Goal: Information Seeking & Learning: Learn about a topic

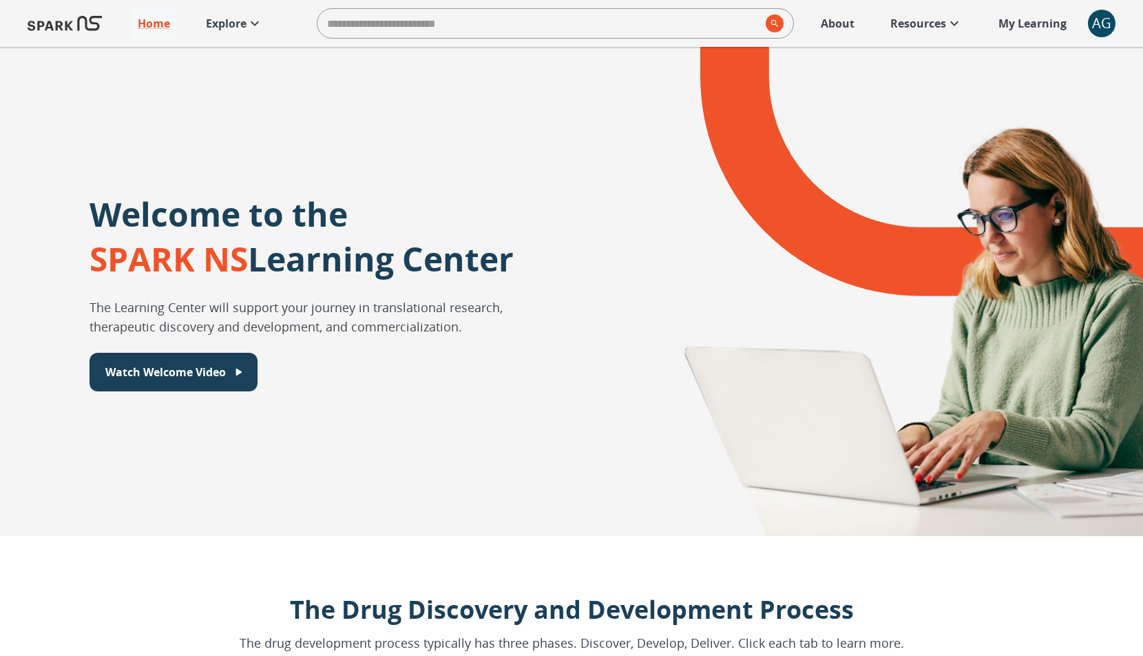
click at [236, 28] on p "Explore" at bounding box center [226, 23] width 41 height 17
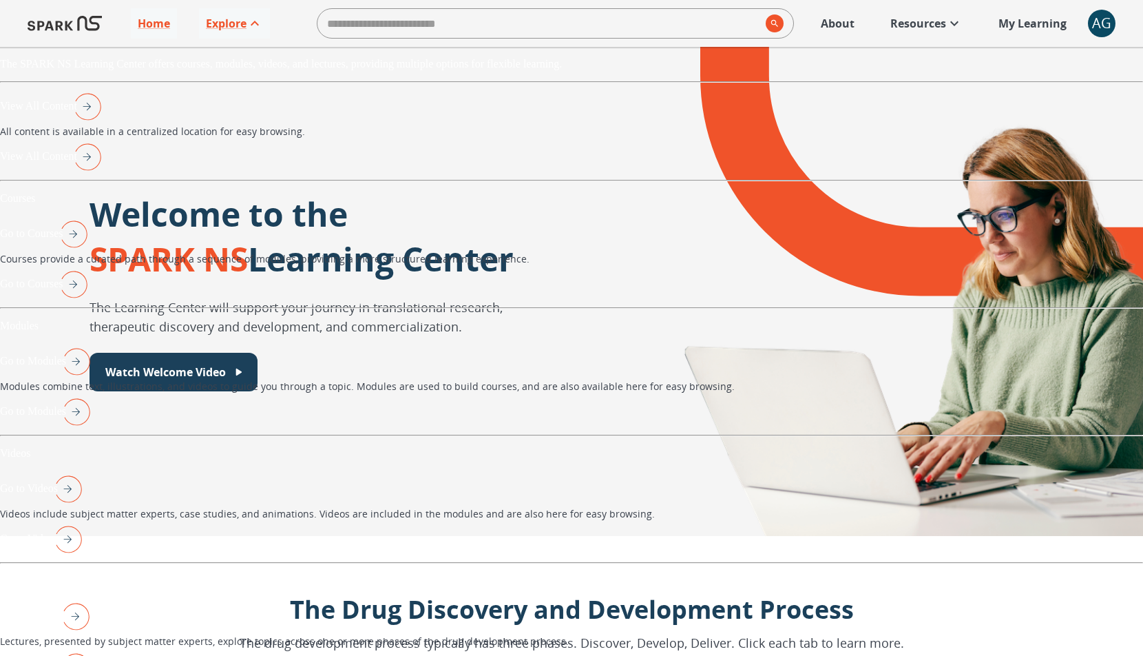
click at [101, 174] on img "View All Content" at bounding box center [84, 156] width 34 height 36
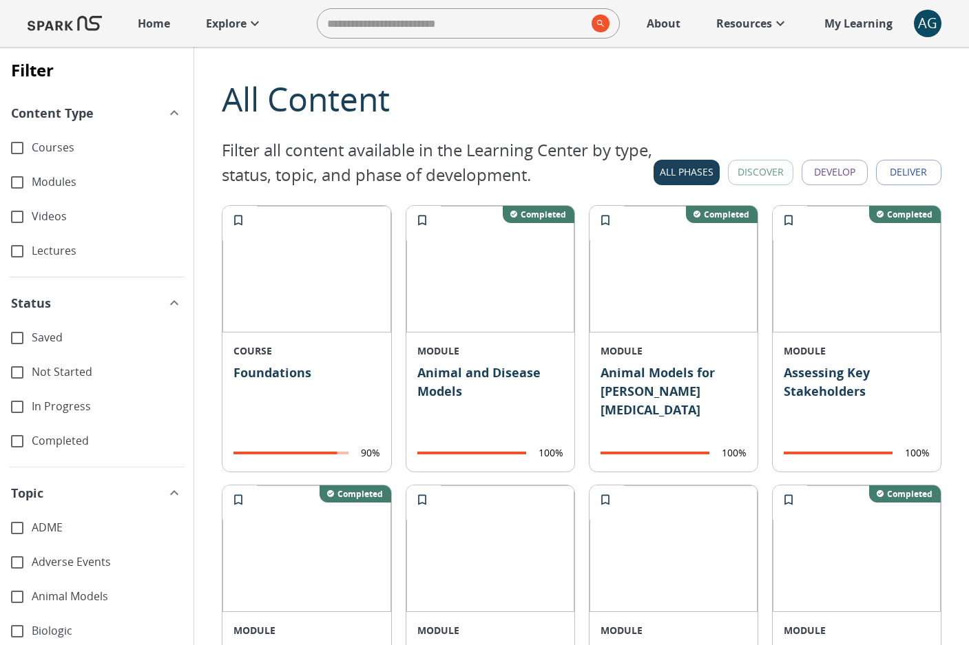
click at [240, 27] on p "Explore" at bounding box center [226, 23] width 41 height 17
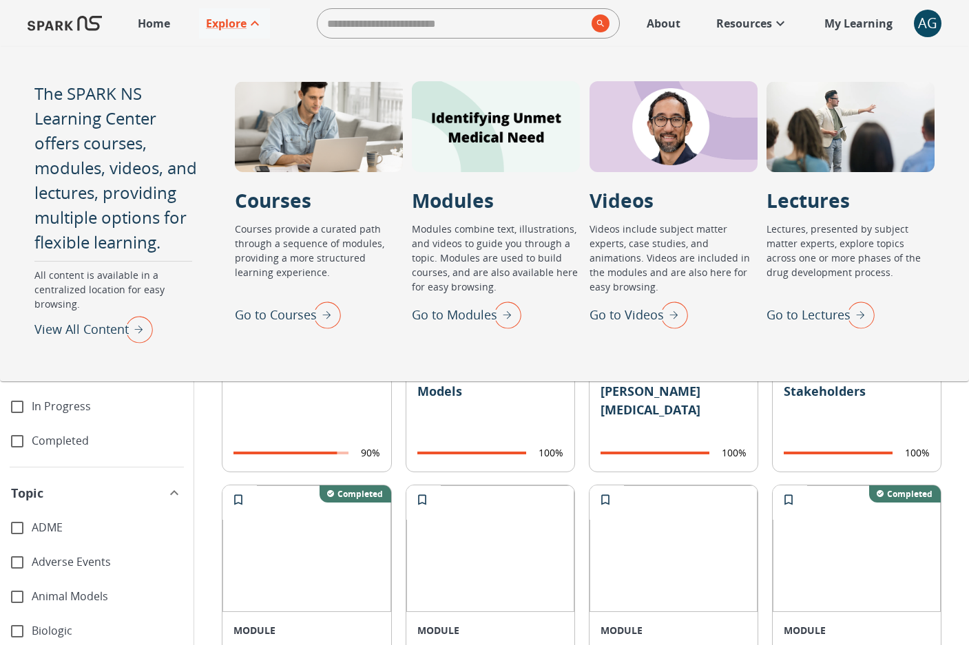
click at [494, 468] on div "MODULE Animal and Disease Models 100%" at bounding box center [490, 408] width 168 height 128
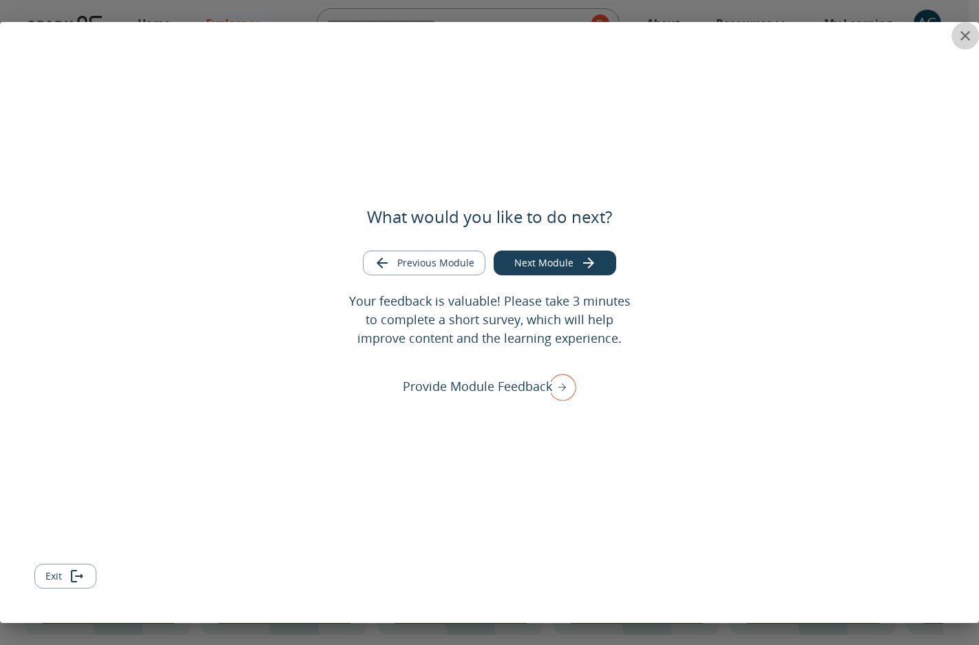
click at [962, 36] on icon "close" at bounding box center [965, 36] width 17 height 17
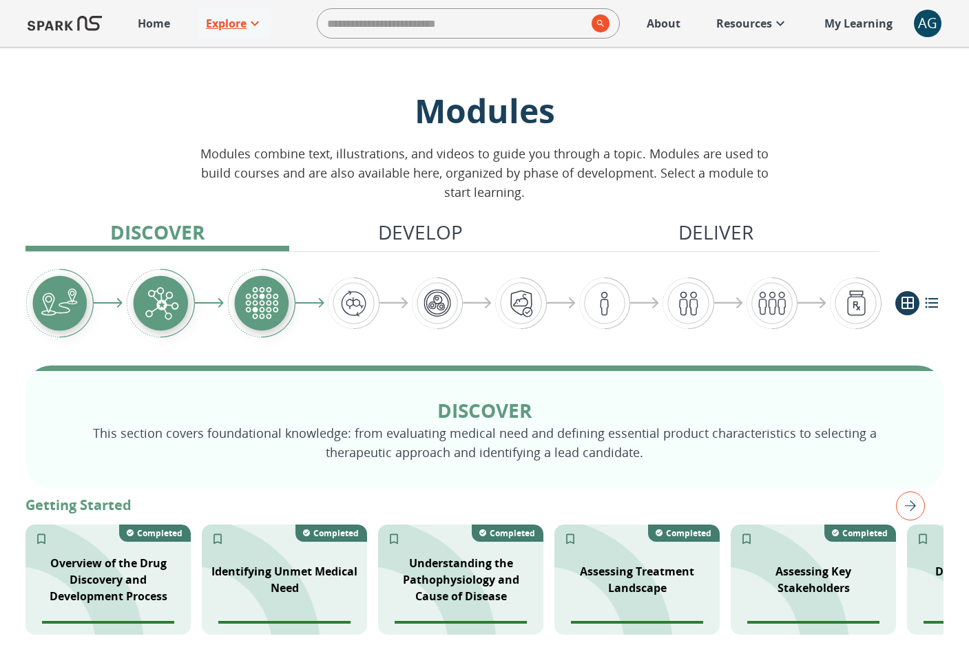
click at [244, 25] on p "Explore" at bounding box center [226, 23] width 41 height 17
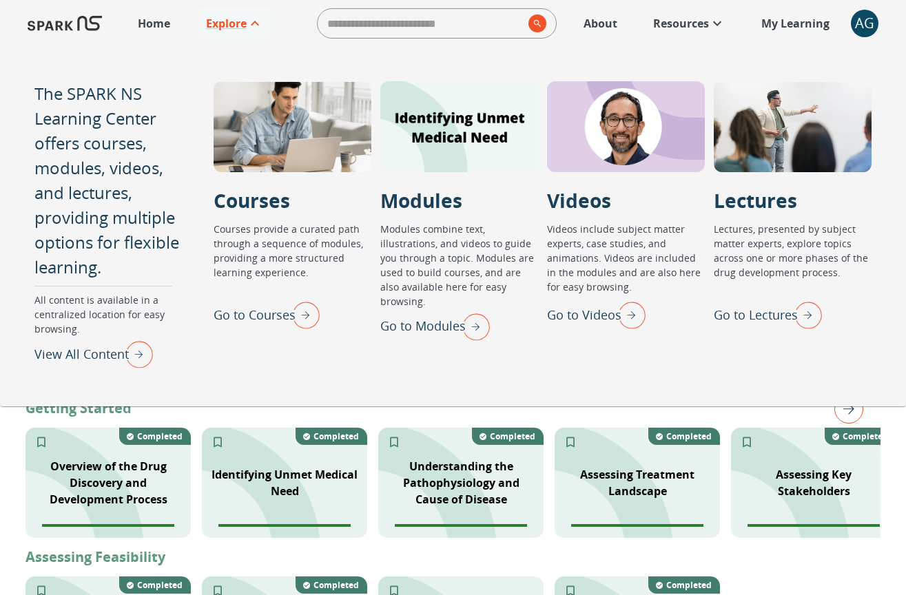
scroll to position [50, 0]
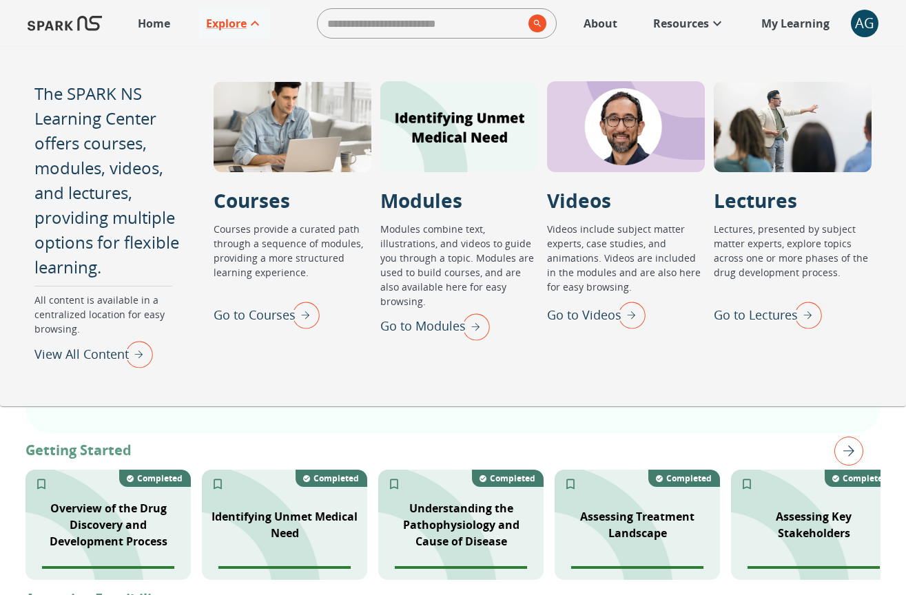
click at [813, 320] on img "Go to Lectures" at bounding box center [804, 315] width 34 height 36
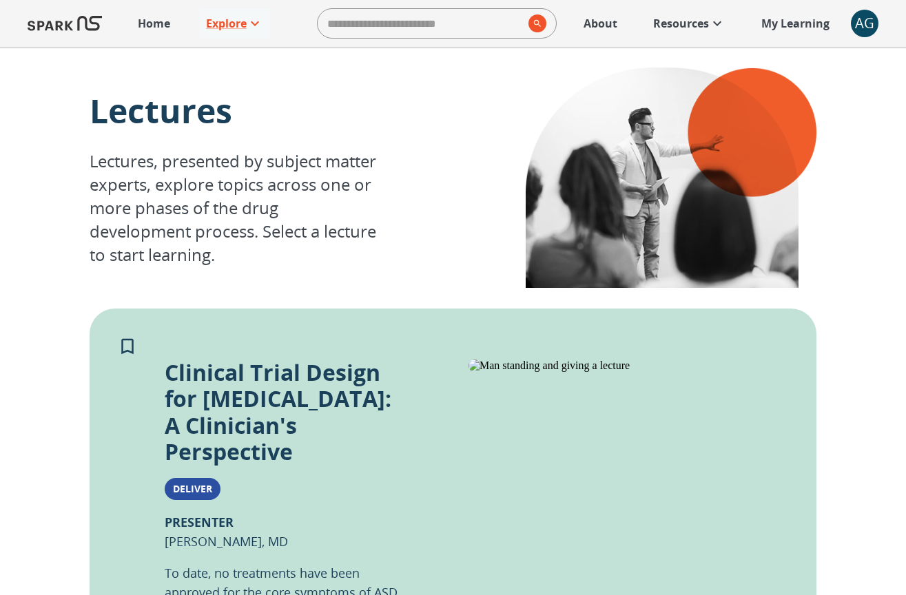
click at [164, 23] on p "Home" at bounding box center [154, 23] width 32 height 17
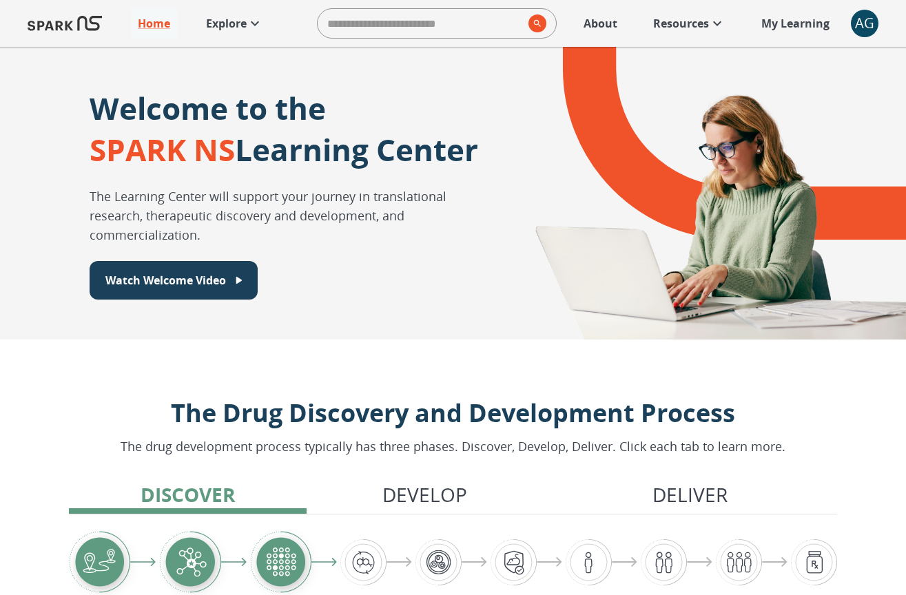
click at [240, 12] on link "Explore" at bounding box center [234, 23] width 71 height 30
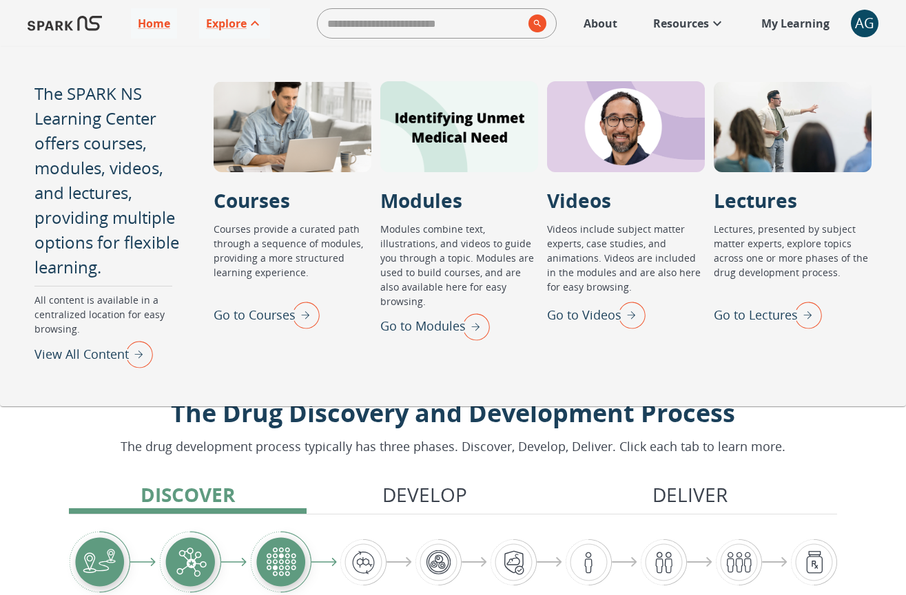
click at [479, 313] on img "Go to Modules" at bounding box center [472, 327] width 34 height 36
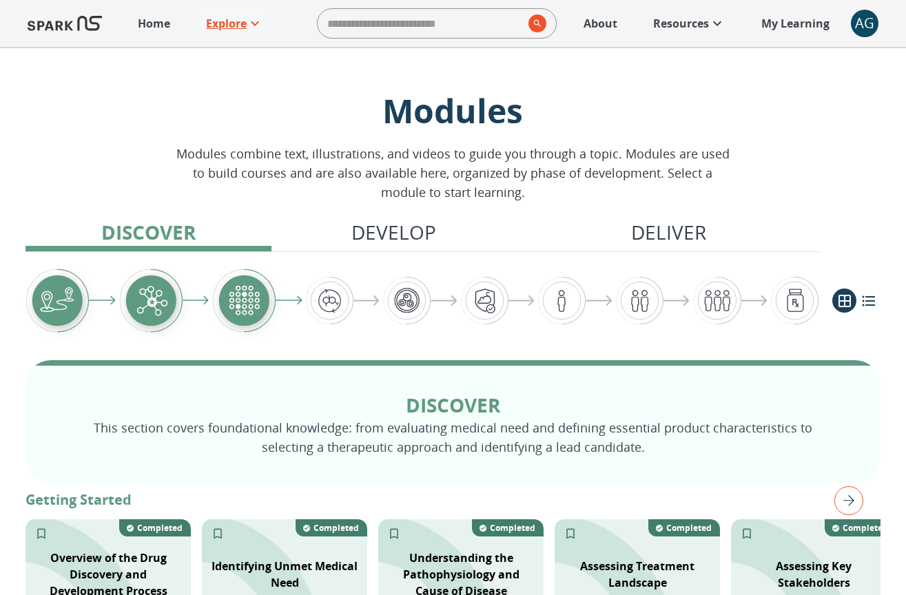
click at [244, 19] on p "Explore" at bounding box center [226, 23] width 41 height 17
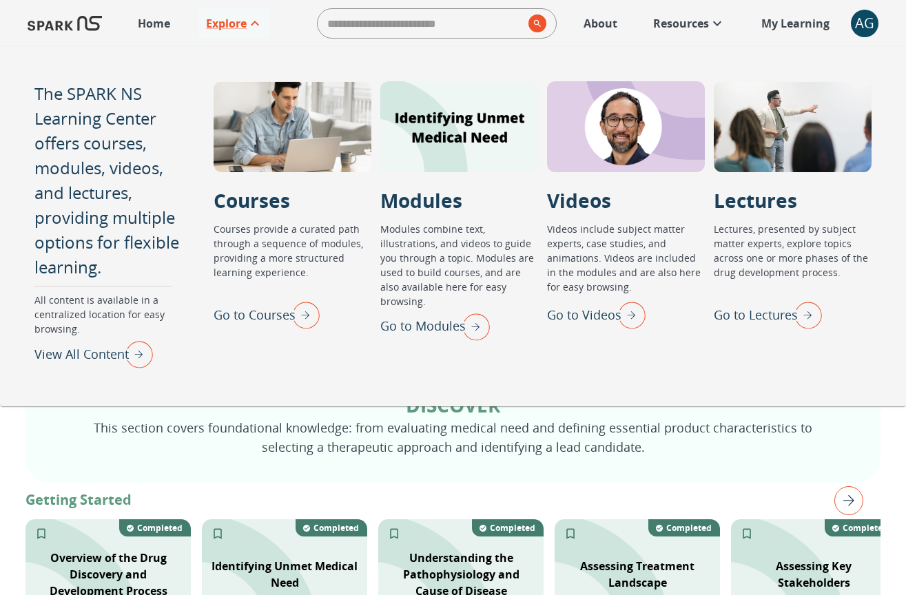
click at [623, 323] on img "Go to Videos" at bounding box center [628, 315] width 34 height 36
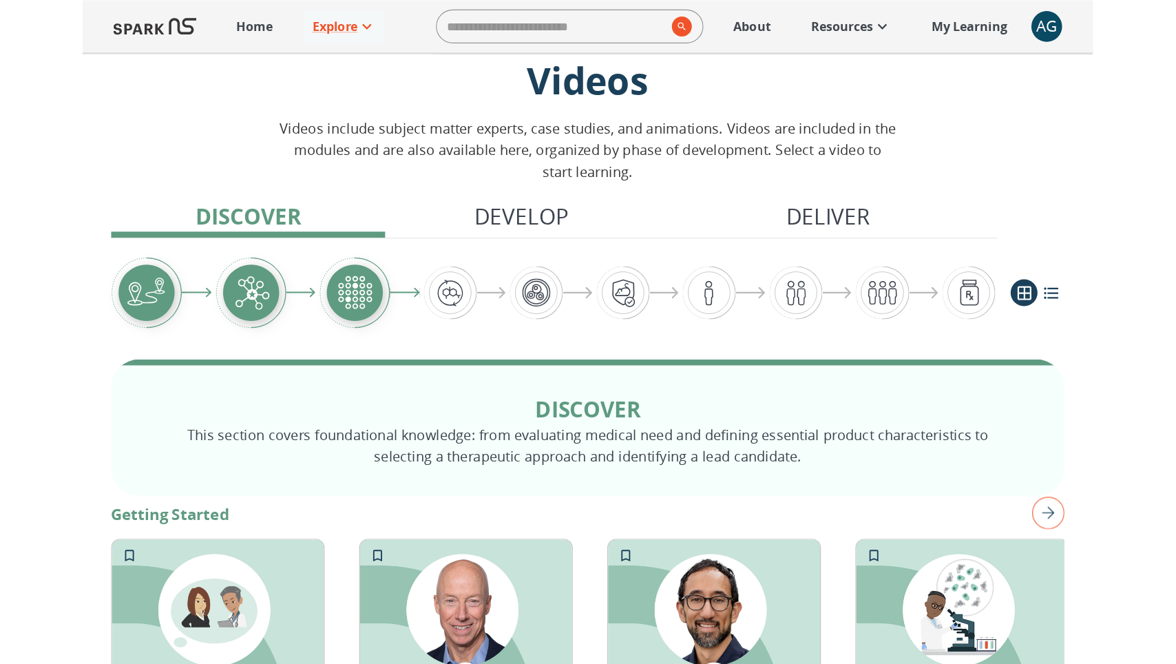
scroll to position [27, 0]
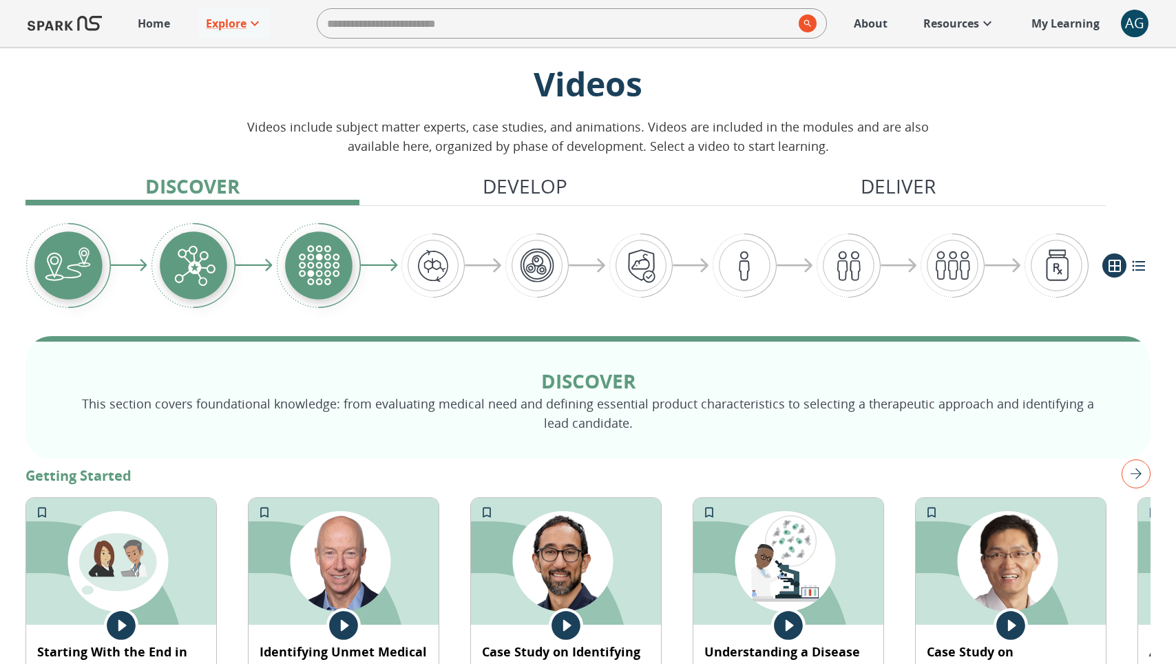
click at [1147, 19] on span "AG 0" at bounding box center [1135, 24] width 28 height 28
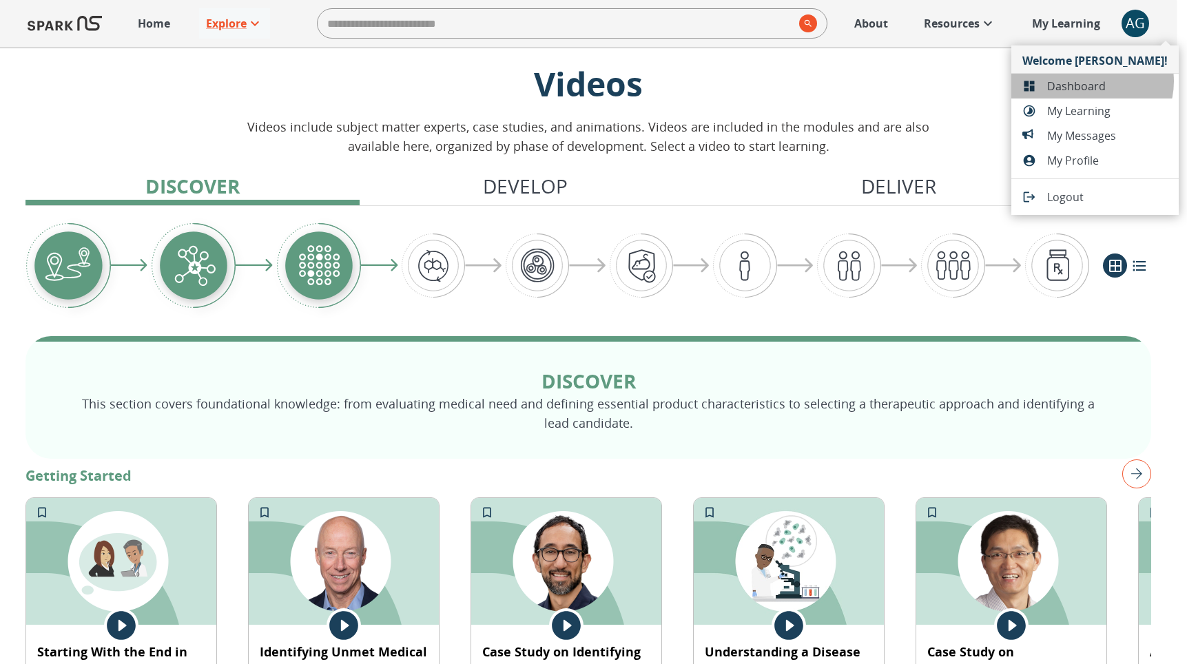
click at [1091, 81] on span "Dashboard" at bounding box center [1107, 86] width 121 height 17
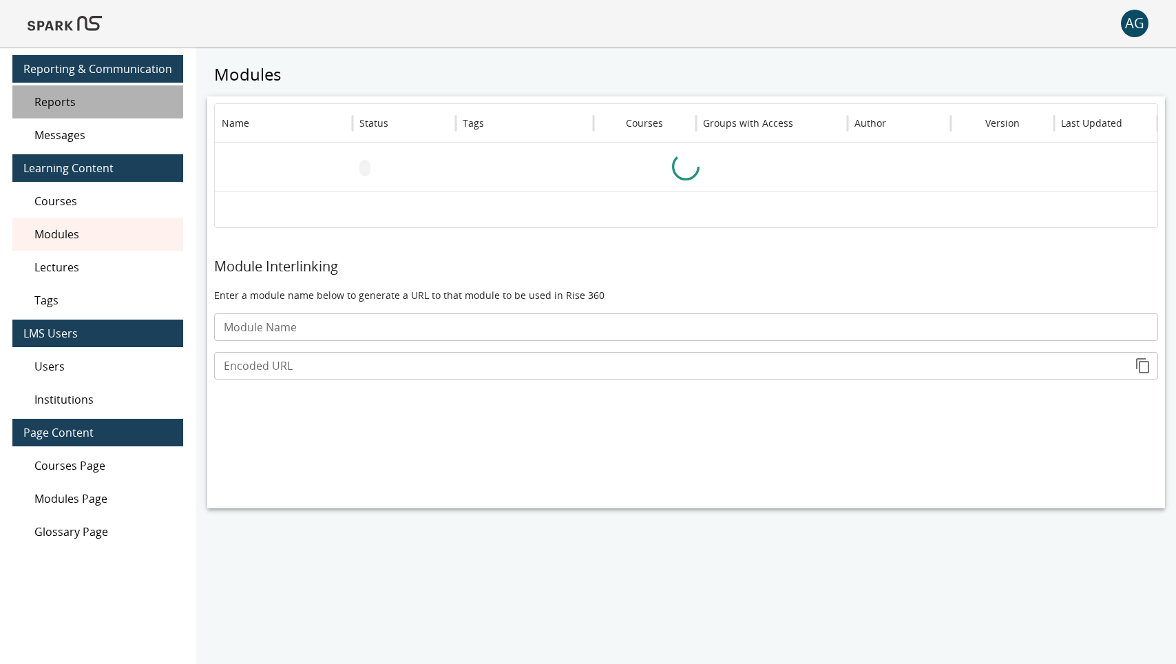
click at [118, 96] on span "Reports" at bounding box center [103, 102] width 138 height 17
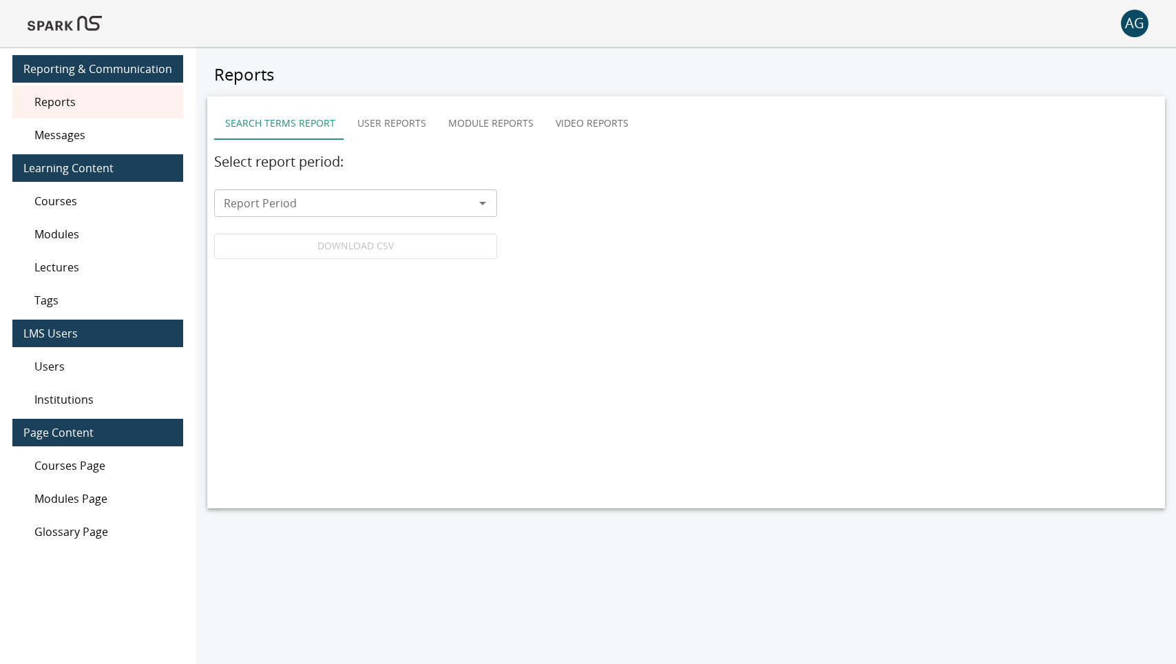
click at [305, 134] on button "Search Terms Report" at bounding box center [280, 123] width 132 height 33
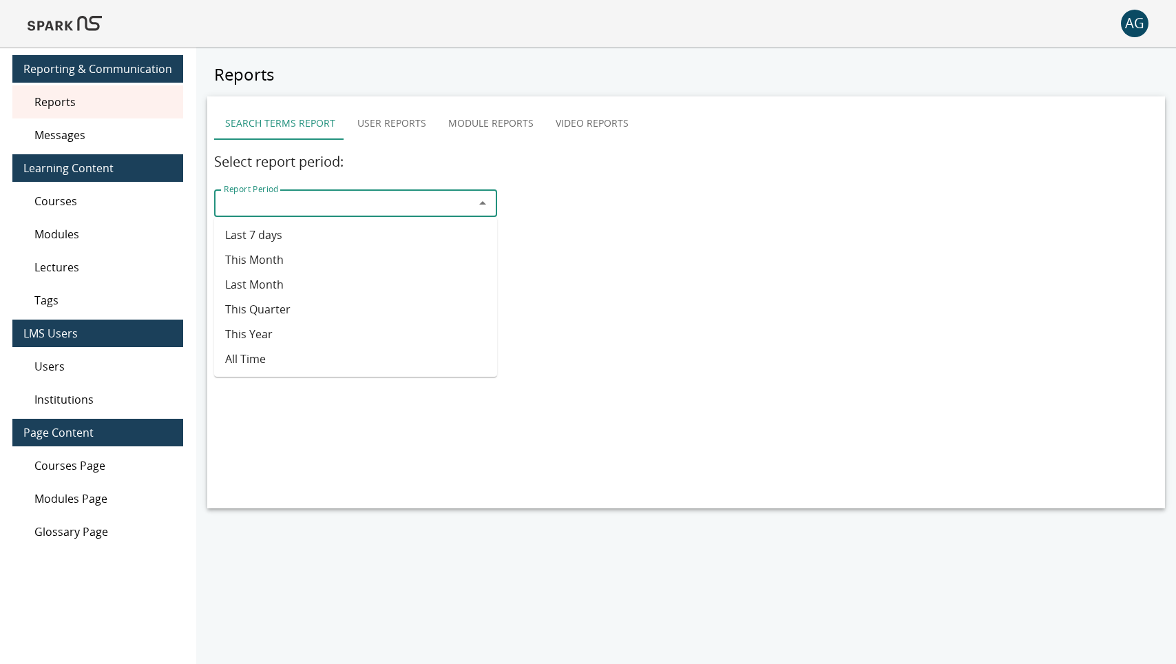
click at [297, 197] on input "Report Period" at bounding box center [344, 203] width 252 height 19
click at [261, 234] on li "Last 7 days" at bounding box center [355, 234] width 283 height 25
type input "**********"
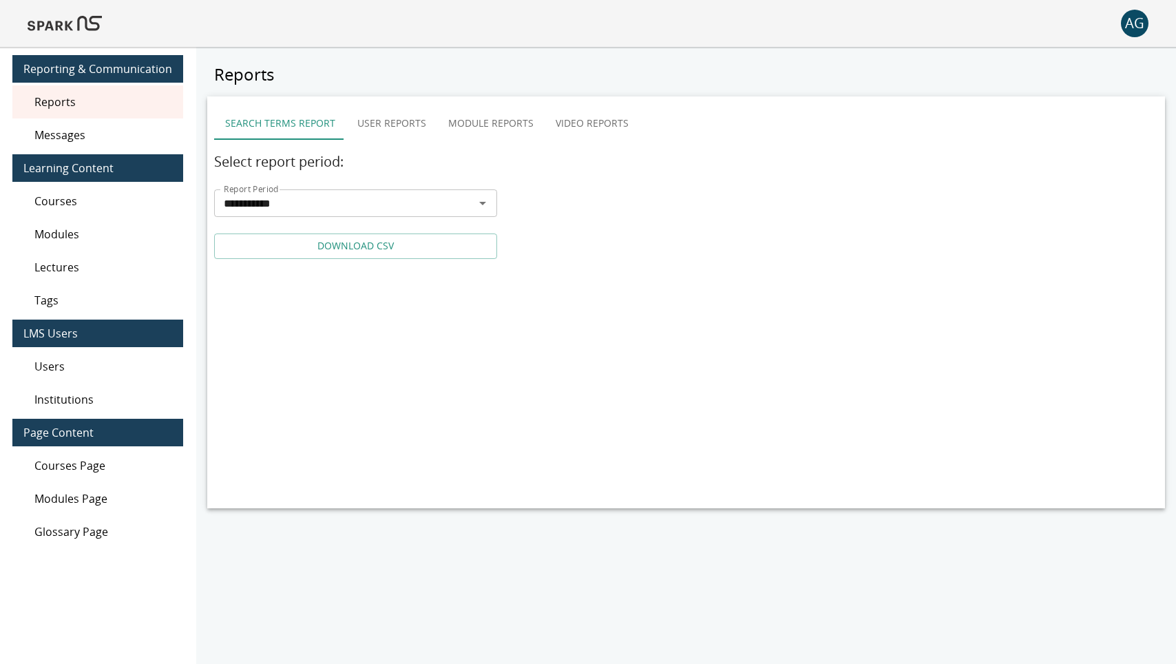
click at [289, 244] on link "DOWNLOAD CSV" at bounding box center [355, 245] width 283 height 25
click at [382, 118] on button "User Reports" at bounding box center [391, 123] width 91 height 33
click at [498, 149] on div "Search Terms Report User Reports Module Reports Video Reports Select report: Re…" at bounding box center [686, 166] width 944 height 119
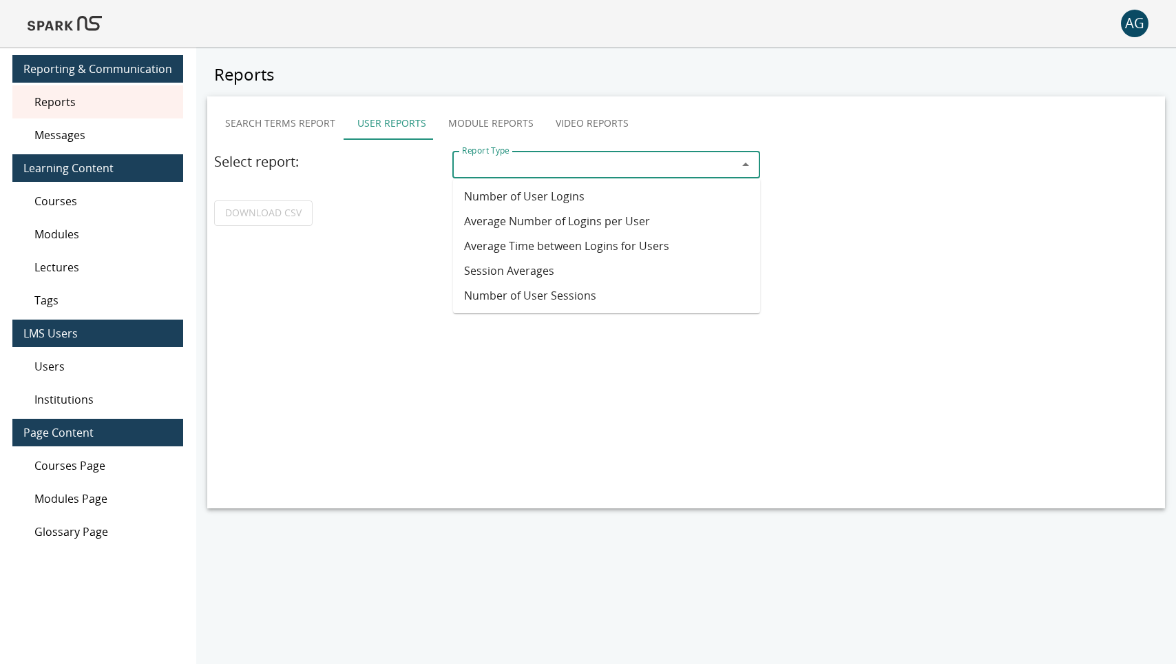
click at [495, 158] on div "Report Type Report Type" at bounding box center [605, 165] width 307 height 28
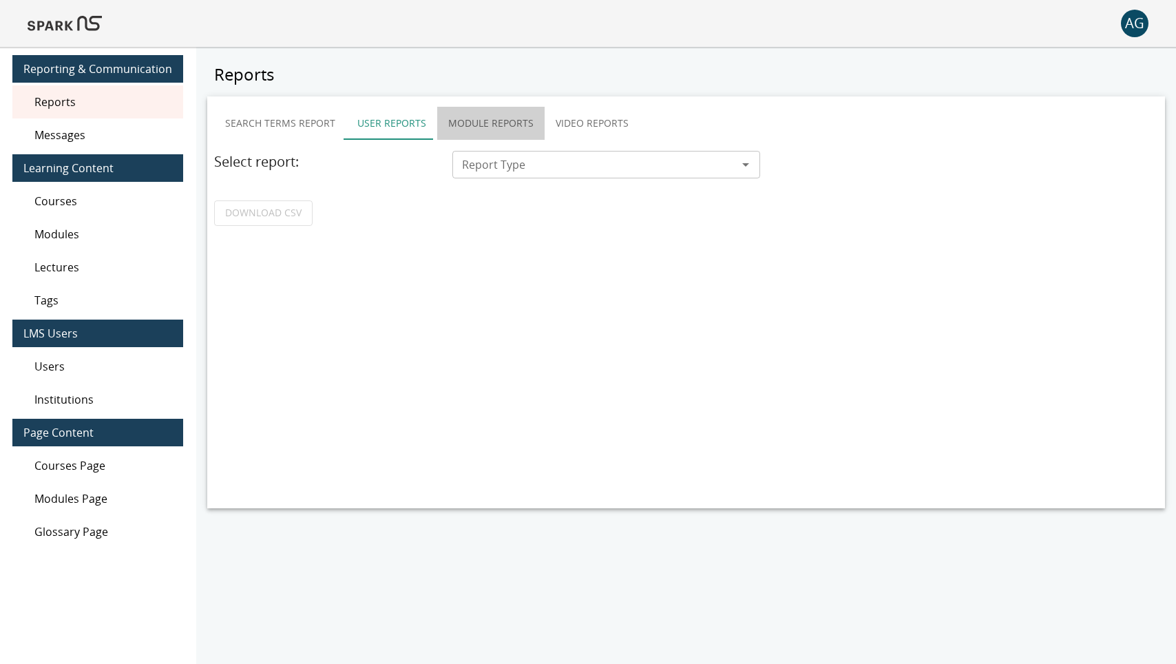
click at [494, 125] on button "Module Reports" at bounding box center [490, 123] width 107 height 33
click at [582, 114] on button "Video Reports" at bounding box center [592, 123] width 95 height 33
click at [582, 157] on input "Report Type" at bounding box center [595, 164] width 276 height 19
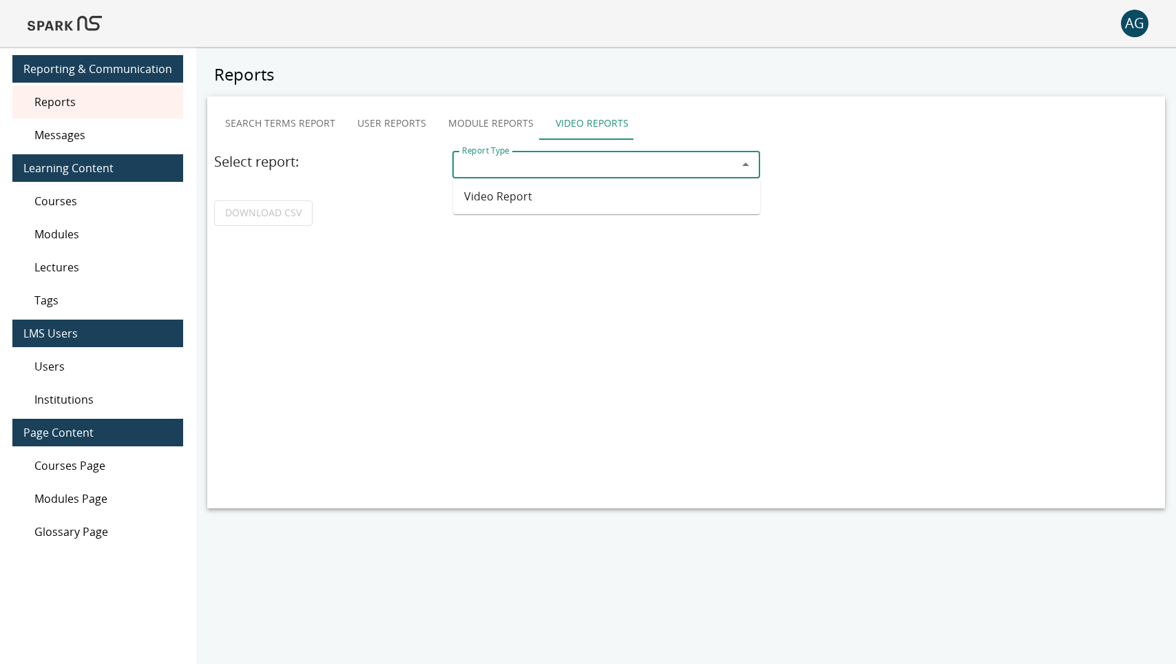
click at [574, 189] on li "Video Report" at bounding box center [606, 196] width 307 height 25
type input "**********"
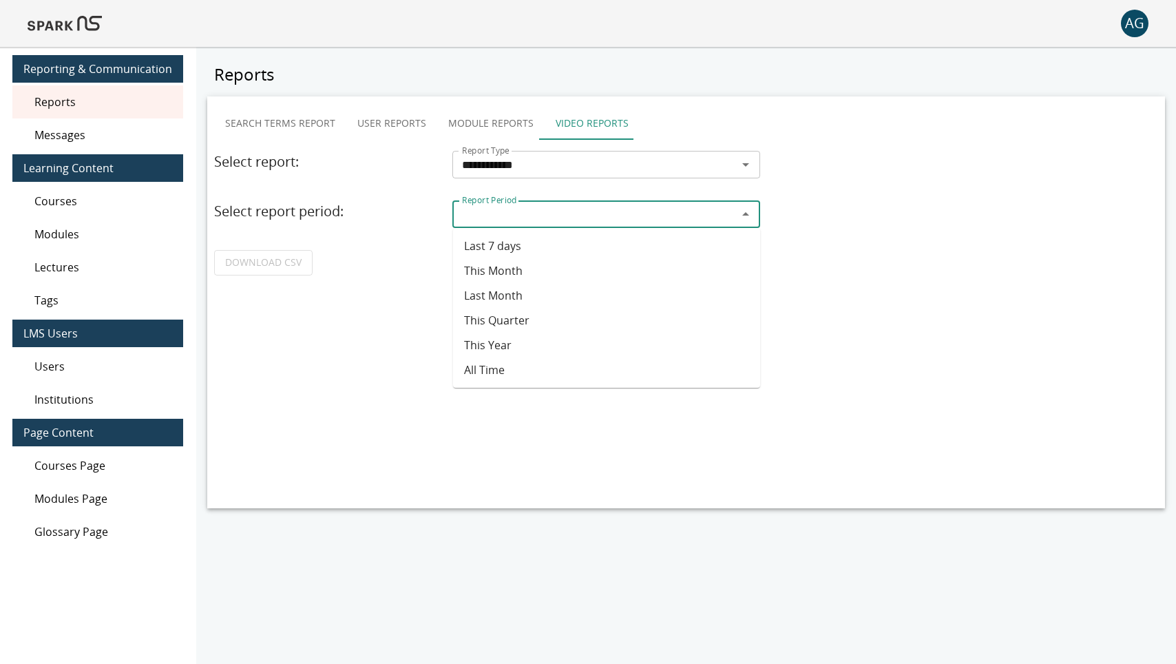
click at [568, 207] on input "Report Period" at bounding box center [595, 214] width 276 height 19
click at [552, 250] on li "Last 7 days" at bounding box center [606, 245] width 307 height 25
type input "**********"
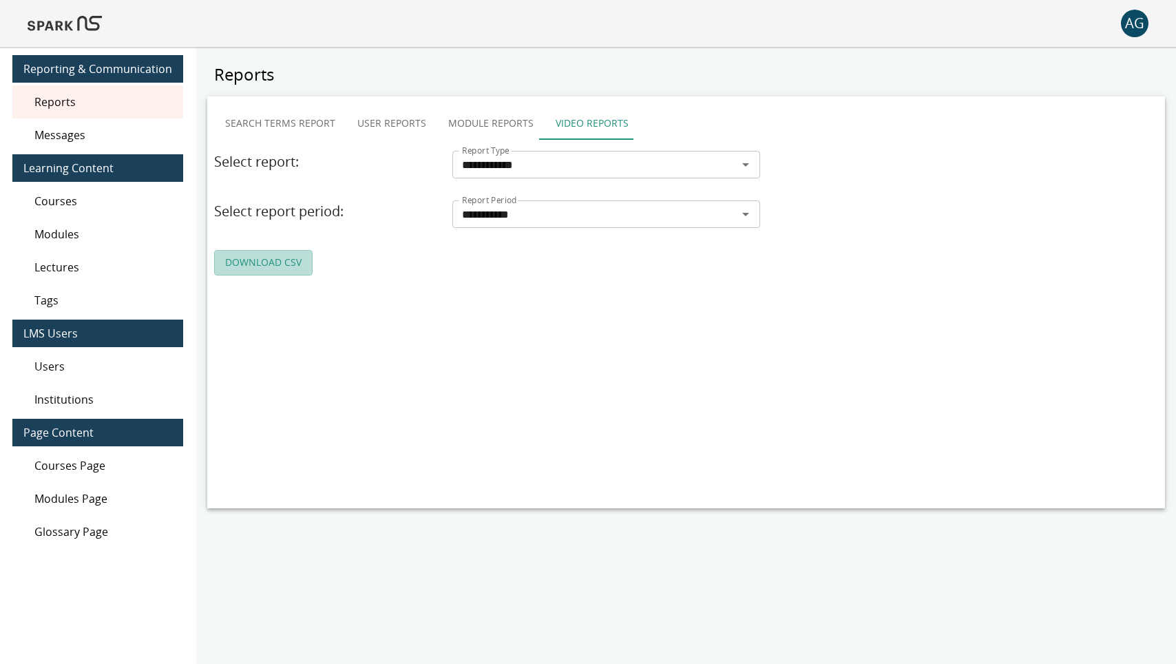
click at [246, 257] on link "DOWNLOAD CSV" at bounding box center [263, 262] width 98 height 25
click at [494, 125] on button "Module Reports" at bounding box center [490, 123] width 107 height 33
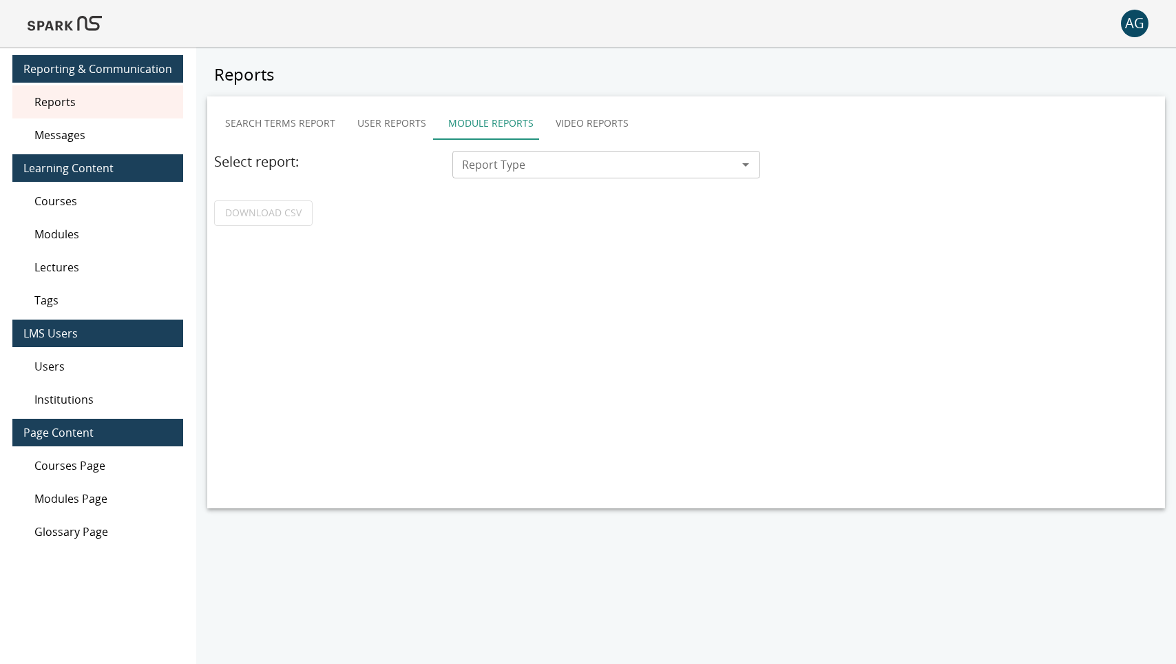
click at [495, 146] on div "Search Terms Report User Reports Module Reports Video Reports Select report: Re…" at bounding box center [686, 166] width 944 height 119
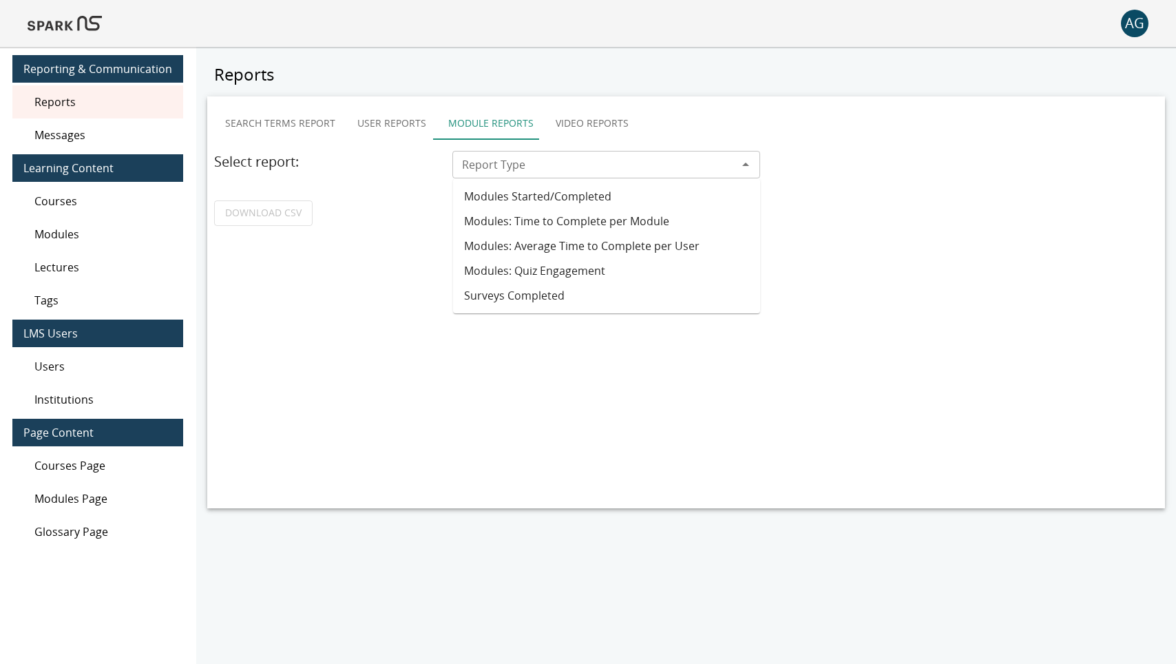
click at [492, 154] on div "Report Type" at bounding box center [605, 165] width 307 height 28
click at [386, 132] on button "User Reports" at bounding box center [391, 123] width 91 height 33
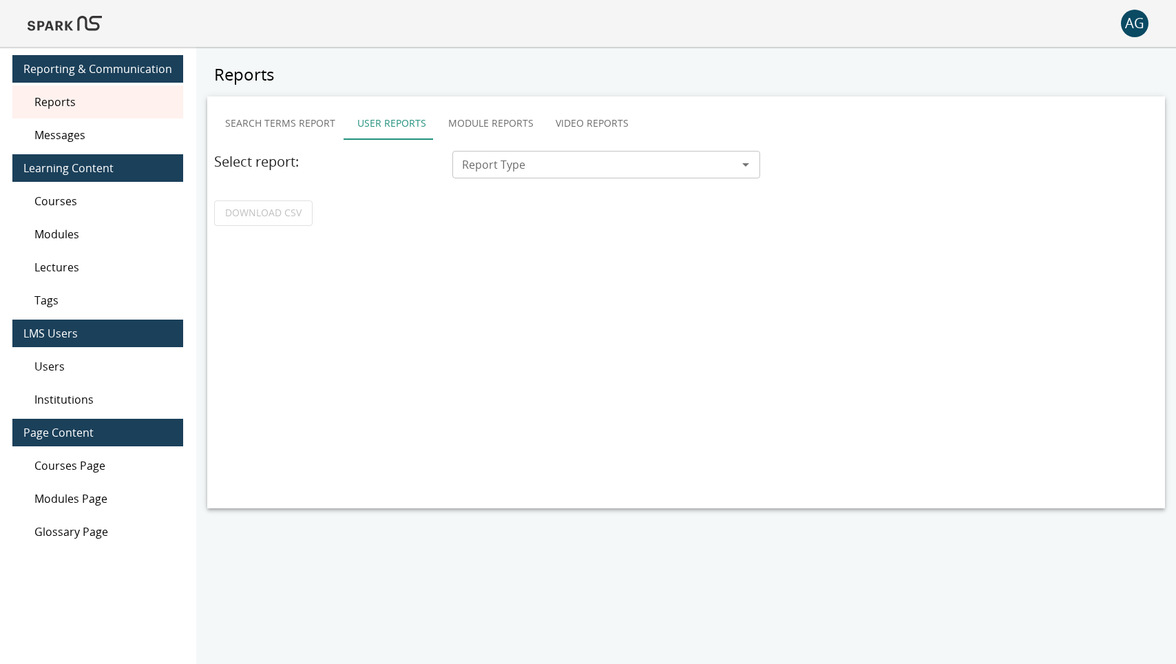
click at [475, 156] on div "Report Type Report Type" at bounding box center [605, 165] width 307 height 28
click at [463, 134] on button "Module Reports" at bounding box center [490, 123] width 107 height 33
click at [368, 137] on div "Search Terms Report User Reports Module Reports Video Reports Select report: Re…" at bounding box center [686, 166] width 944 height 119
click at [367, 129] on button "User Reports" at bounding box center [391, 123] width 91 height 33
click at [289, 121] on button "Search Terms Report" at bounding box center [280, 123] width 132 height 33
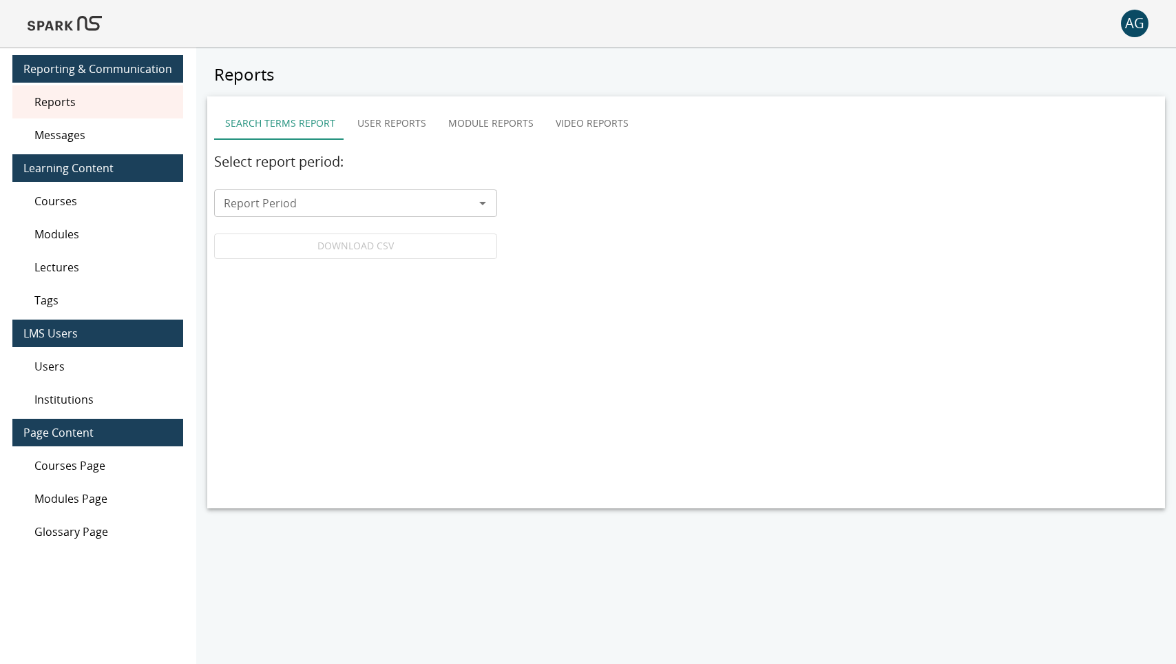
click at [370, 117] on button "User Reports" at bounding box center [391, 123] width 91 height 33
click at [295, 129] on button "Search Terms Report" at bounding box center [280, 123] width 132 height 33
click at [301, 192] on div "Report Period" at bounding box center [355, 203] width 283 height 28
click at [711, 136] on div "Search Terms Report User Reports Module Reports Video Reports" at bounding box center [686, 123] width 944 height 33
click at [355, 134] on button "User Reports" at bounding box center [391, 123] width 91 height 33
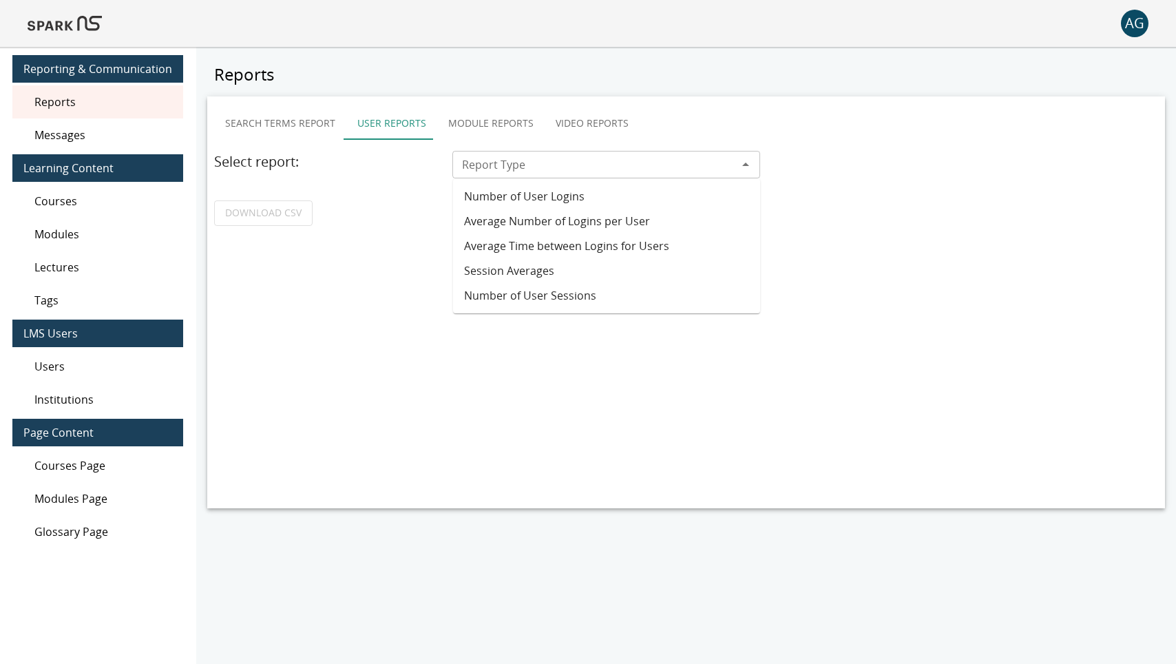
click at [545, 154] on div "Report Type" at bounding box center [605, 165] width 307 height 28
click at [546, 216] on li "Average Number of Logins per User" at bounding box center [606, 221] width 307 height 25
type input "**********"
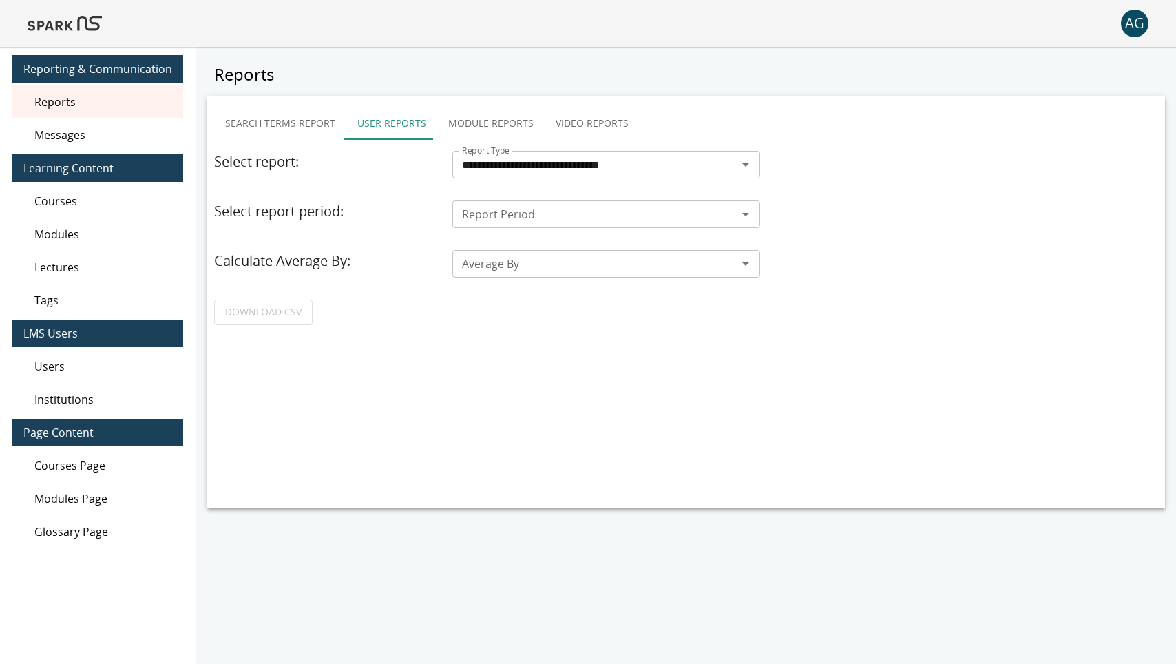
click at [533, 217] on input "Report Period" at bounding box center [595, 214] width 276 height 19
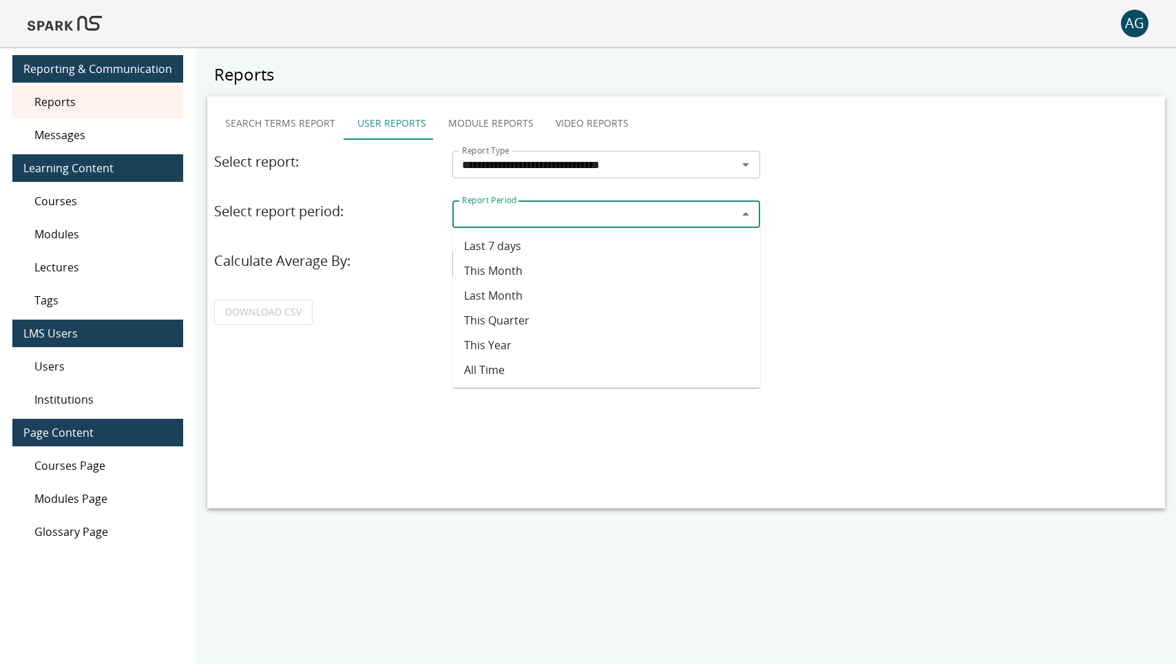
click at [534, 240] on li "Last 7 days" at bounding box center [606, 245] width 307 height 25
type input "**********"
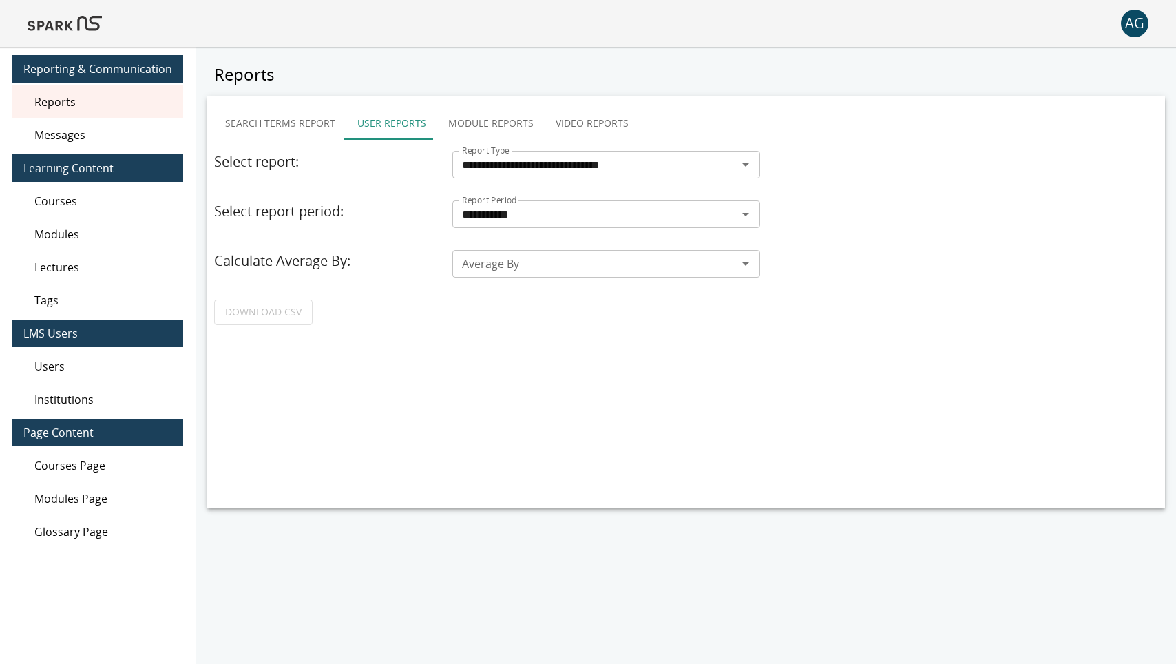
click at [535, 253] on div "Average By" at bounding box center [605, 264] width 307 height 28
click at [543, 313] on li "Weekly" at bounding box center [606, 320] width 307 height 25
type input "******"
click at [262, 313] on link "DOWNLOAD CSV" at bounding box center [263, 312] width 98 height 25
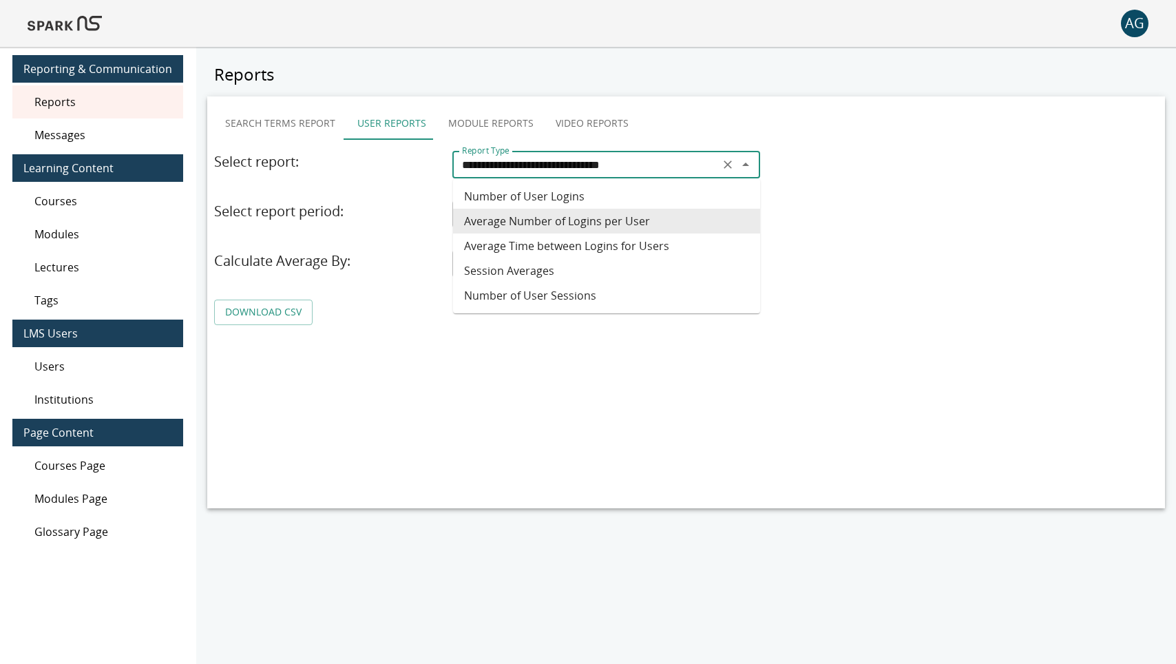
click at [529, 160] on input "**********" at bounding box center [586, 164] width 258 height 19
click at [547, 290] on li "Number of User Sessions" at bounding box center [606, 295] width 307 height 25
type input "**********"
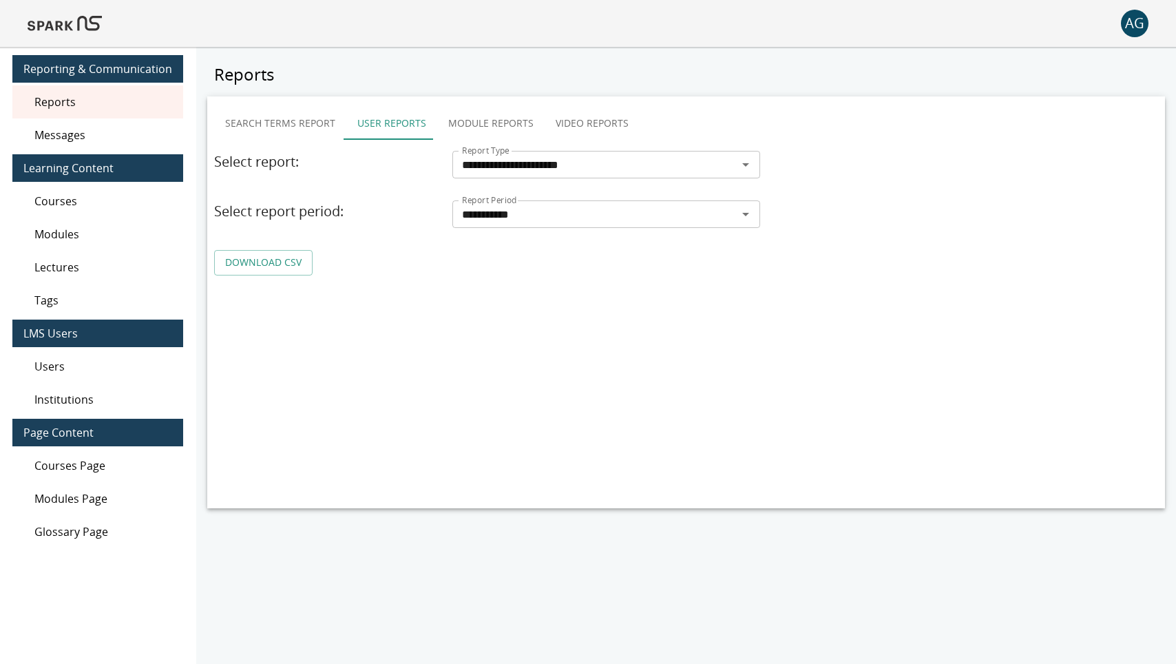
click at [267, 262] on link "DOWNLOAD CSV" at bounding box center [263, 262] width 98 height 25
click at [569, 114] on button "Video Reports" at bounding box center [592, 123] width 95 height 33
click at [474, 123] on button "Module Reports" at bounding box center [490, 123] width 107 height 33
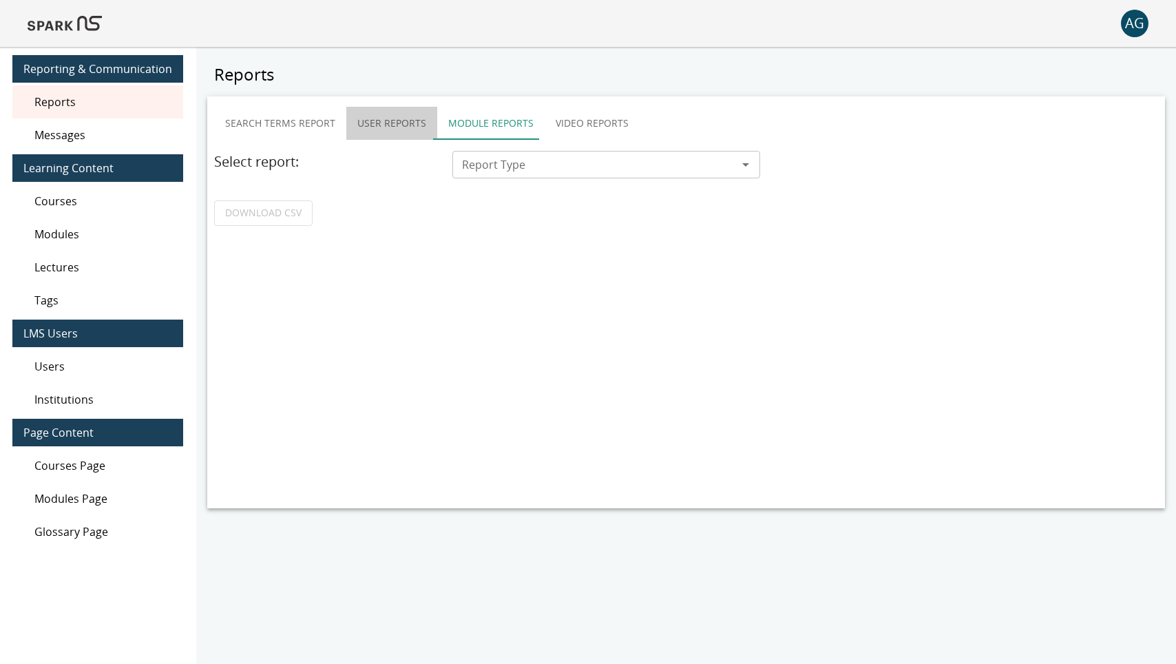
click at [387, 118] on button "User Reports" at bounding box center [391, 123] width 91 height 33
click at [488, 116] on button "Module Reports" at bounding box center [490, 123] width 107 height 33
click at [479, 150] on div "Search Terms Report User Reports Module Reports Video Reports Select report: Re…" at bounding box center [686, 166] width 944 height 119
click at [475, 170] on input "Report Type" at bounding box center [595, 164] width 276 height 19
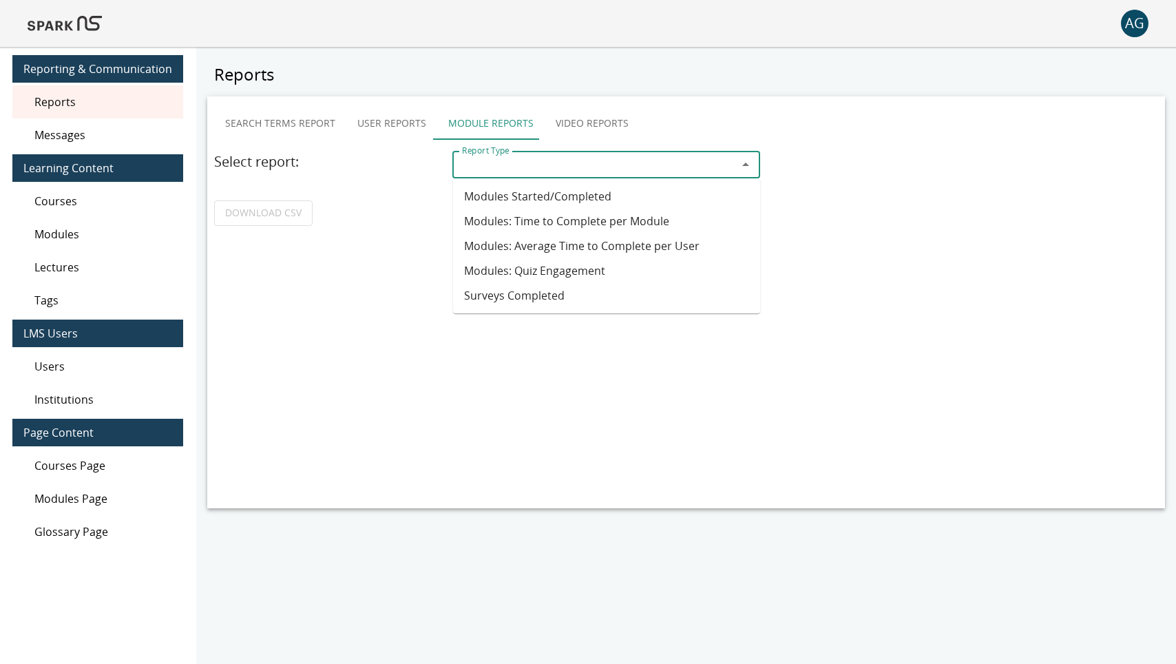
click at [489, 189] on li "Modules Started/Completed" at bounding box center [606, 196] width 307 height 25
type input "**********"
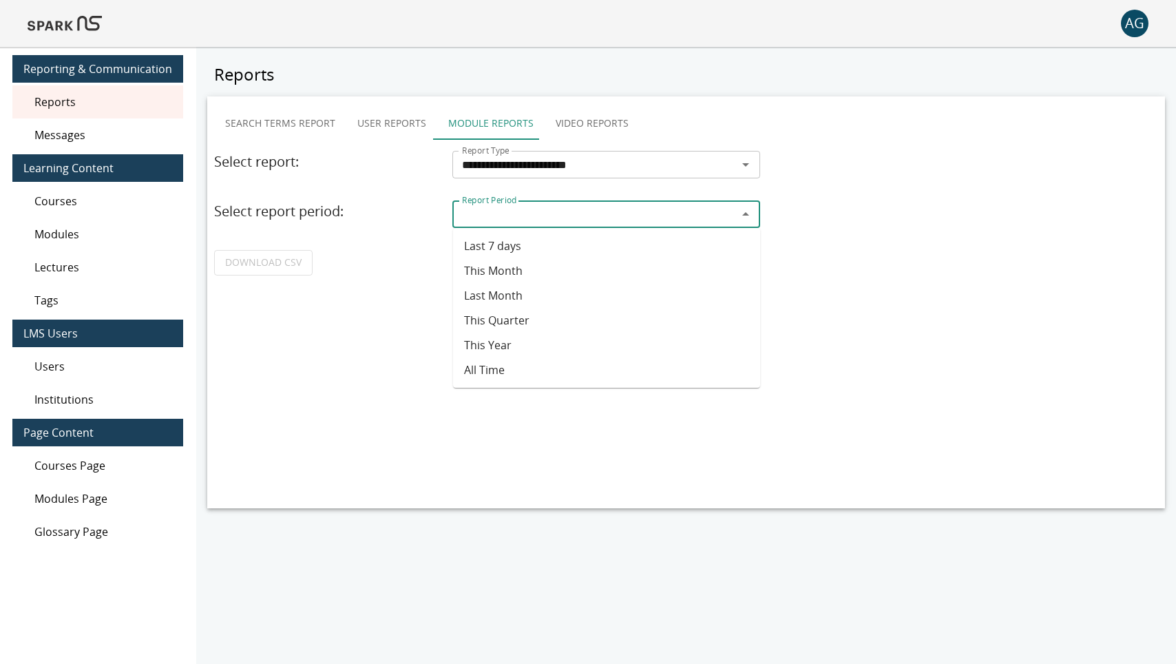
click at [493, 216] on input "Report Period" at bounding box center [595, 214] width 276 height 19
click at [497, 252] on li "Last 7 days" at bounding box center [606, 245] width 307 height 25
type input "**********"
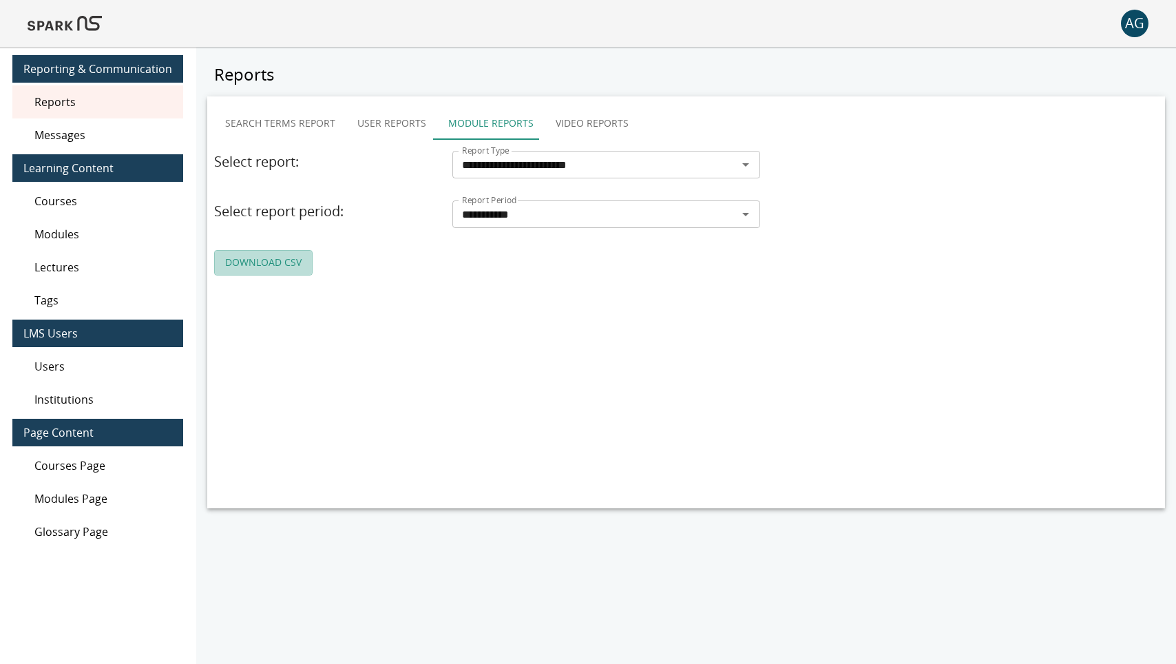
click at [289, 262] on link "DOWNLOAD CSV" at bounding box center [263, 262] width 98 height 25
click at [560, 118] on button "Video Reports" at bounding box center [592, 123] width 95 height 33
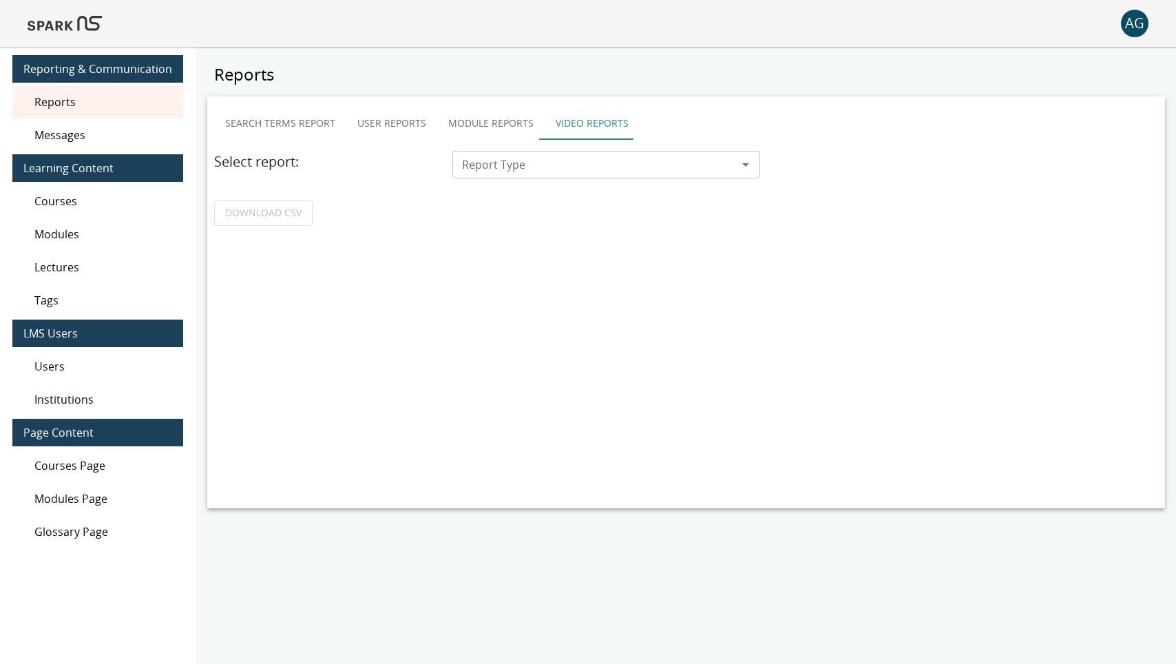
click at [547, 152] on div "Search Terms Report User Reports Module Reports Video Reports Select report: Re…" at bounding box center [686, 166] width 944 height 119
click at [545, 163] on input "Report Type" at bounding box center [595, 164] width 276 height 19
click at [542, 184] on ul "Video Report" at bounding box center [606, 196] width 307 height 36
click at [541, 189] on li "Video Report" at bounding box center [606, 196] width 307 height 25
type input "**********"
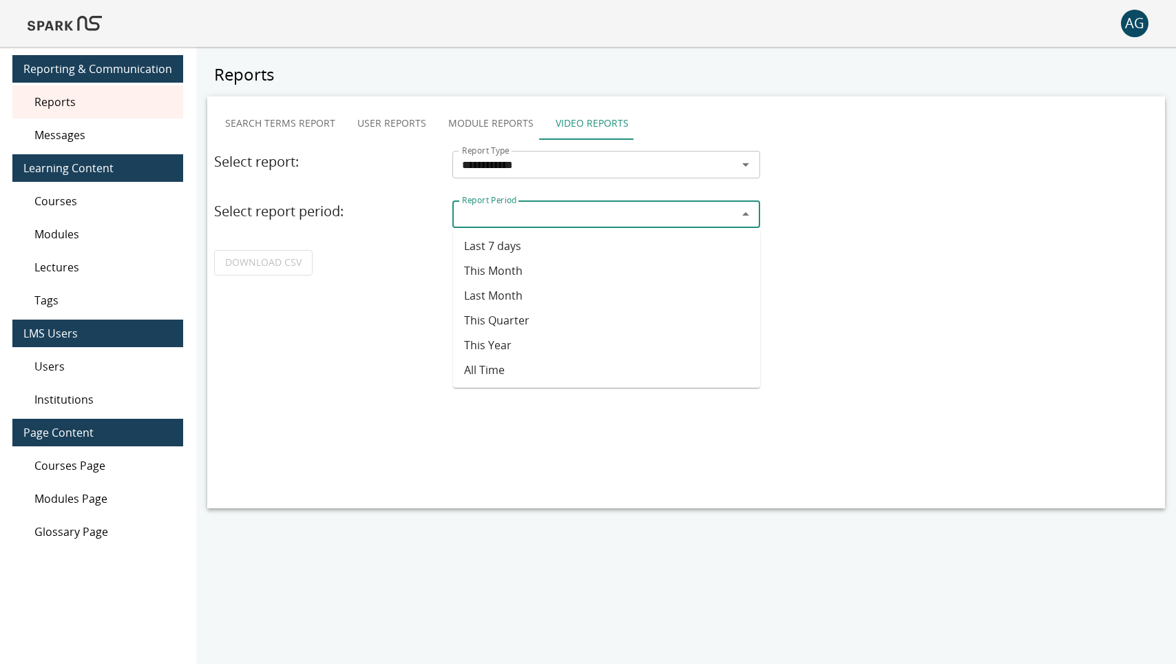
click at [486, 214] on input "Report Period" at bounding box center [595, 214] width 276 height 19
click at [479, 242] on li "Last 7 days" at bounding box center [606, 245] width 307 height 25
type input "**********"
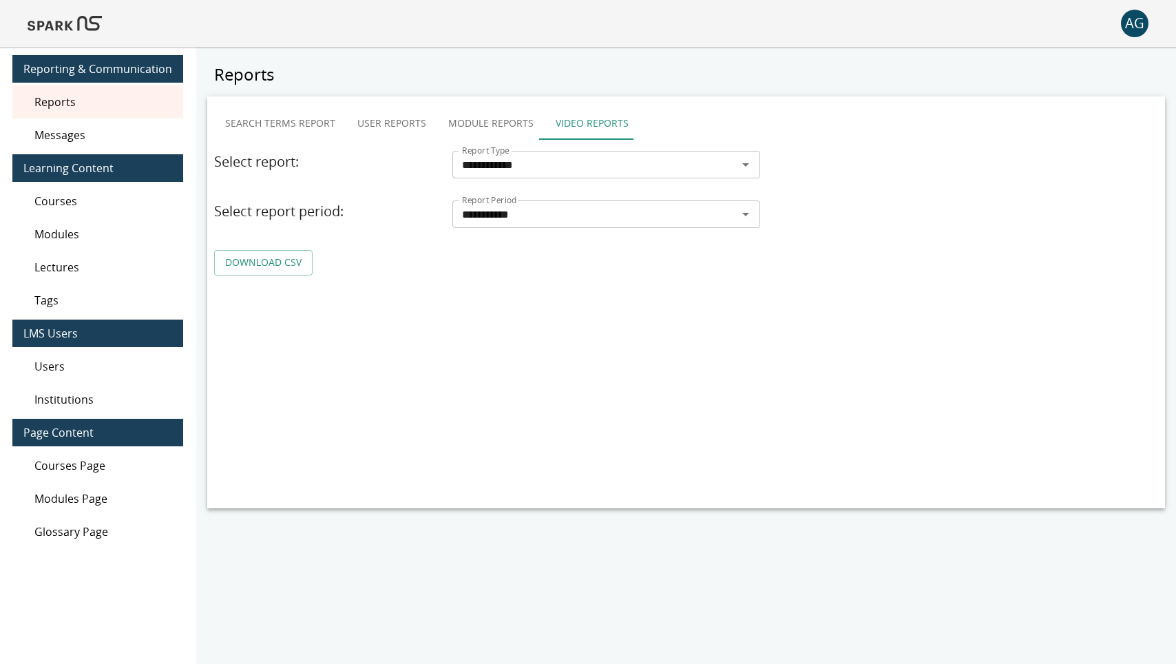
click at [277, 264] on link "DOWNLOAD CSV" at bounding box center [263, 262] width 98 height 25
click at [545, 116] on button "Video Reports" at bounding box center [592, 123] width 95 height 33
click at [483, 119] on button "Module Reports" at bounding box center [490, 123] width 107 height 33
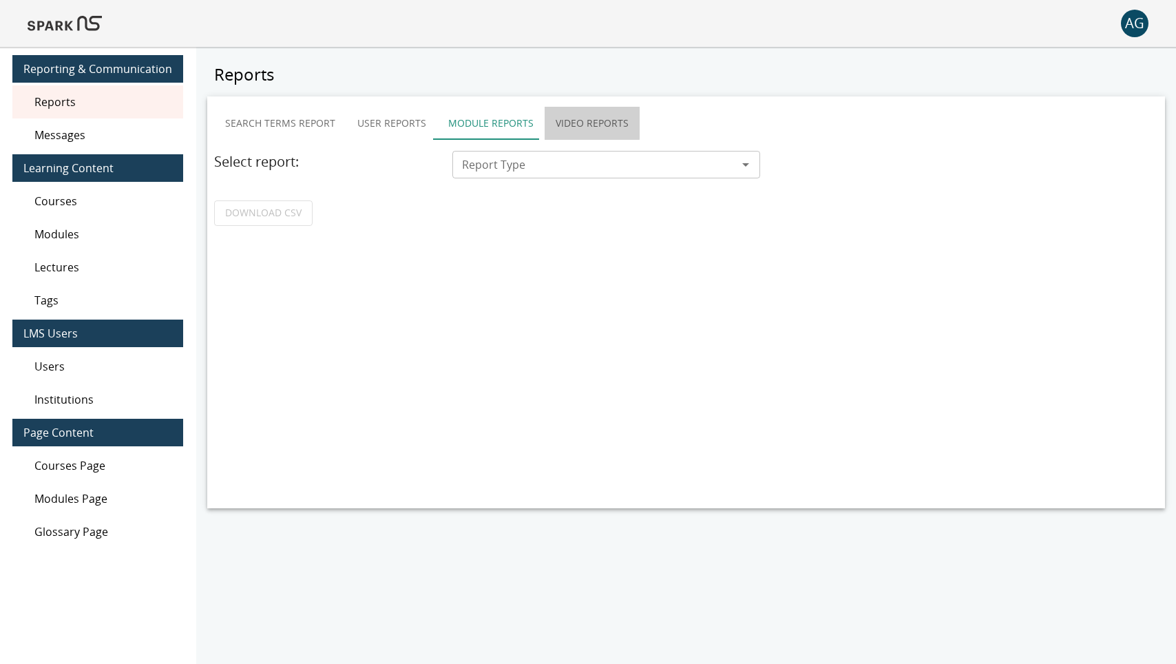
click at [562, 116] on button "Video Reports" at bounding box center [592, 123] width 95 height 33
click at [389, 118] on button "User Reports" at bounding box center [391, 123] width 91 height 33
click at [276, 121] on button "Search Terms Report" at bounding box center [280, 123] width 132 height 33
click at [572, 123] on button "Video Reports" at bounding box center [592, 123] width 95 height 33
click at [379, 120] on button "User Reports" at bounding box center [391, 123] width 91 height 33
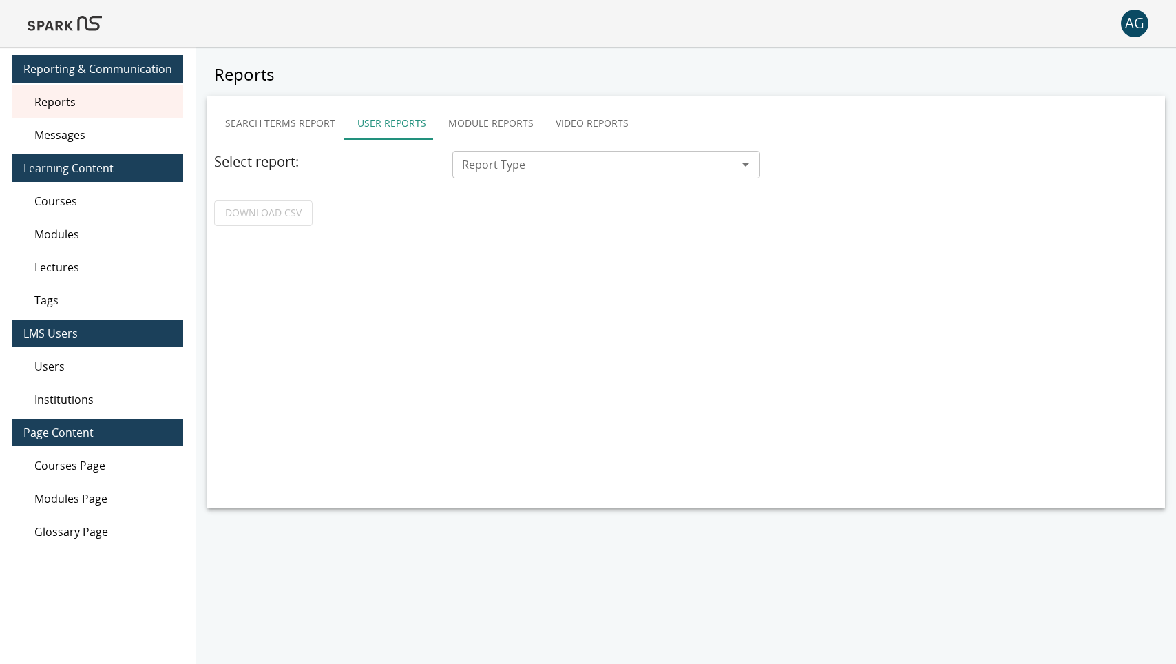
click at [152, 134] on span "Messages" at bounding box center [103, 135] width 138 height 17
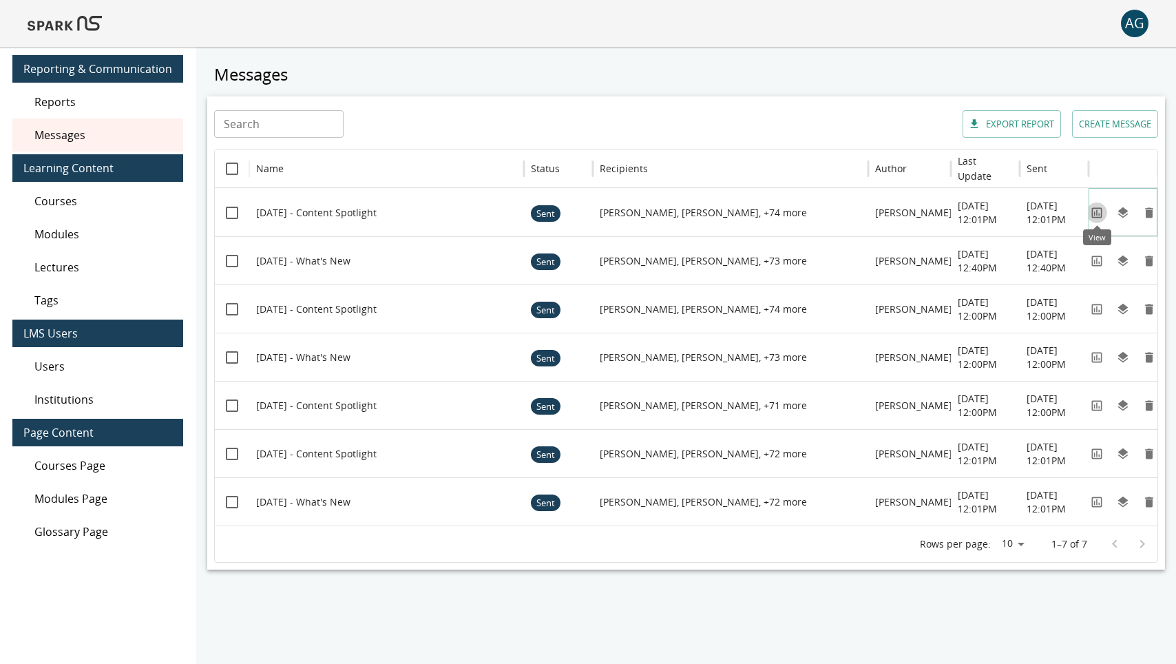
click at [1094, 213] on icon "View" at bounding box center [1097, 212] width 10 height 10
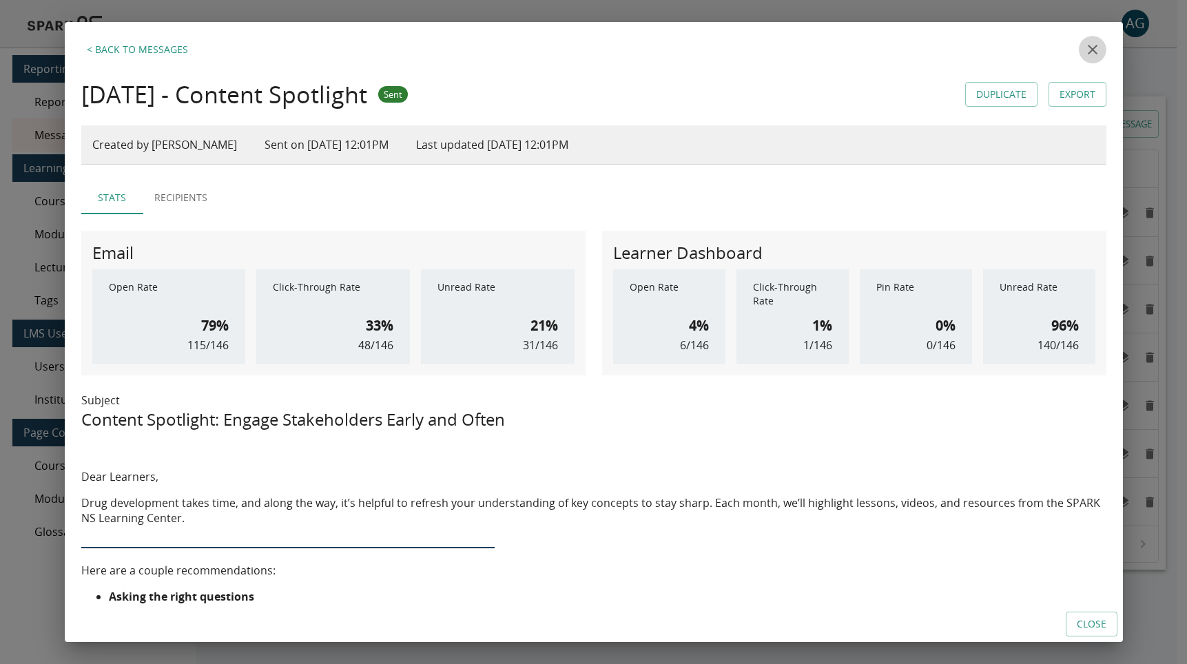
click at [1084, 54] on icon "close" at bounding box center [1092, 49] width 17 height 17
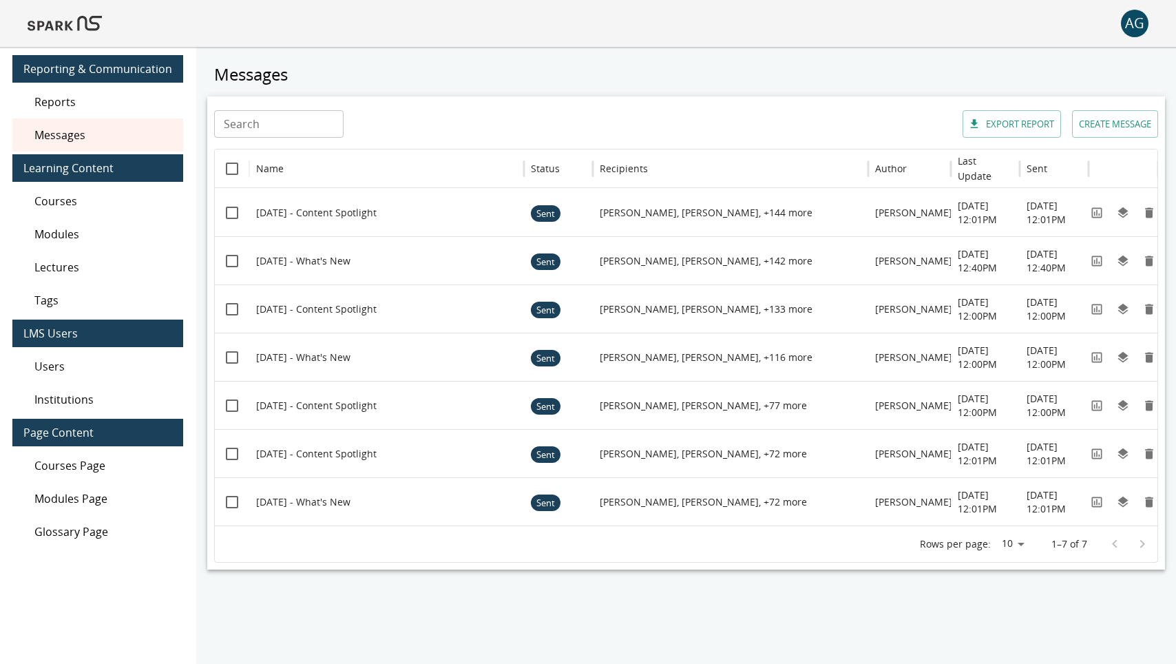
click at [119, 236] on span "Modules" at bounding box center [103, 234] width 138 height 17
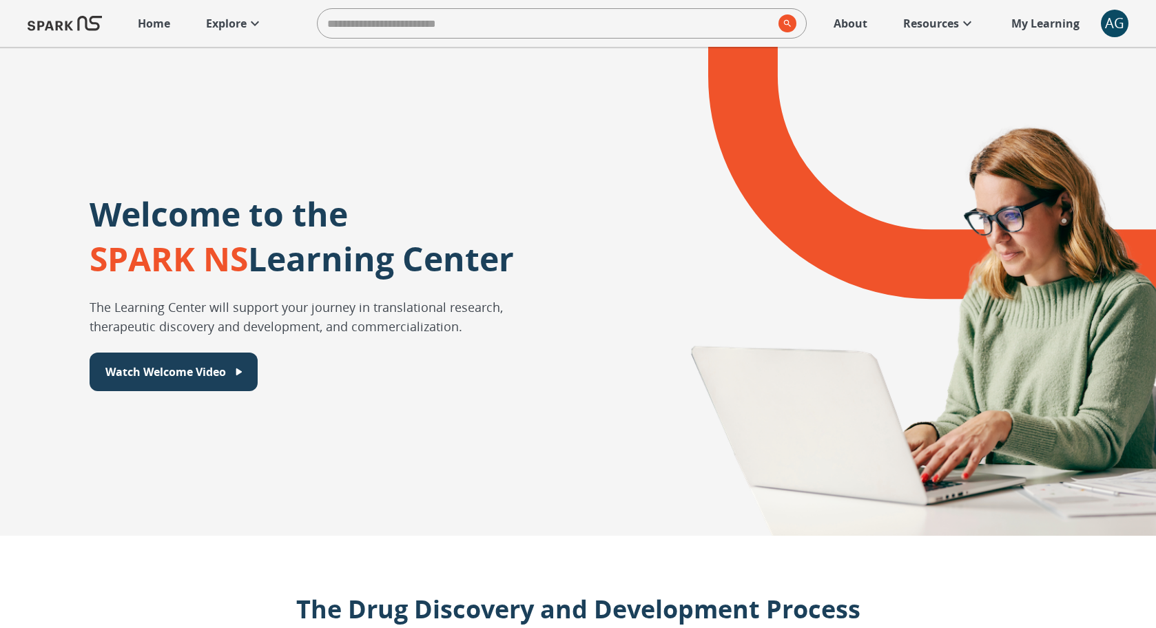
click at [234, 28] on p "Explore" at bounding box center [226, 23] width 41 height 17
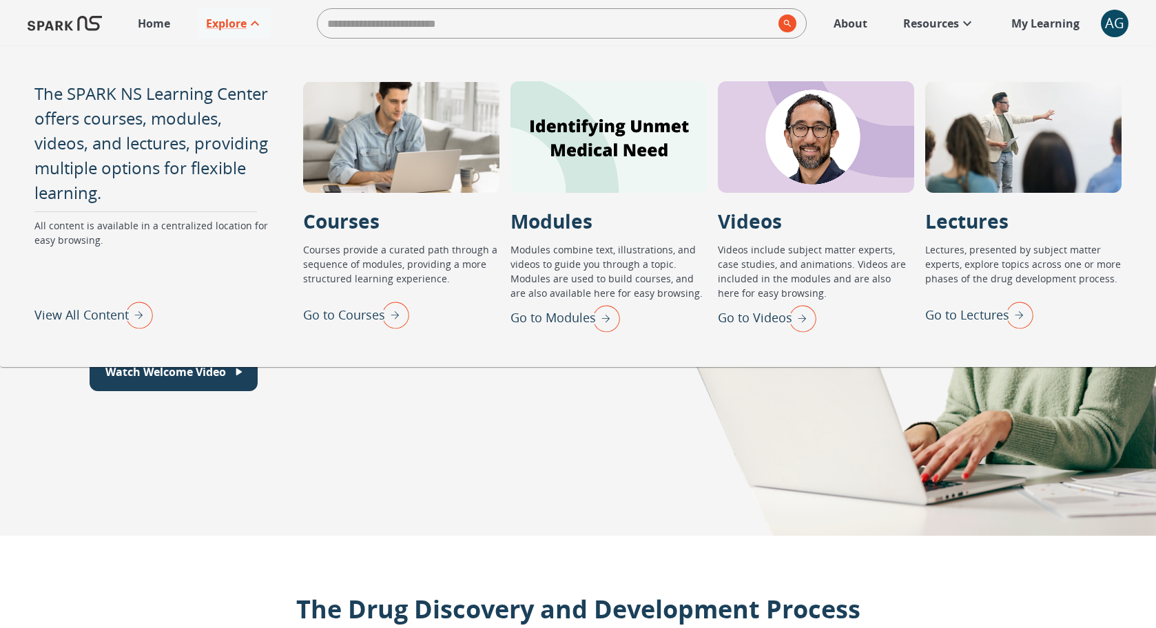
click at [608, 319] on img "Go to Modules" at bounding box center [602, 318] width 34 height 36
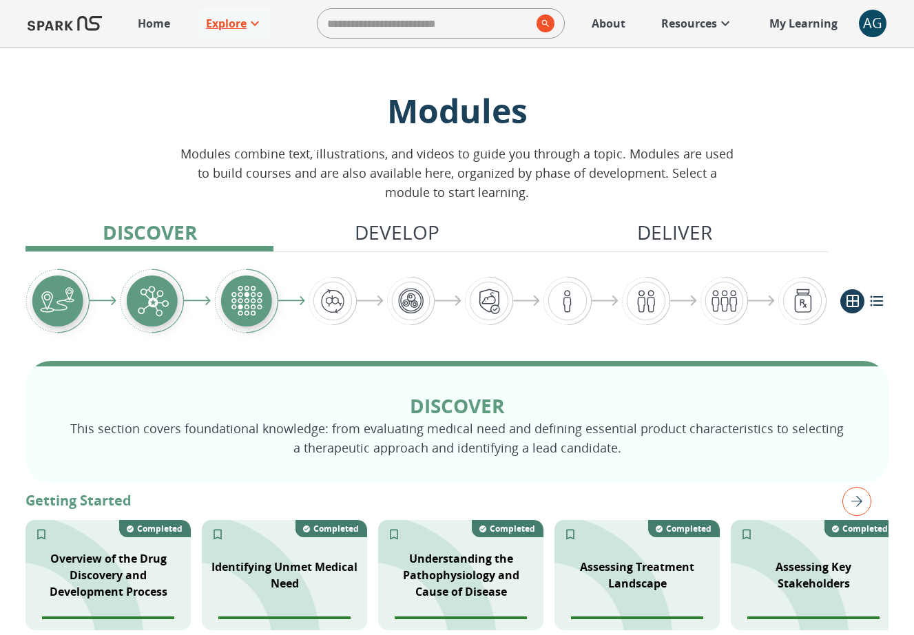
click at [224, 19] on p "Explore" at bounding box center [226, 23] width 41 height 17
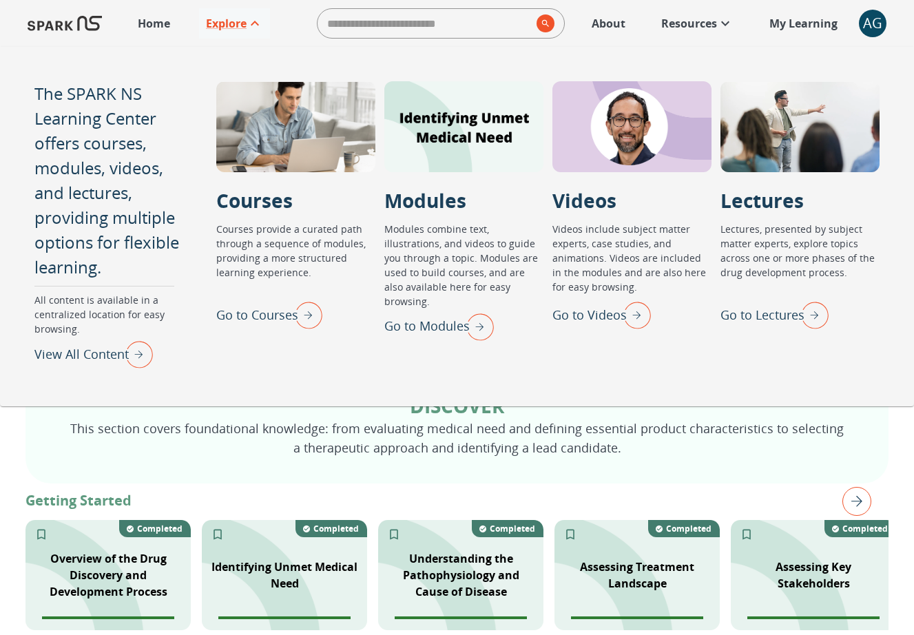
click at [311, 314] on img "Go to Courses" at bounding box center [305, 315] width 34 height 36
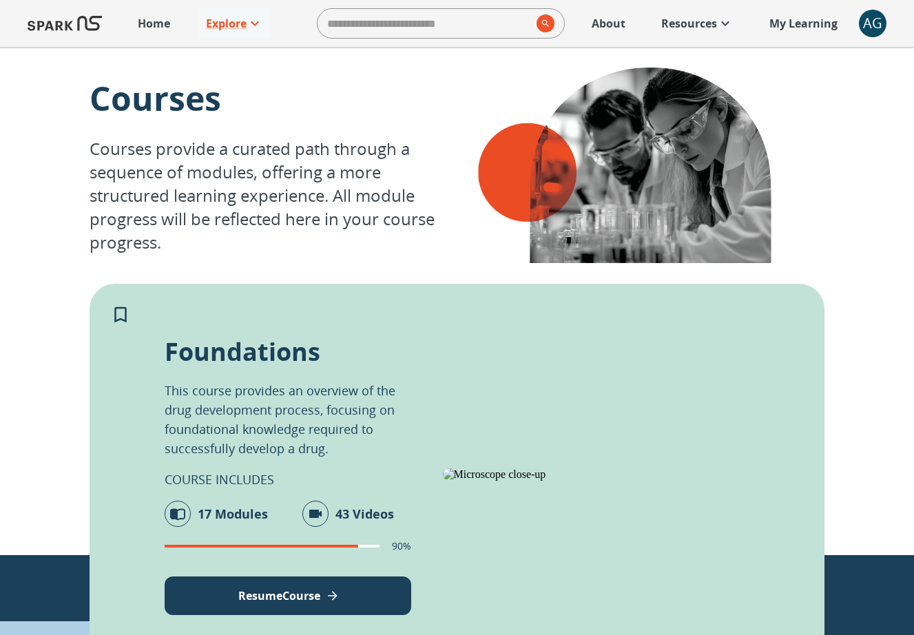
click at [351, 572] on div "Foundations This course provides an overview of the drug development process, f…" at bounding box center [288, 475] width 247 height 280
click at [386, 585] on button "Resume Course" at bounding box center [288, 595] width 247 height 39
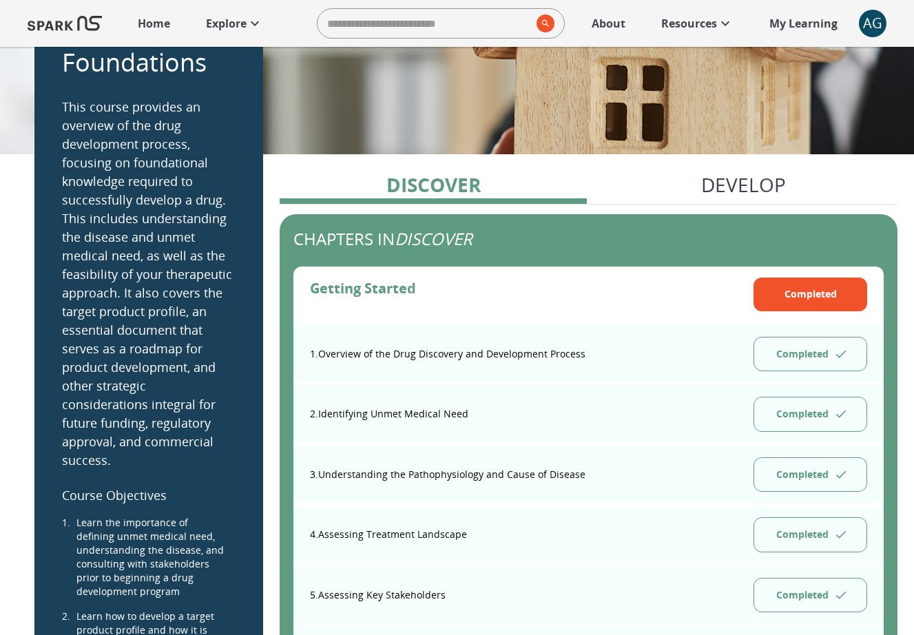
scroll to position [99, 0]
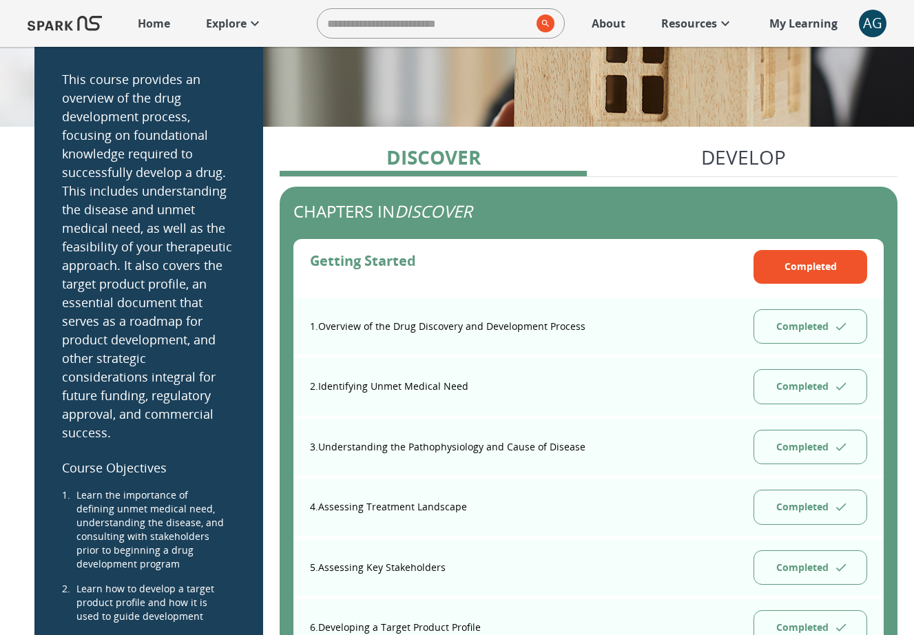
click at [825, 328] on button "Completed" at bounding box center [810, 326] width 114 height 35
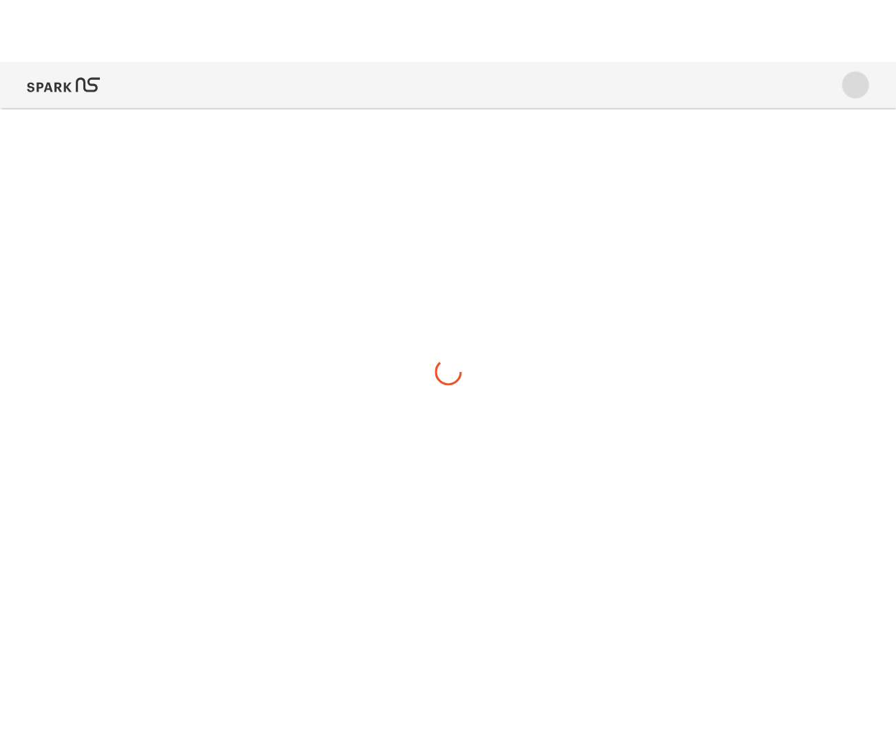
scroll to position [0, 0]
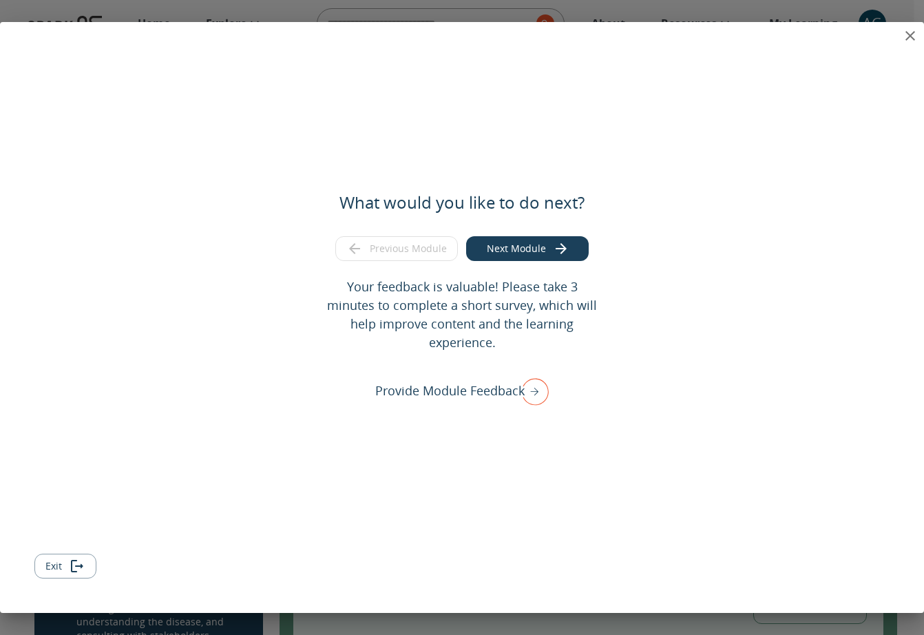
click at [547, 254] on button "Next Module" at bounding box center [527, 248] width 123 height 25
click at [913, 38] on icon "close" at bounding box center [911, 36] width 10 height 10
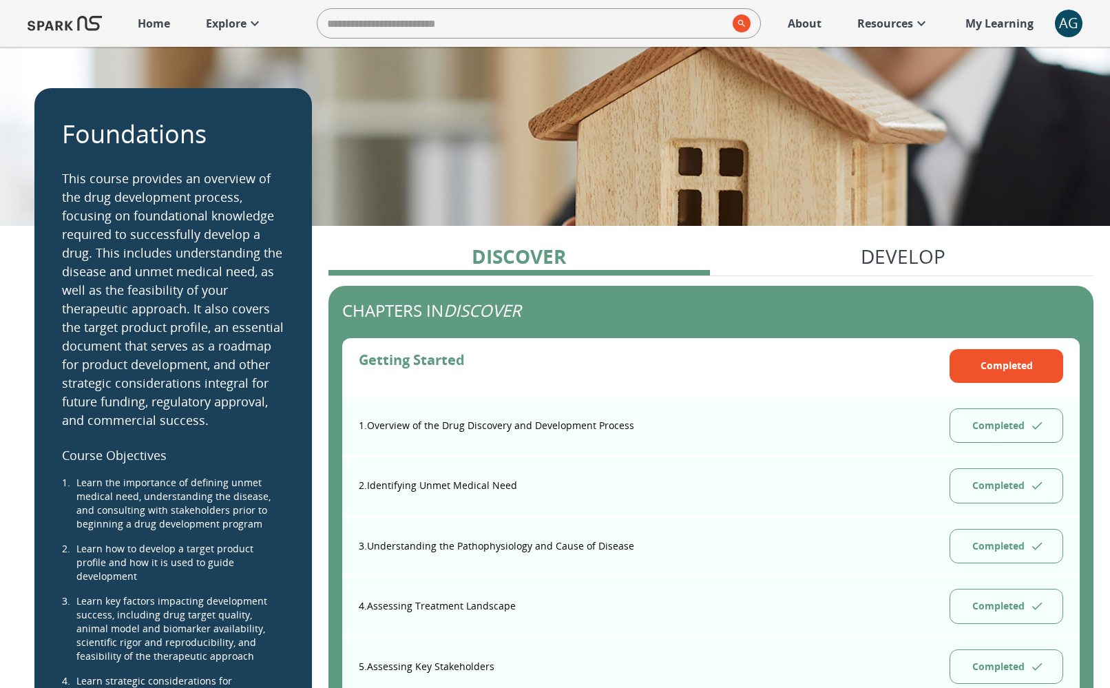
click at [218, 19] on p "Explore" at bounding box center [226, 23] width 41 height 17
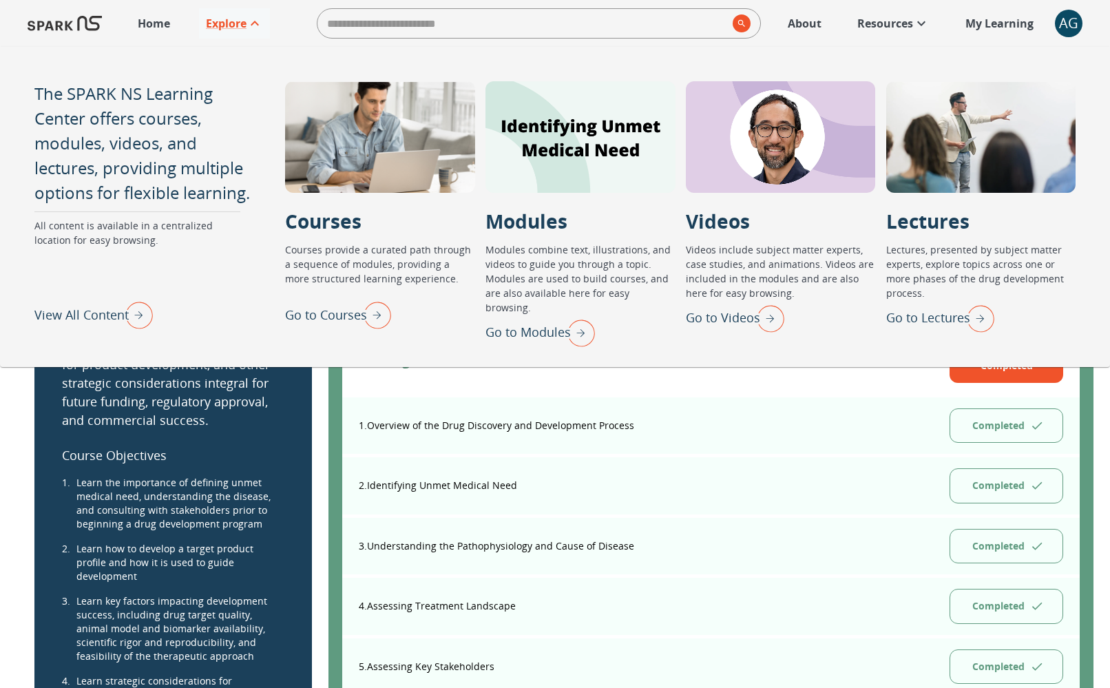
click at [147, 317] on img "View All Content" at bounding box center [135, 315] width 34 height 36
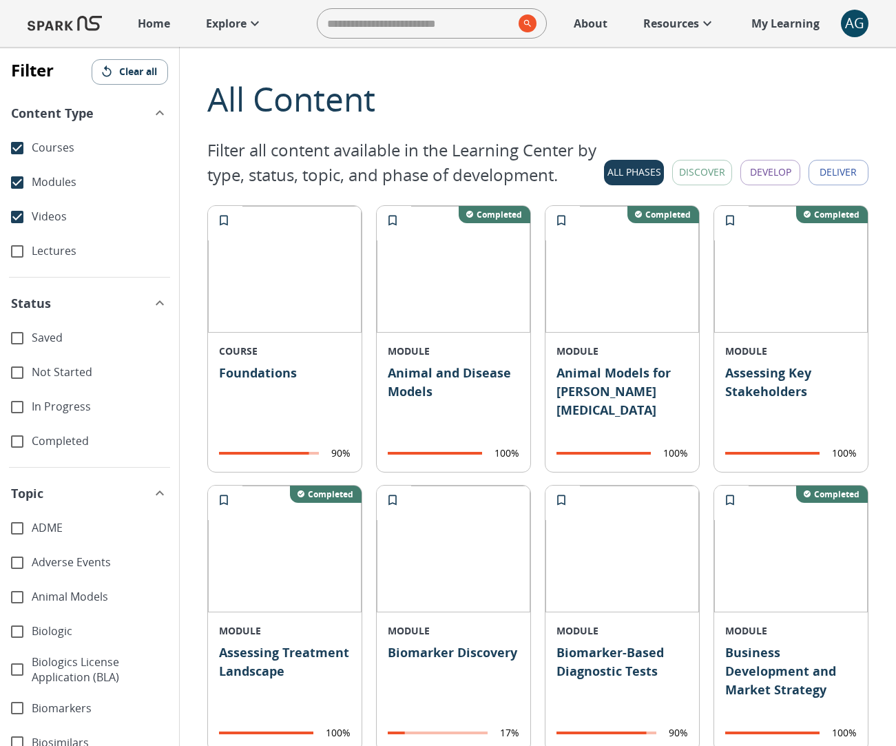
click at [37, 338] on span "Saved" at bounding box center [100, 338] width 136 height 16
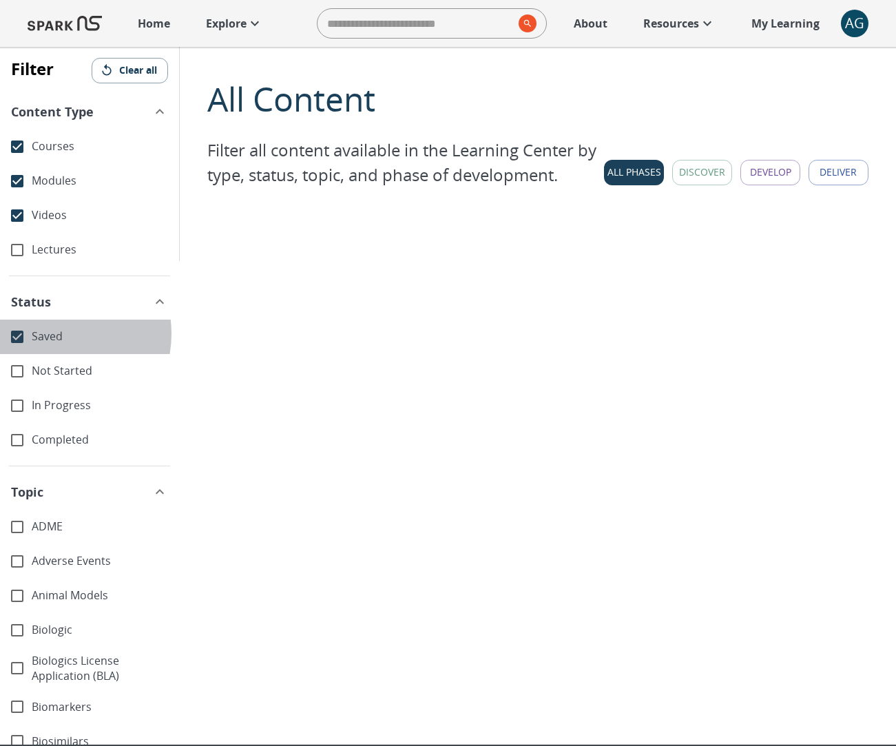
drag, startPoint x: 49, startPoint y: 333, endPoint x: 52, endPoint y: 348, distance: 14.7
click at [49, 334] on span "Saved" at bounding box center [100, 336] width 136 height 16
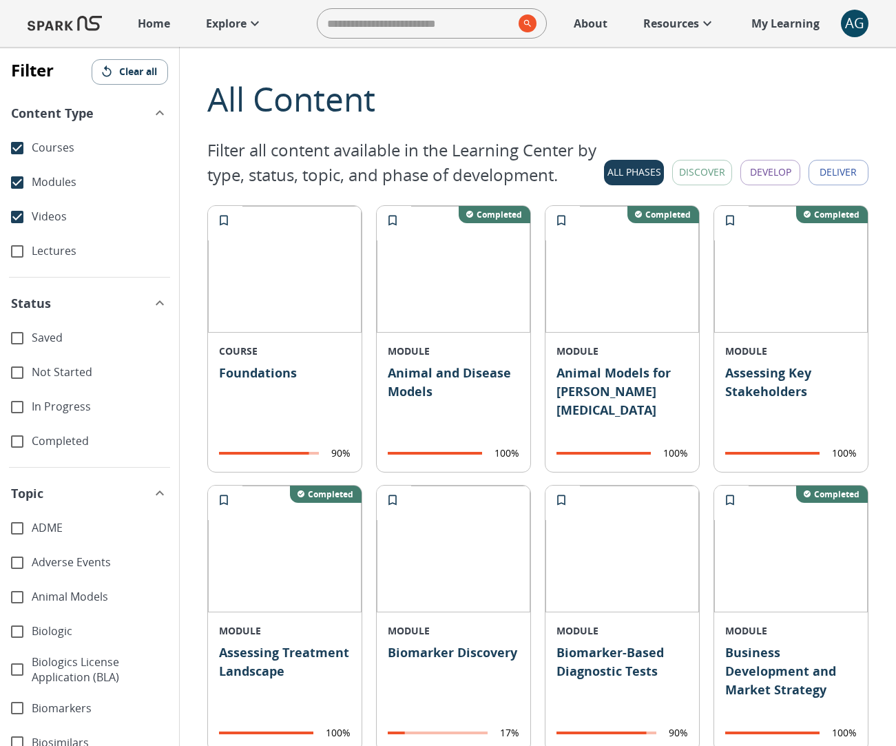
click at [53, 368] on span "Not Started" at bounding box center [100, 372] width 136 height 16
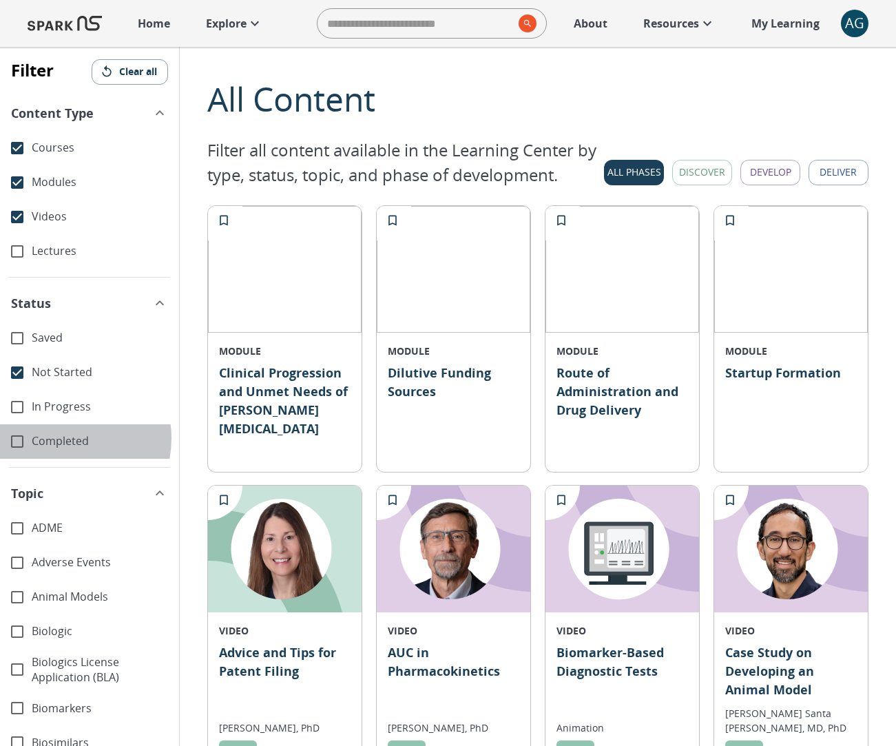
click at [58, 438] on span "Completed" at bounding box center [100, 441] width 136 height 16
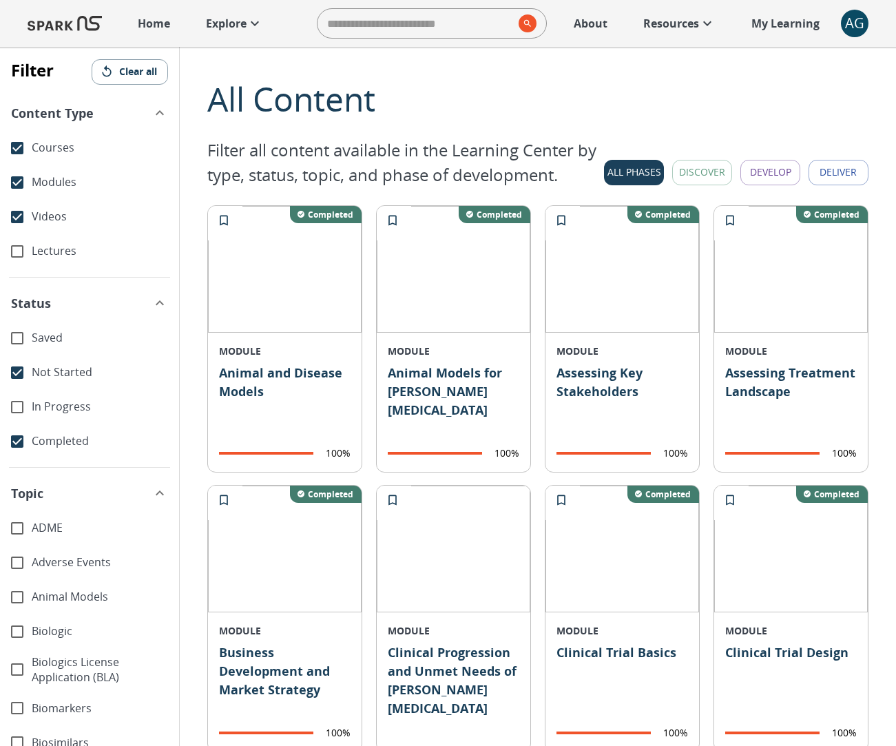
click at [682, 166] on button "Discover" at bounding box center [702, 172] width 60 height 25
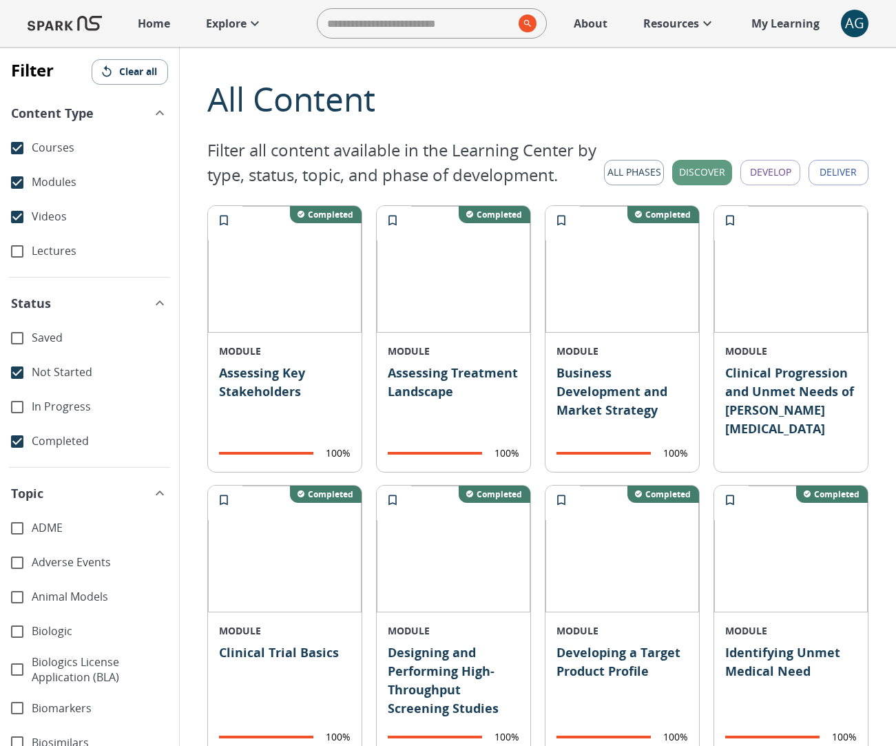
click at [132, 76] on button "Clear all" at bounding box center [130, 71] width 76 height 25
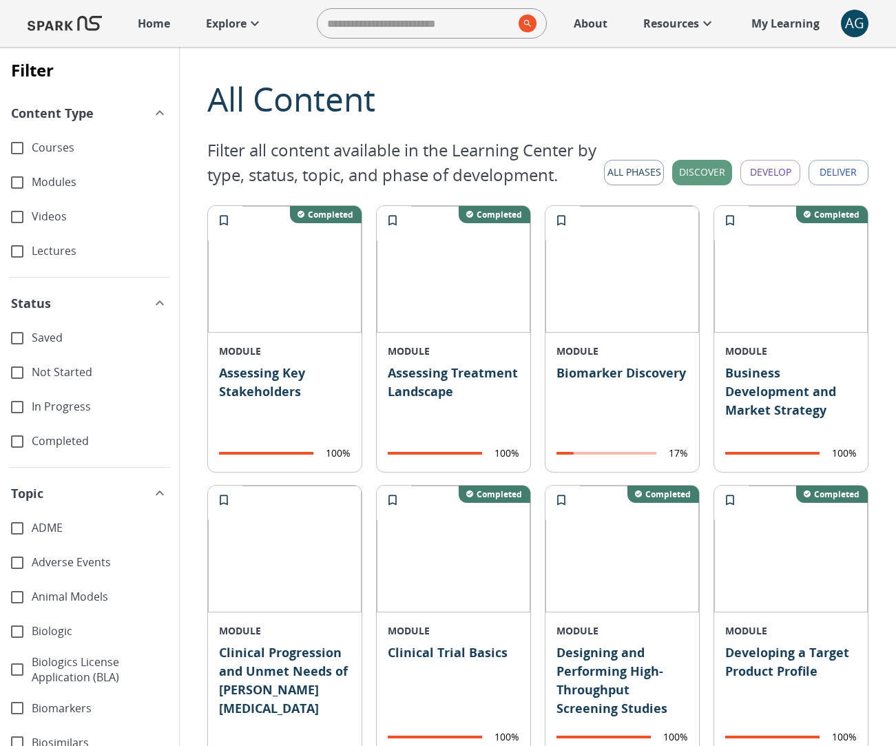
click at [641, 176] on button "All Phases" at bounding box center [634, 172] width 60 height 25
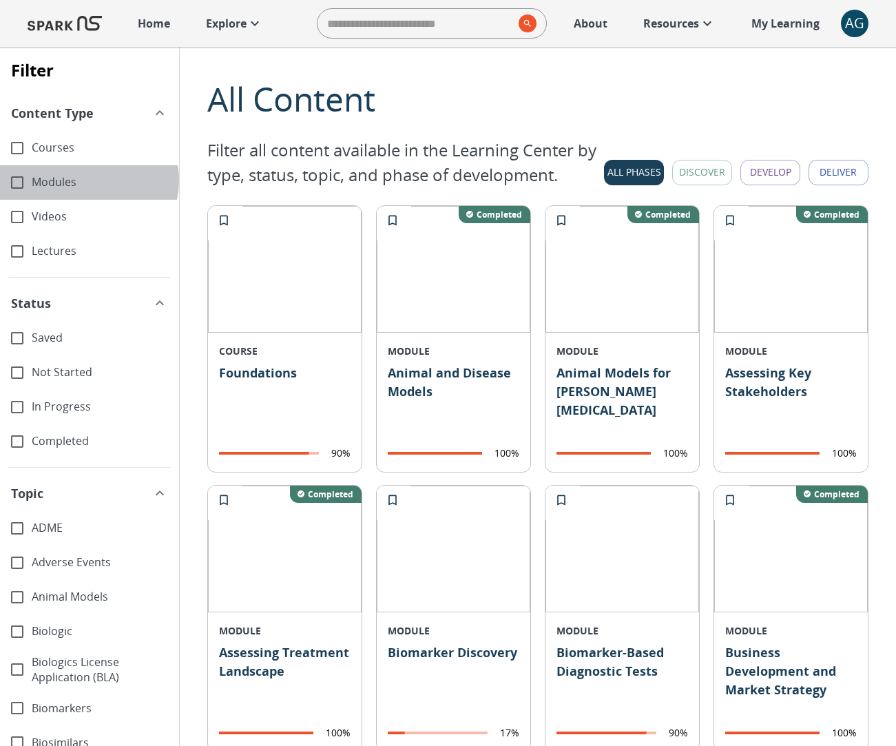
click at [88, 180] on span "Modules" at bounding box center [100, 182] width 136 height 16
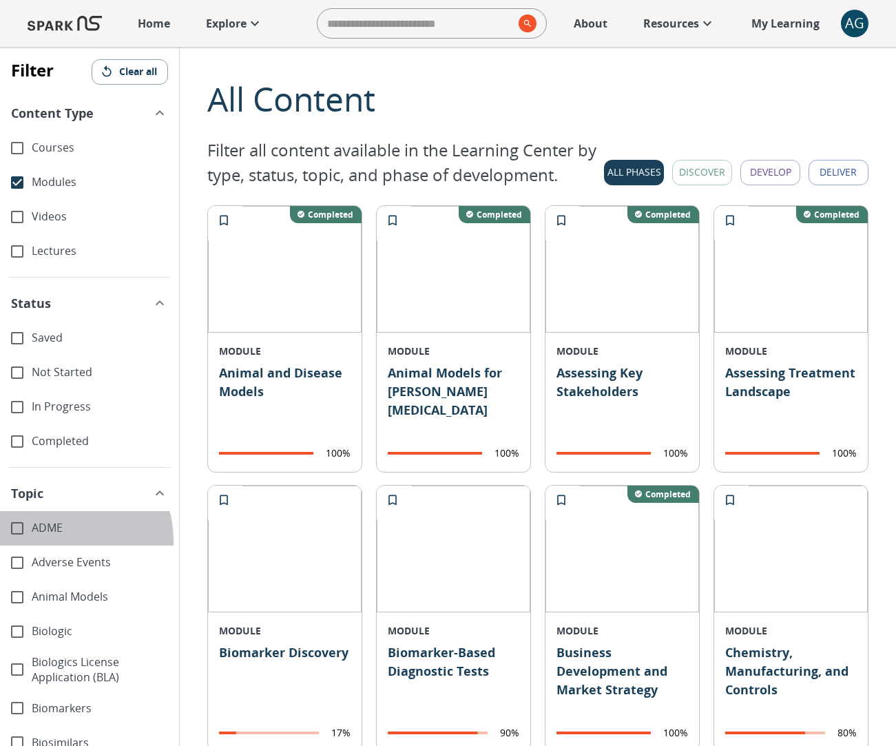
click at [63, 541] on div "ADME" at bounding box center [89, 528] width 179 height 34
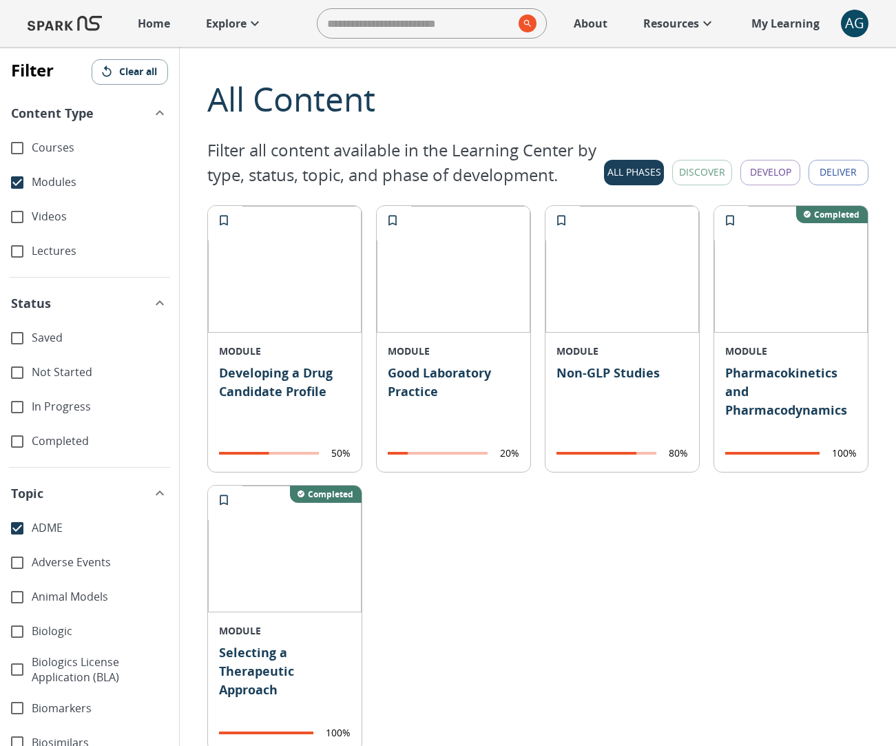
scroll to position [421, 0]
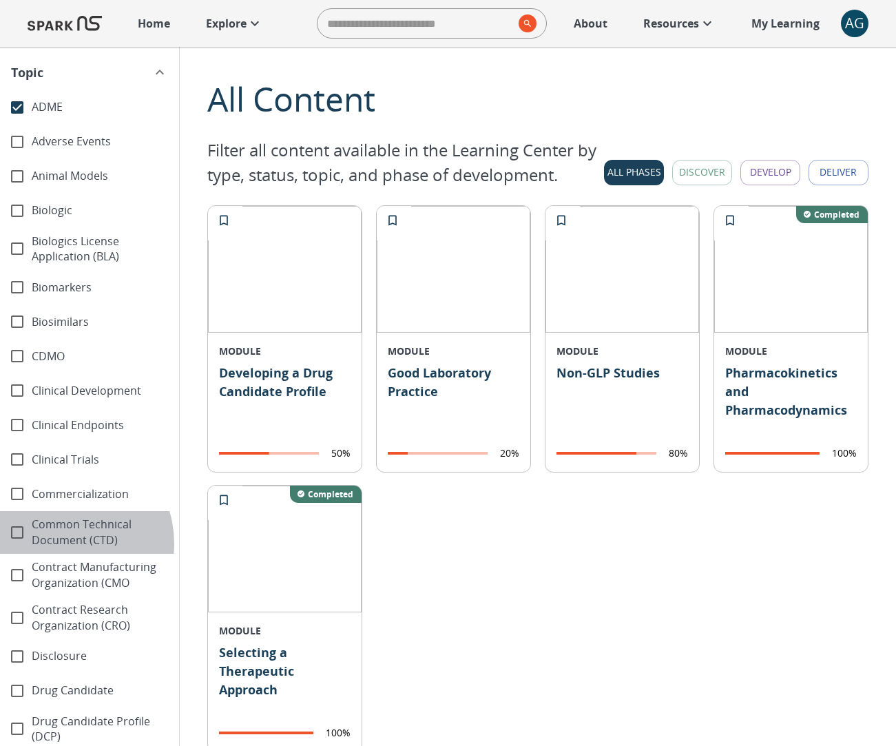
click at [62, 543] on span "Common Technical Document (CTD)" at bounding box center [100, 532] width 136 height 32
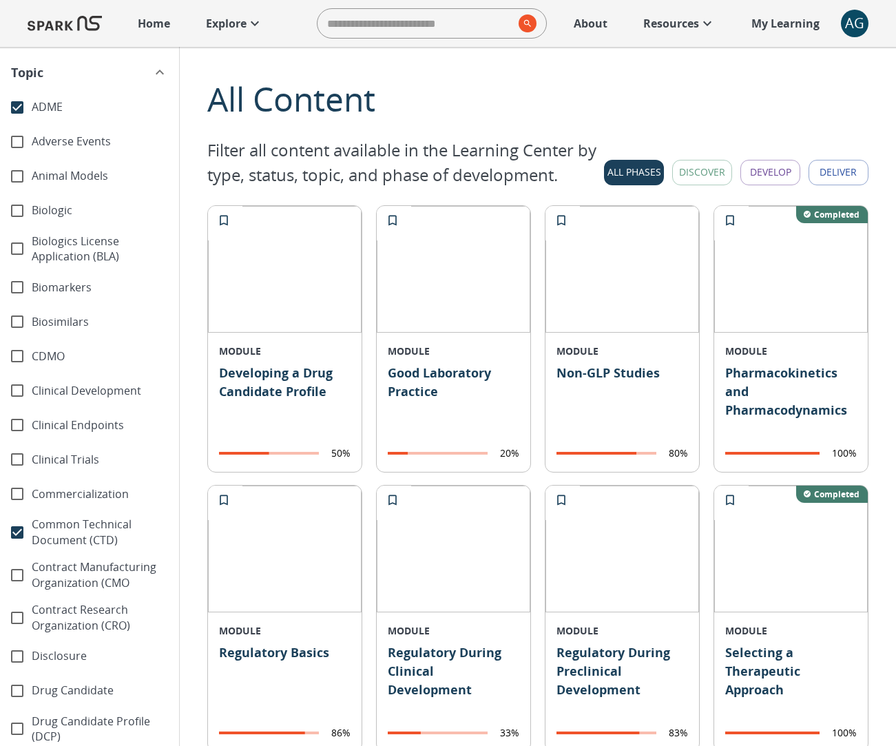
scroll to position [0, 0]
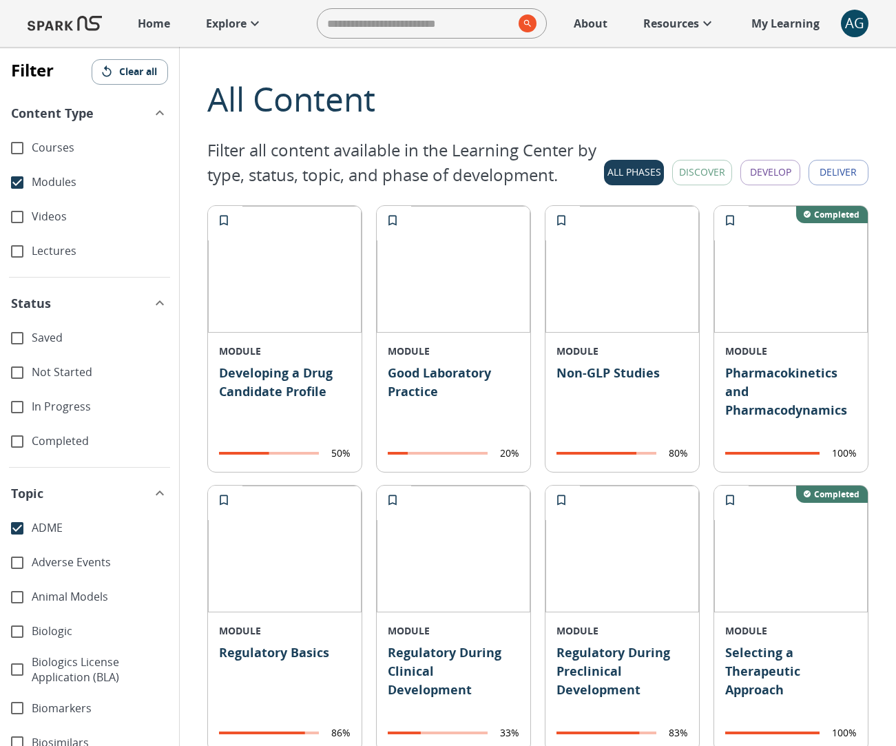
click at [121, 68] on button "Clear all" at bounding box center [130, 71] width 76 height 25
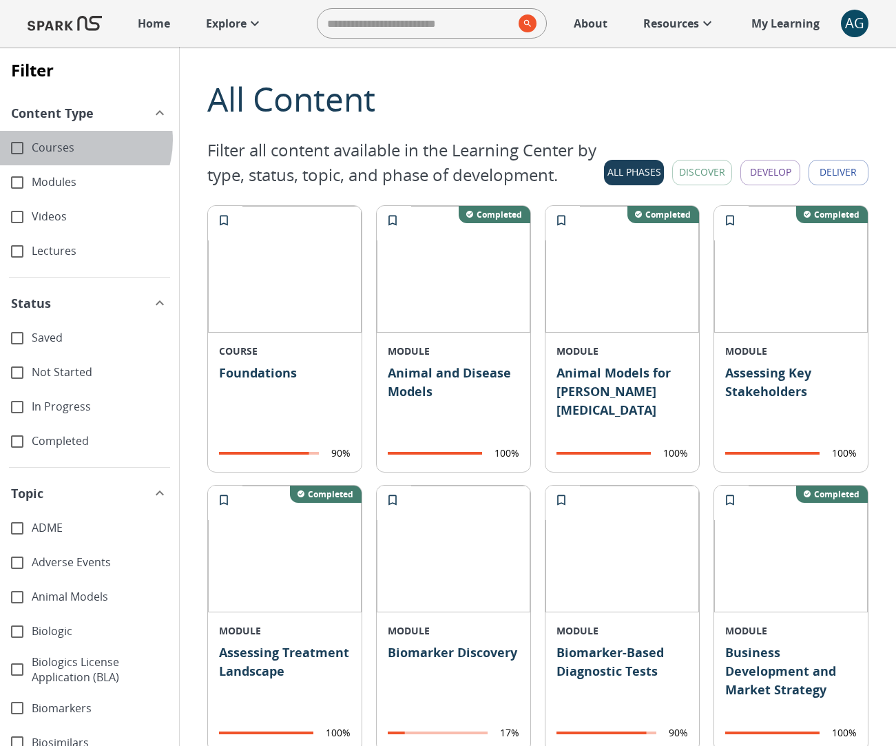
click at [73, 140] on span "Courses" at bounding box center [100, 148] width 136 height 16
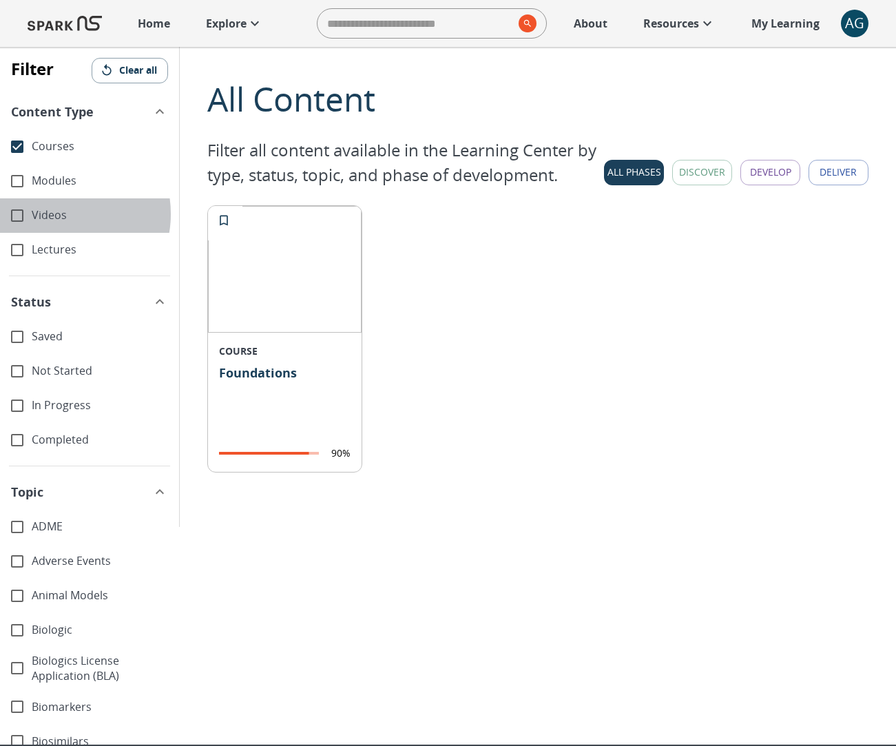
click at [57, 213] on span "Videos" at bounding box center [100, 215] width 136 height 16
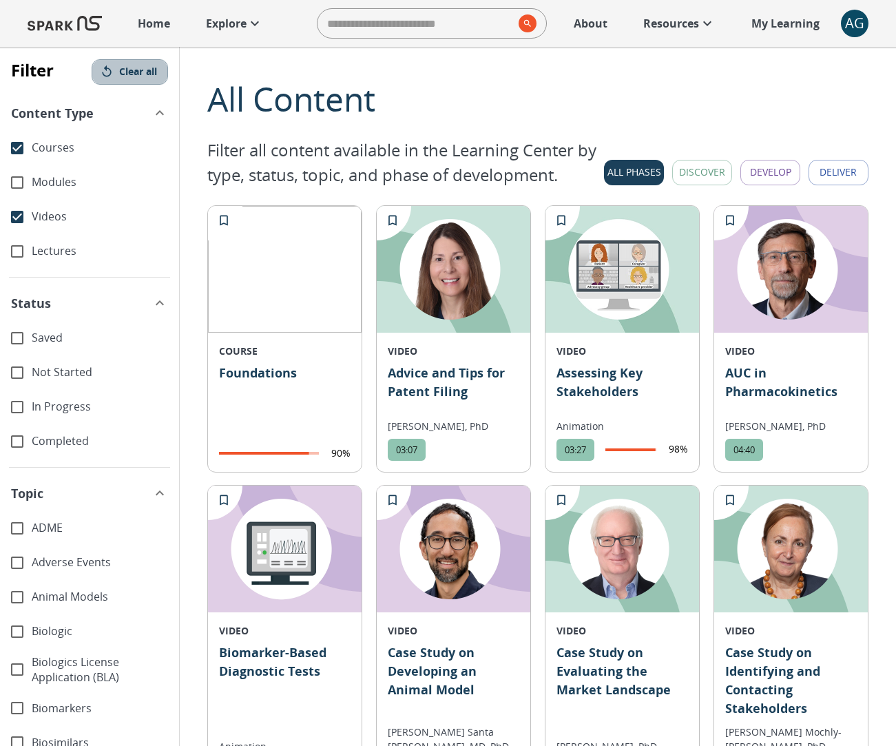
click at [113, 65] on button "Clear all" at bounding box center [130, 71] width 76 height 25
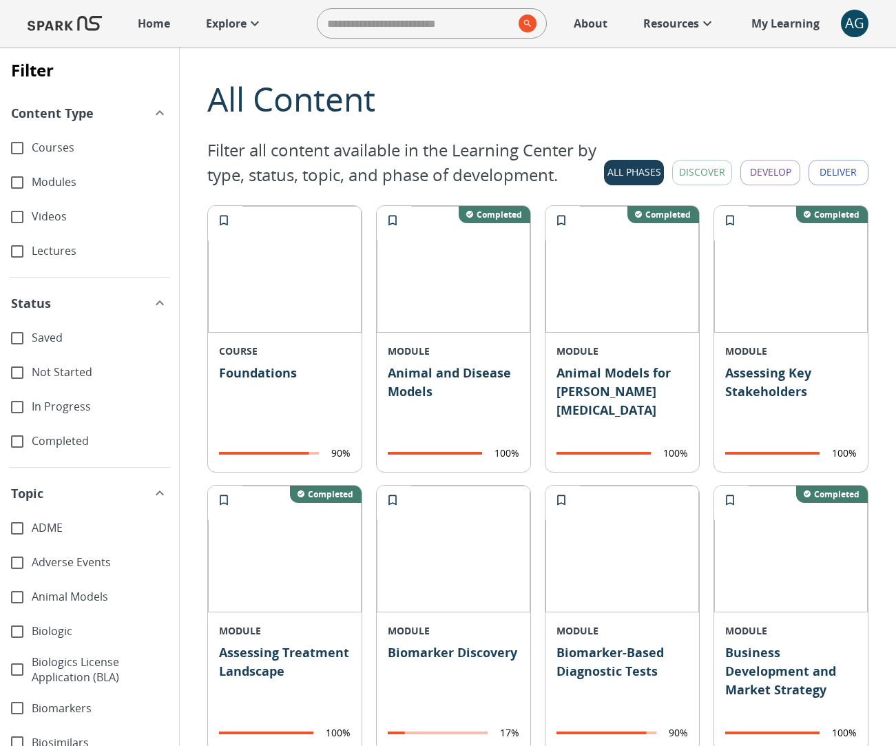
click at [32, 70] on div "Filter" at bounding box center [32, 71] width 43 height 25
click at [167, 20] on p "Home" at bounding box center [154, 23] width 32 height 17
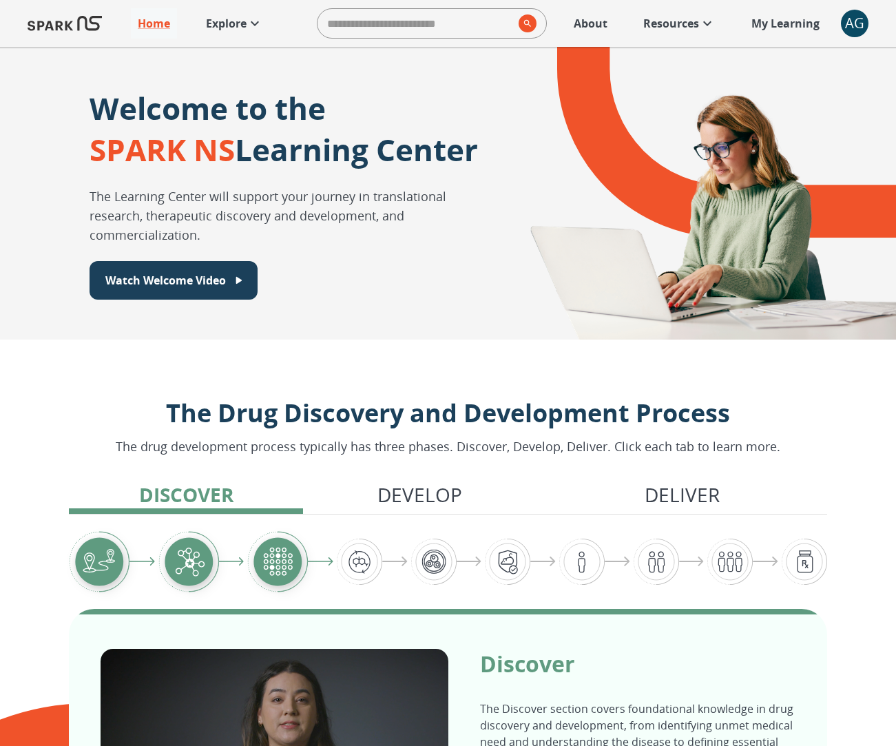
click at [240, 24] on p "Explore" at bounding box center [226, 23] width 41 height 17
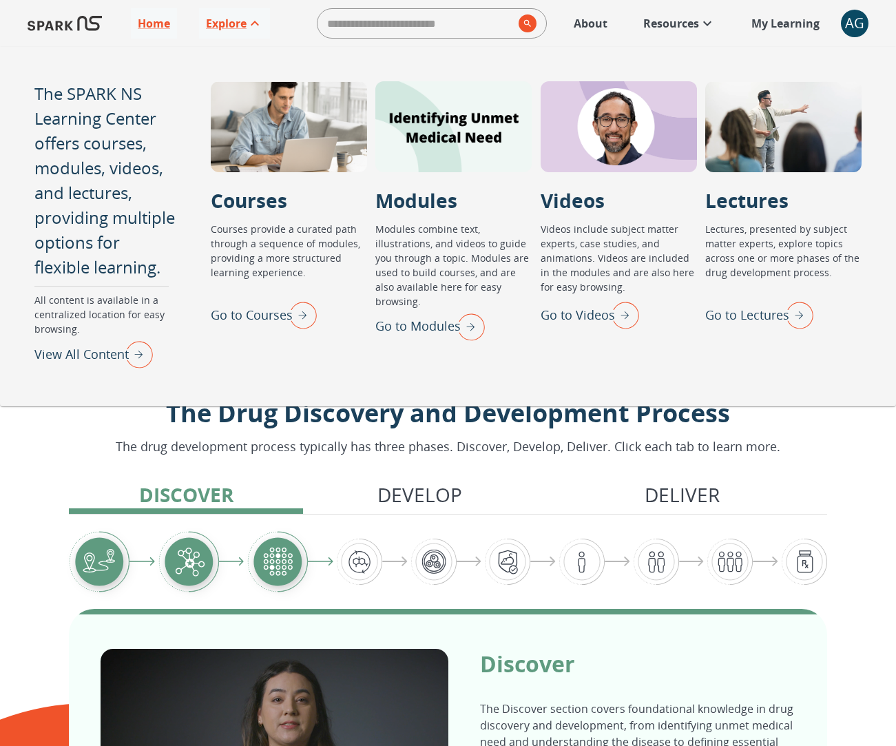
click at [106, 25] on div "Home Explore ​ About Resources My Learning + AG 0" at bounding box center [448, 23] width 896 height 47
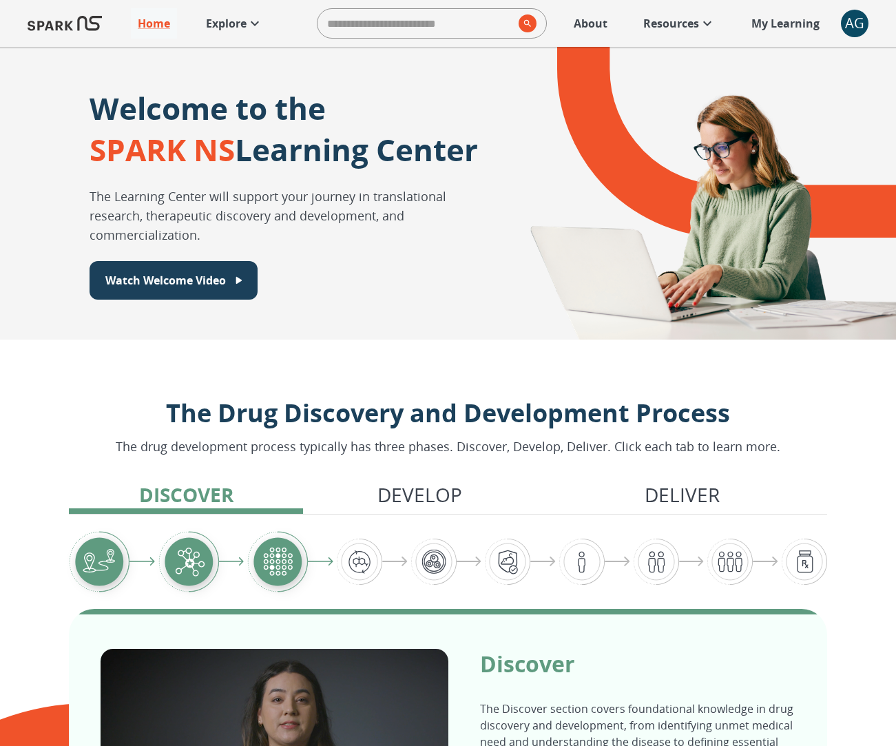
click at [90, 24] on img at bounding box center [65, 23] width 74 height 33
click at [141, 20] on p "Home" at bounding box center [154, 23] width 32 height 17
click at [227, 21] on p "Explore" at bounding box center [226, 23] width 41 height 17
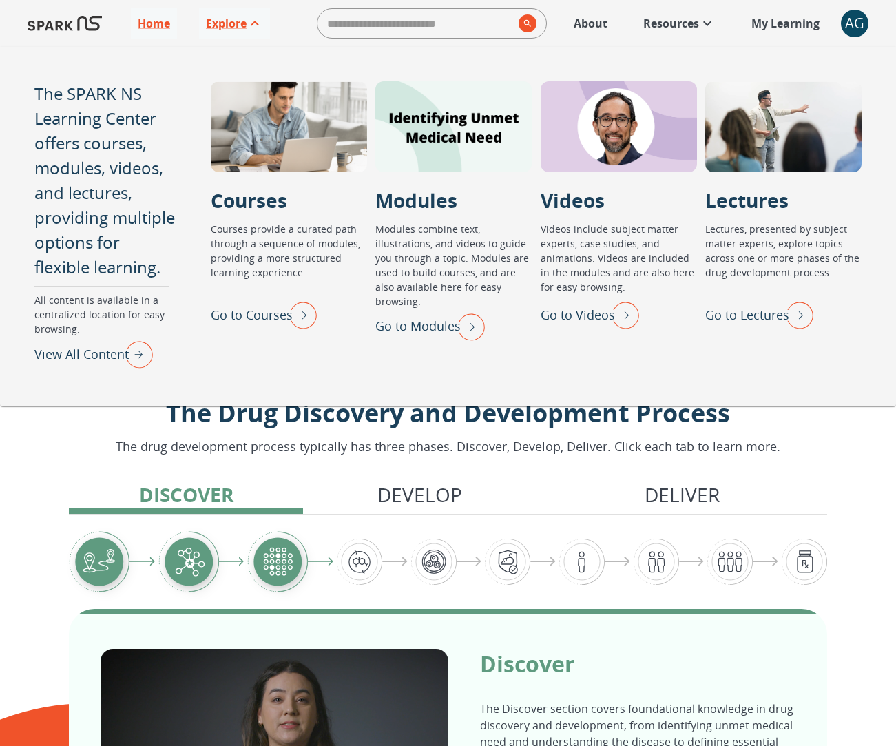
click at [470, 309] on img "Go to Modules" at bounding box center [467, 327] width 34 height 36
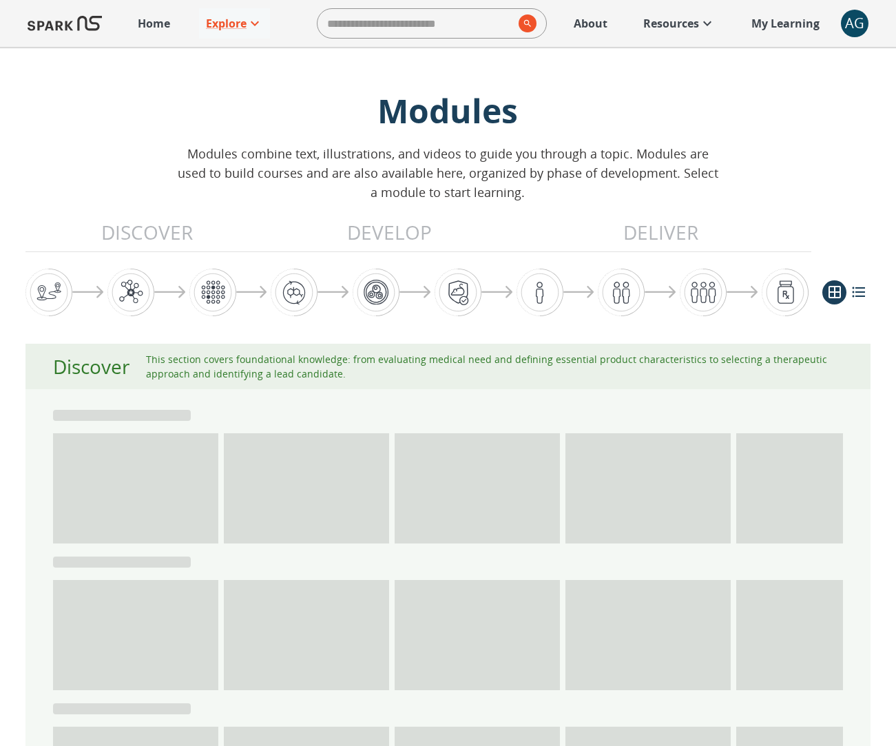
click at [89, 25] on img at bounding box center [65, 23] width 74 height 33
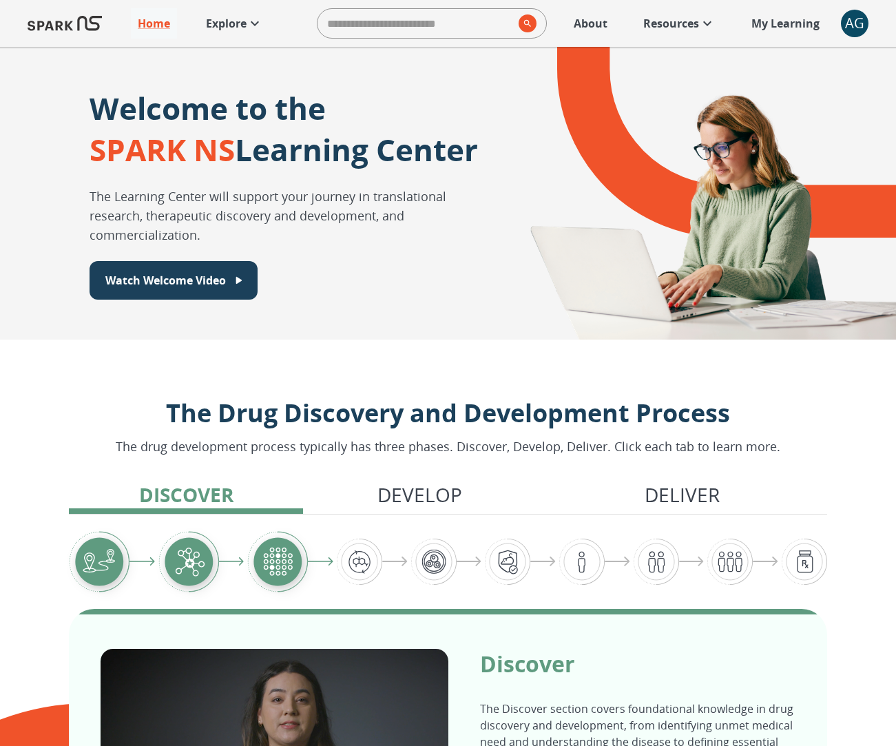
click at [216, 23] on p "Explore" at bounding box center [226, 23] width 41 height 17
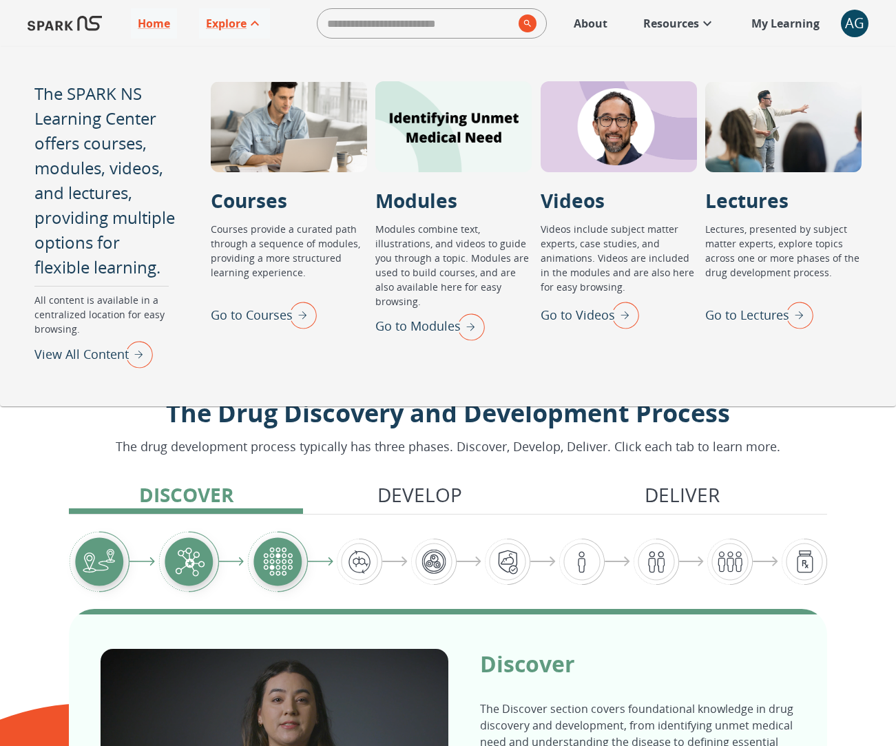
click at [140, 343] on img "View All Content" at bounding box center [135, 354] width 34 height 36
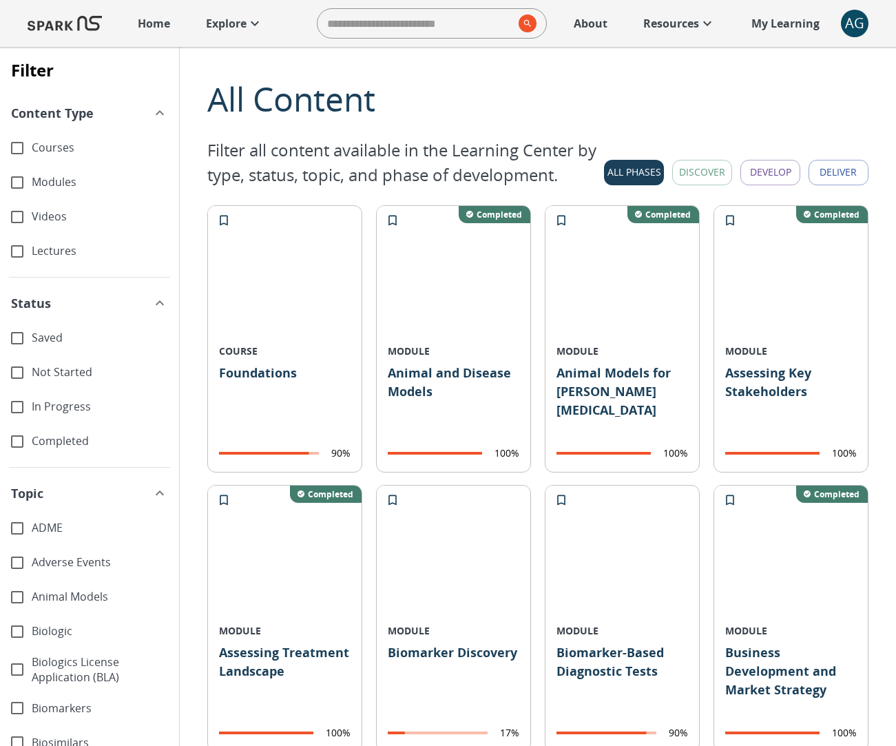
click at [33, 71] on div "Filter" at bounding box center [32, 71] width 43 height 25
click at [34, 70] on div "Filter" at bounding box center [32, 71] width 43 height 25
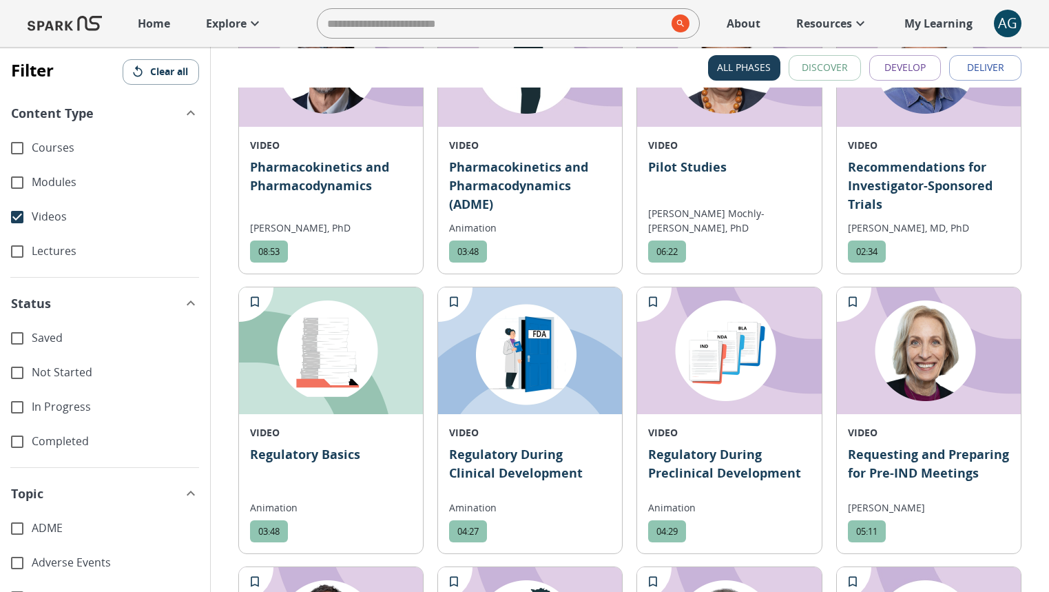
scroll to position [3362, 0]
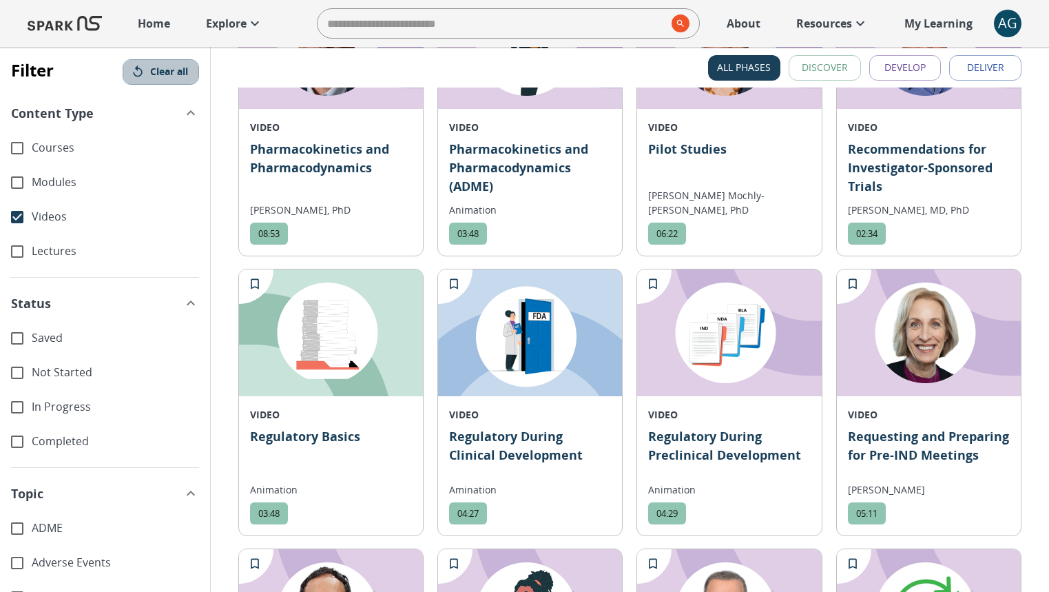
click at [133, 75] on icon "button" at bounding box center [137, 71] width 9 height 12
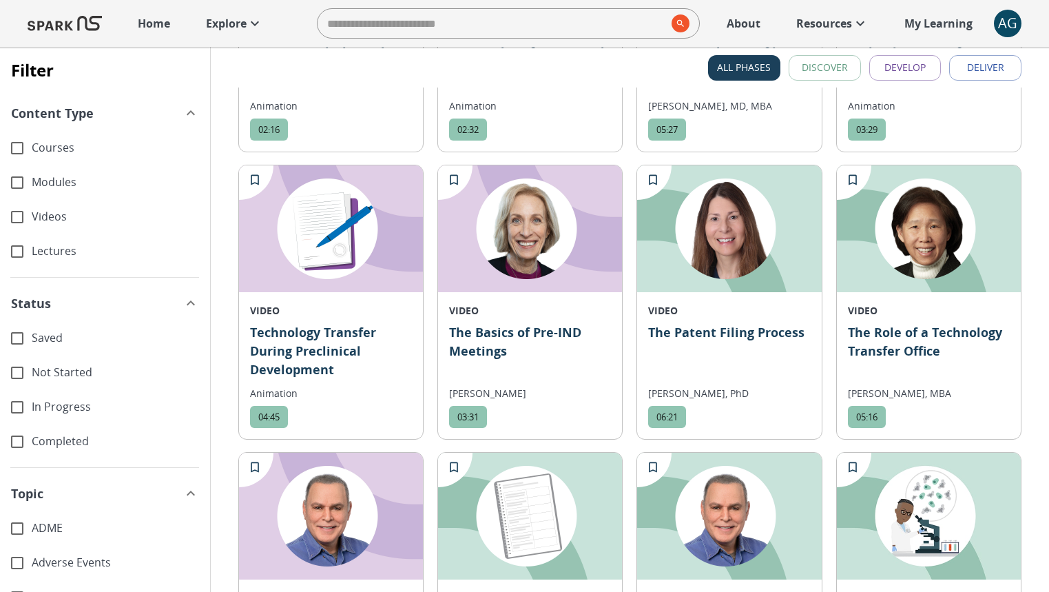
scroll to position [8198, 0]
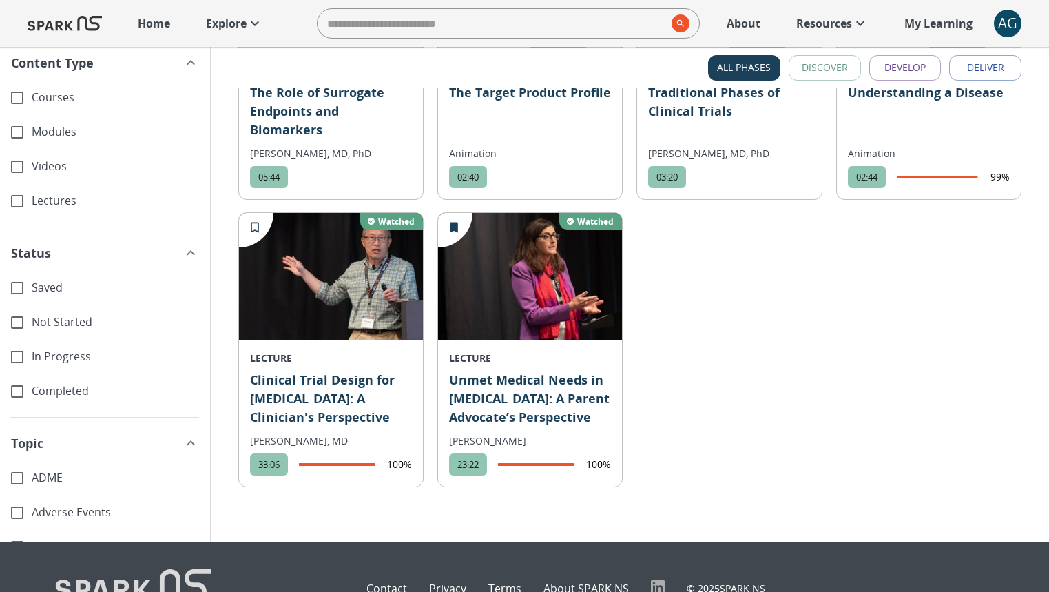
click at [295, 371] on p "Clinical Trial Design for Autism: A Clinician's Perspective" at bounding box center [331, 399] width 162 height 57
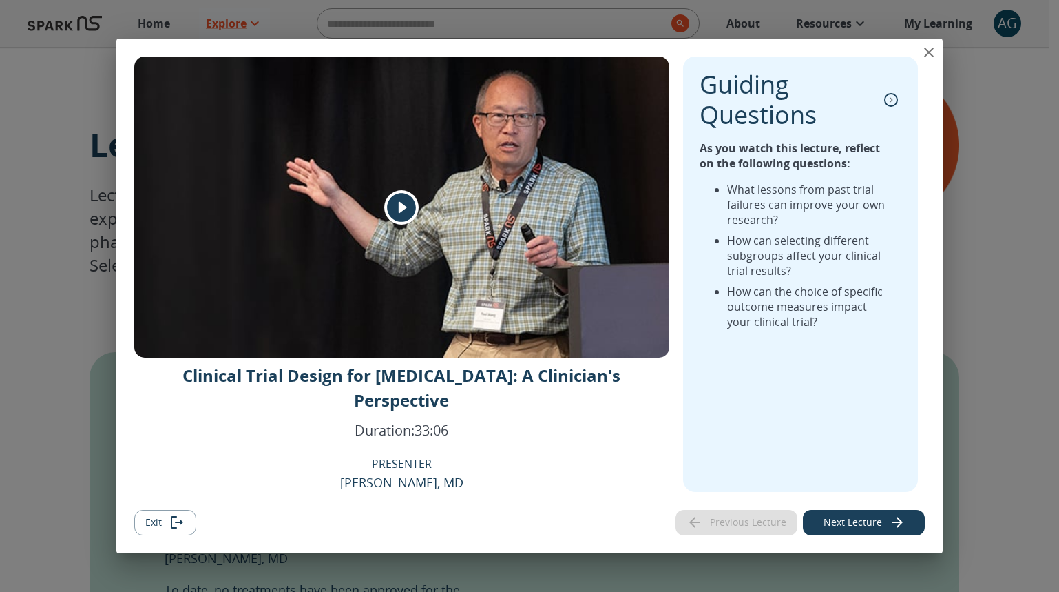
click at [459, 317] on div "View Lecture Dialog" at bounding box center [401, 206] width 535 height 301
click at [412, 222] on icon "play" at bounding box center [401, 207] width 29 height 29
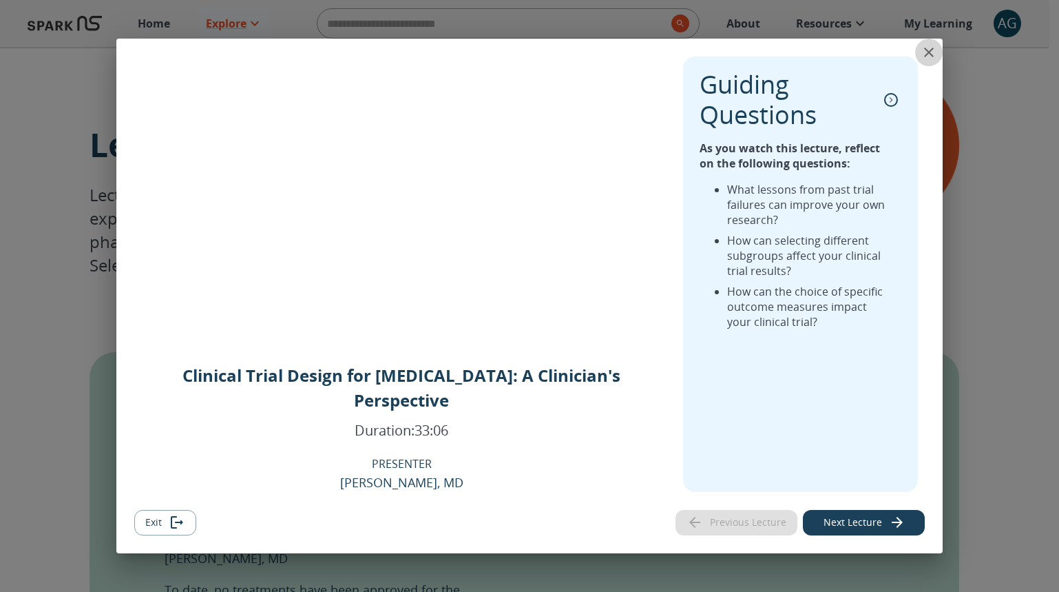
click at [927, 57] on icon "close" at bounding box center [929, 53] width 10 height 10
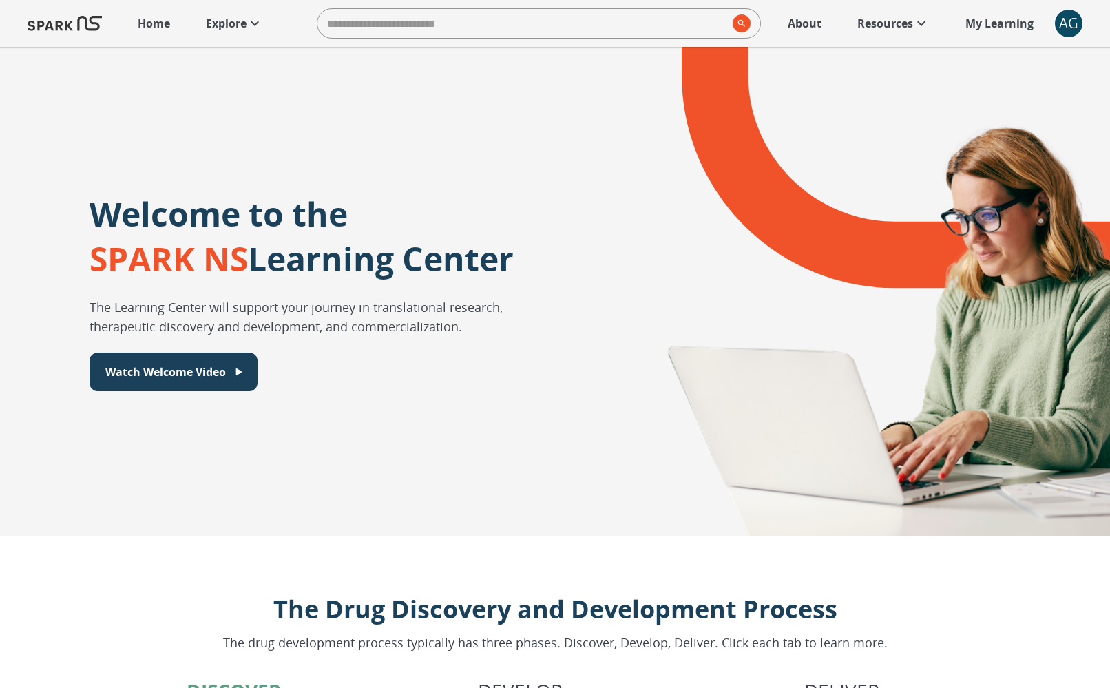
click at [231, 28] on p "Explore" at bounding box center [226, 23] width 41 height 17
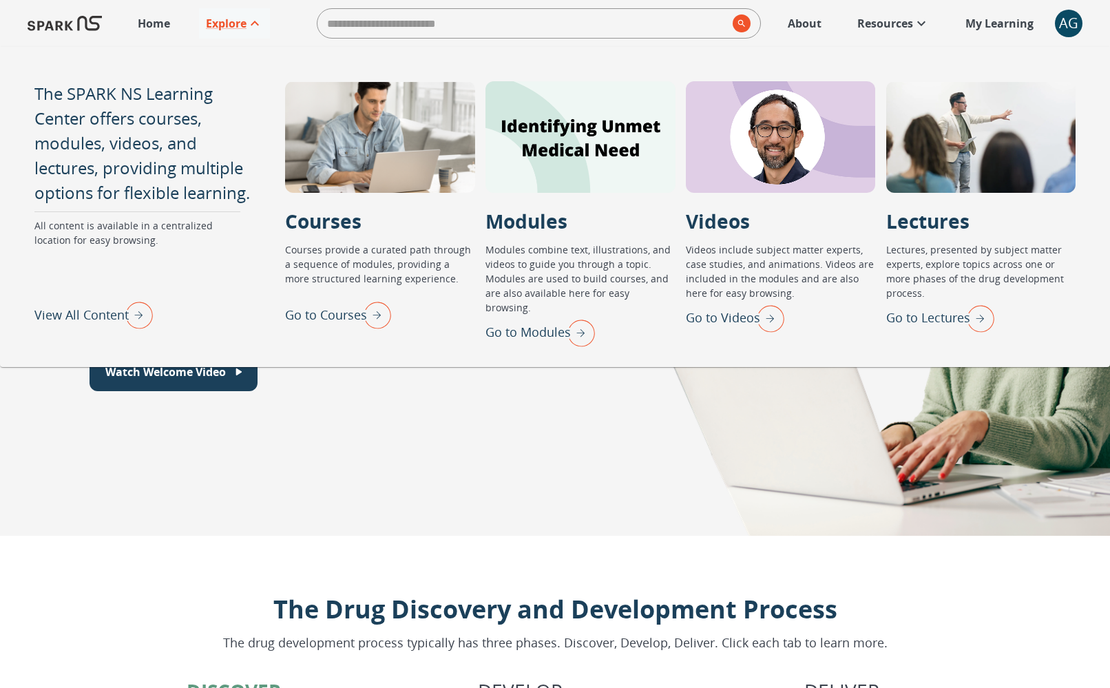
click at [132, 317] on img "View All Content" at bounding box center [135, 315] width 34 height 36
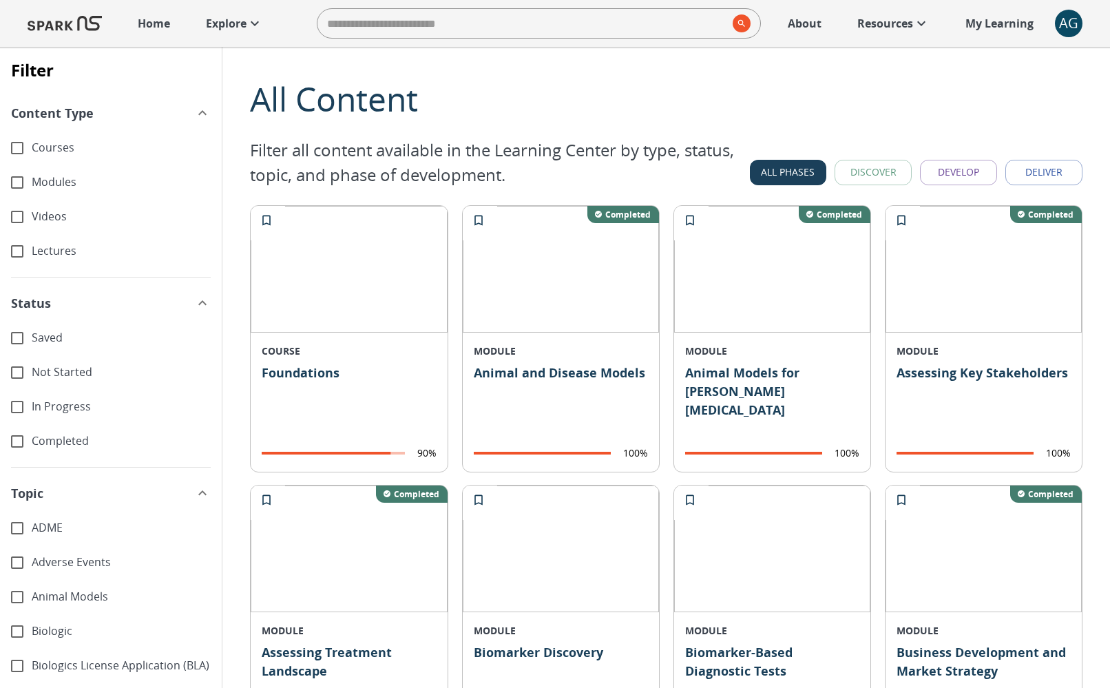
drag, startPoint x: 1107, startPoint y: 684, endPoint x: 1091, endPoint y: 685, distance: 15.9
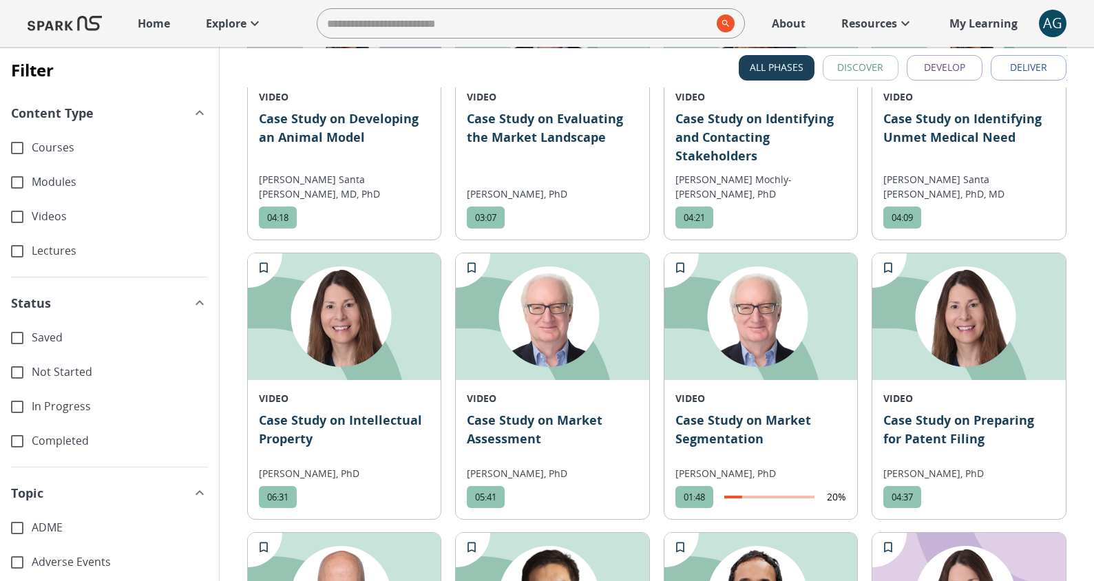
scroll to position [3542, 0]
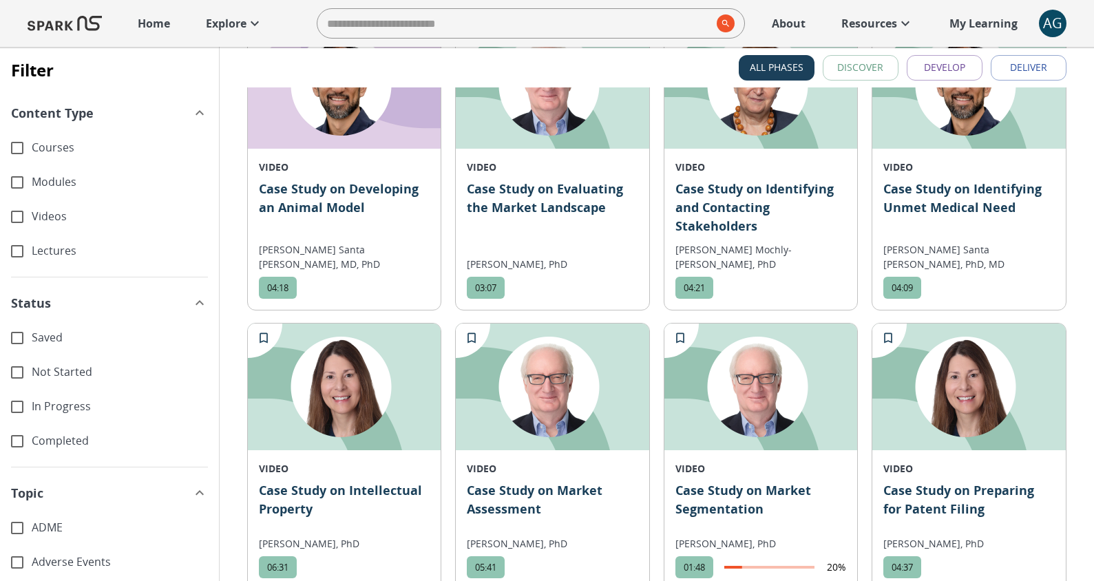
click at [52, 222] on span "Videos" at bounding box center [120, 217] width 176 height 16
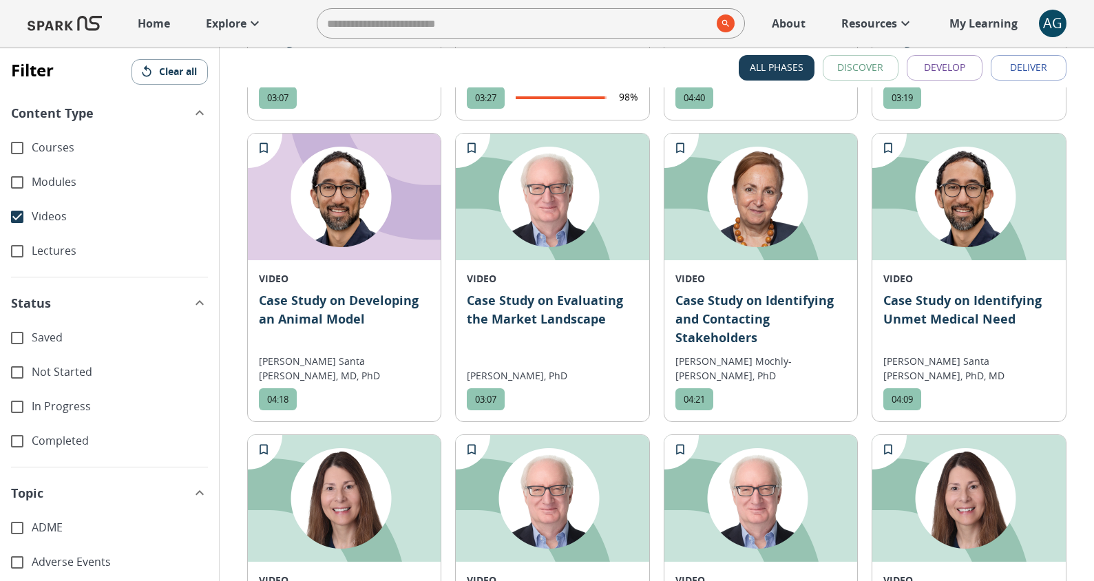
scroll to position [0, 0]
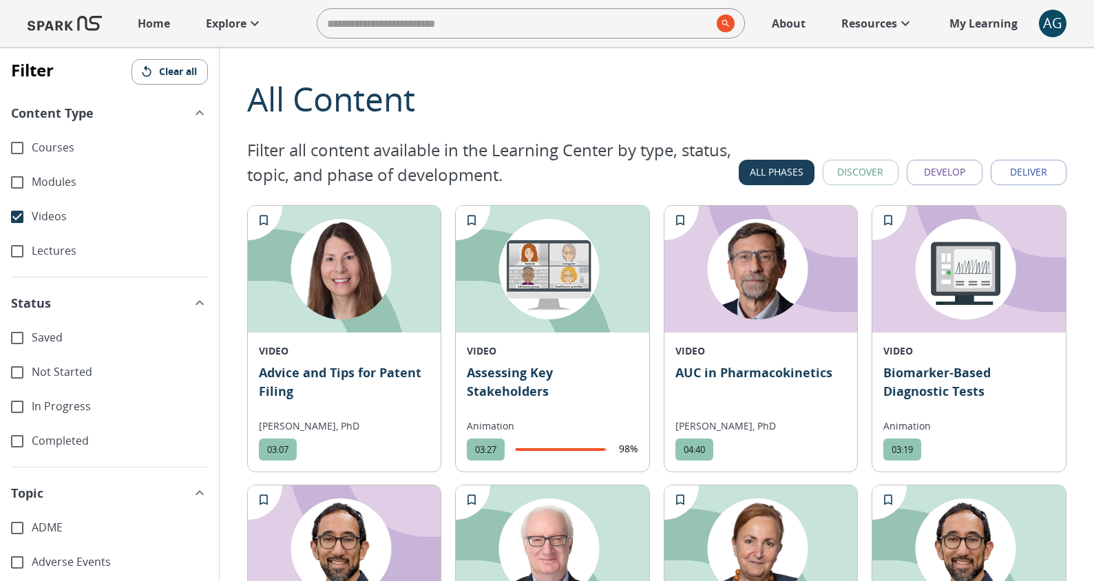
click at [72, 213] on span "Videos" at bounding box center [120, 217] width 176 height 16
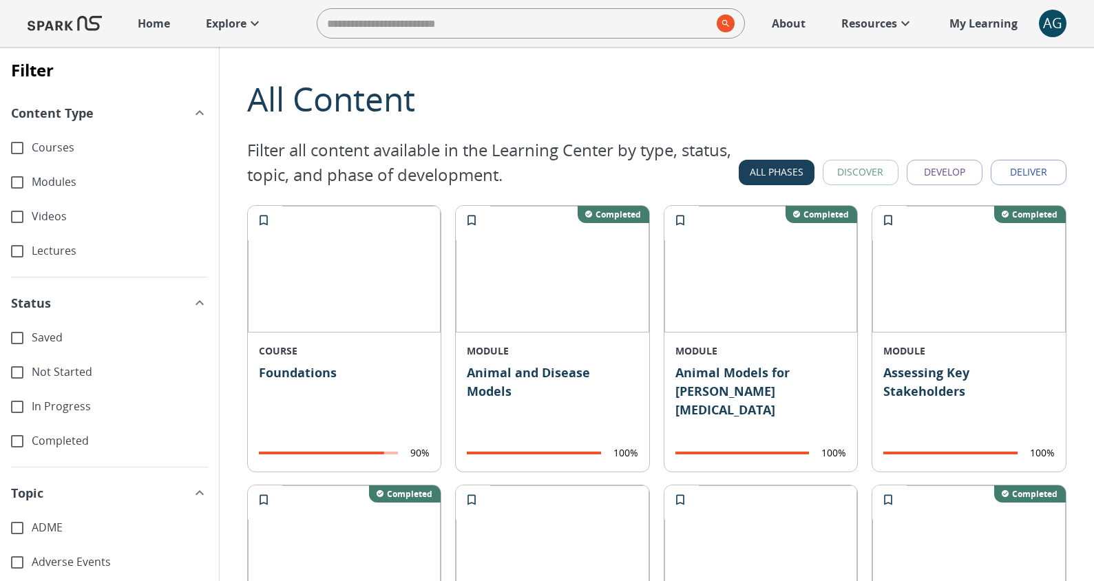
click at [38, 218] on span "Videos" at bounding box center [120, 217] width 176 height 16
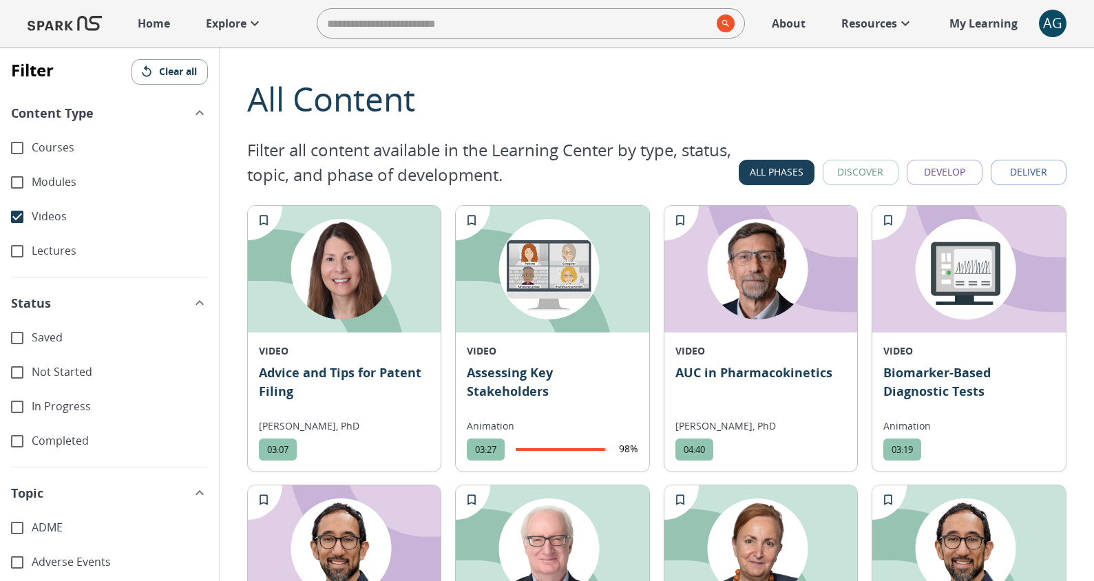
click at [36, 218] on span "Videos" at bounding box center [120, 217] width 176 height 16
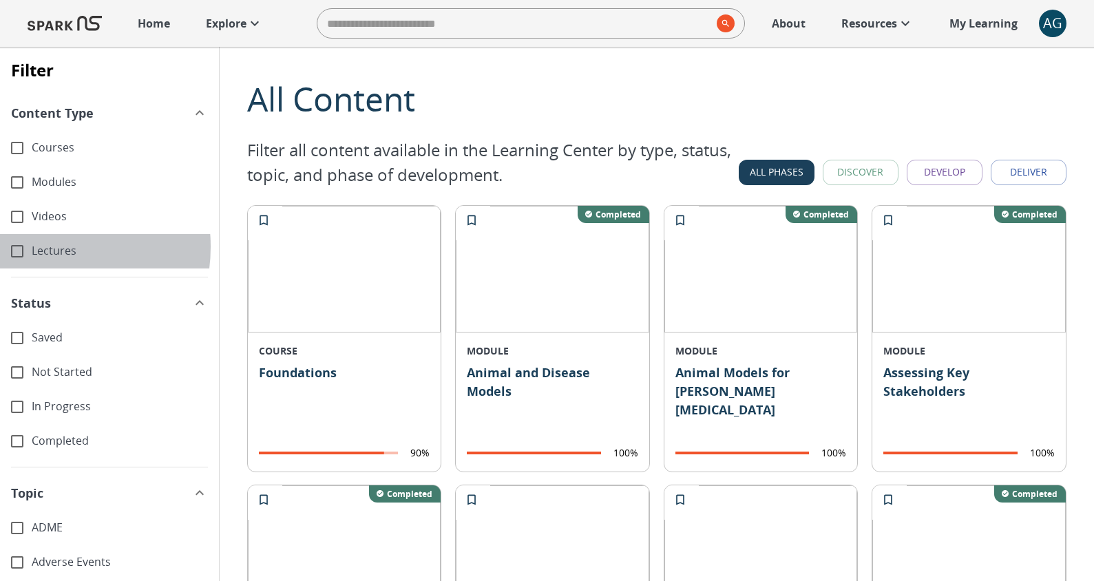
click at [42, 247] on span "Lectures" at bounding box center [120, 251] width 176 height 16
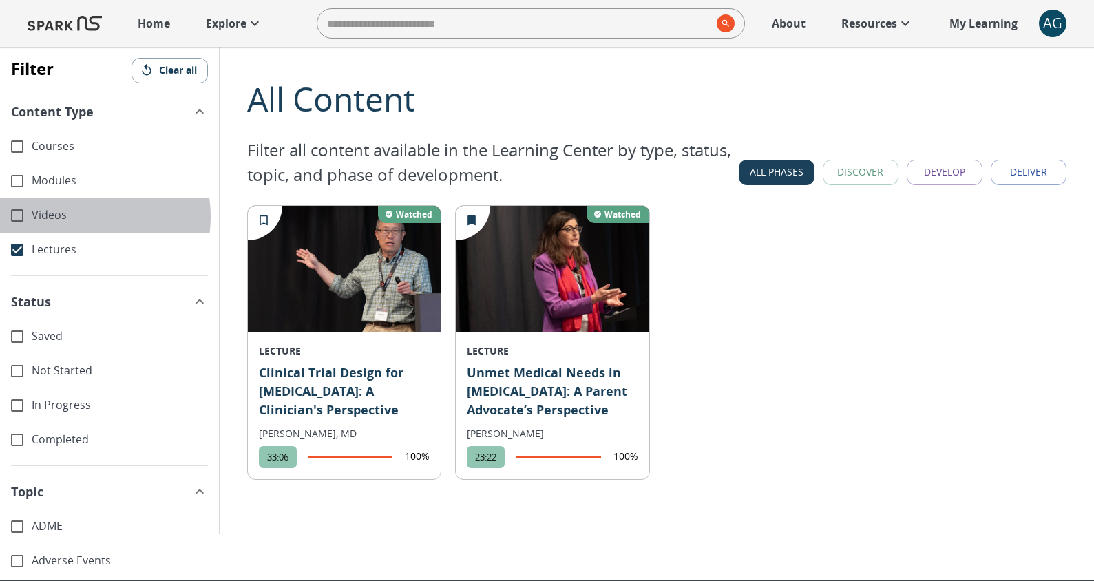
click at [74, 216] on span "Videos" at bounding box center [120, 215] width 176 height 16
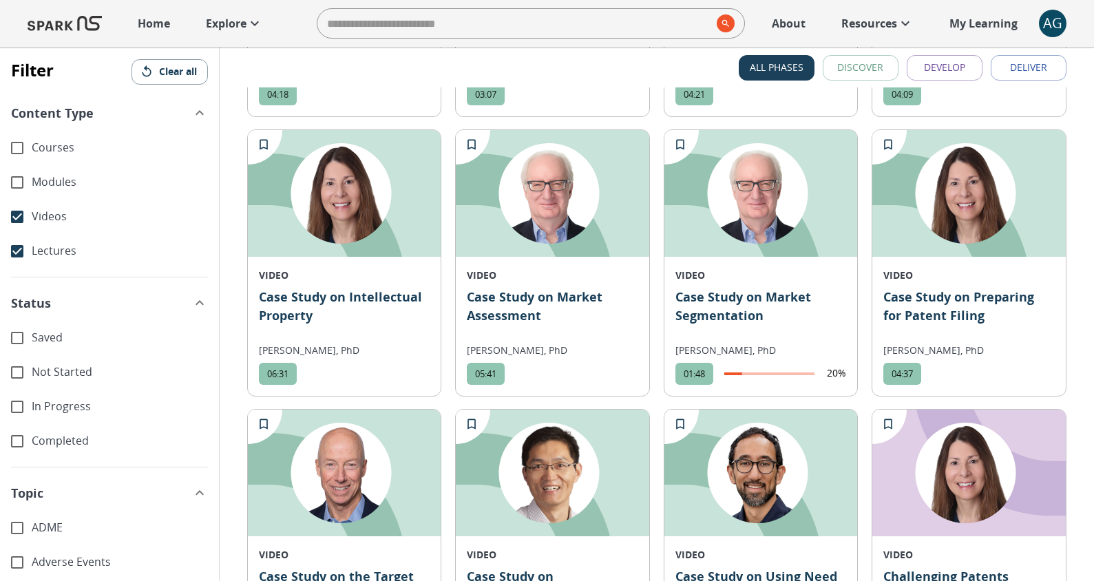
scroll to position [455, 0]
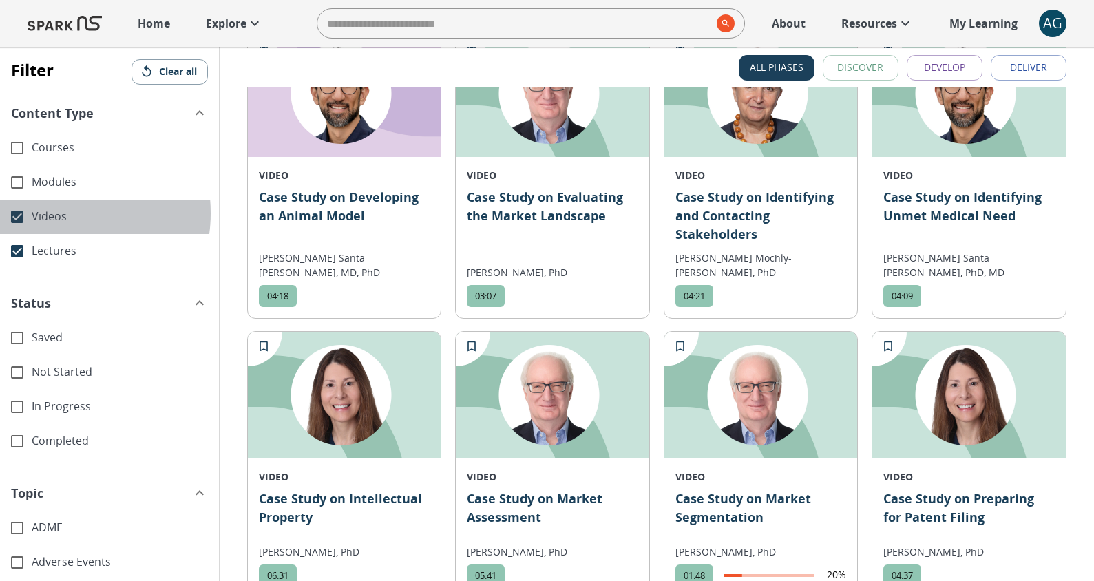
click at [55, 213] on span "Videos" at bounding box center [120, 217] width 176 height 16
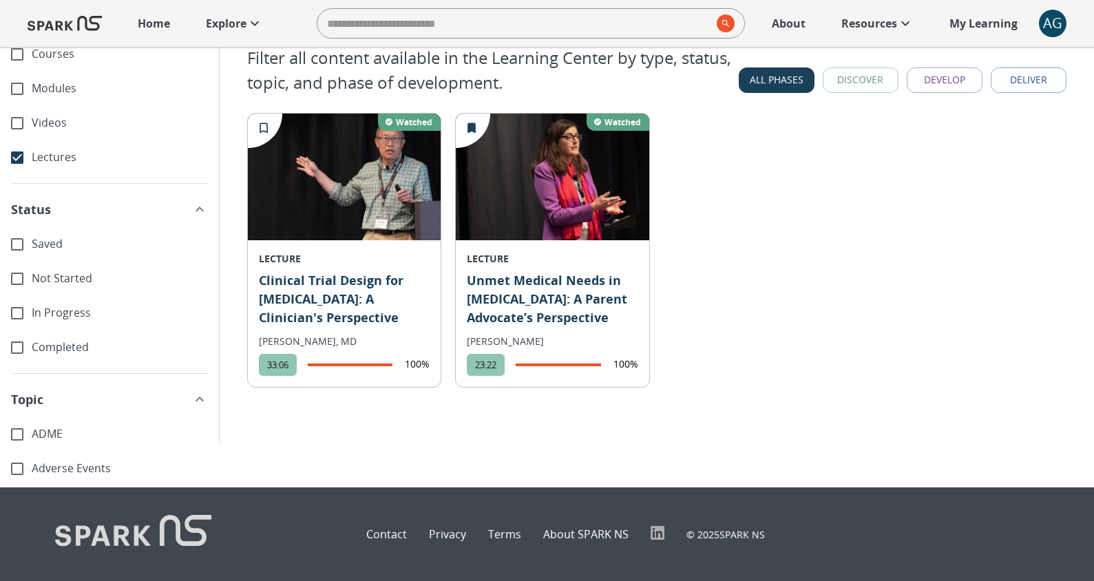
click at [79, 53] on span "Courses" at bounding box center [120, 54] width 176 height 16
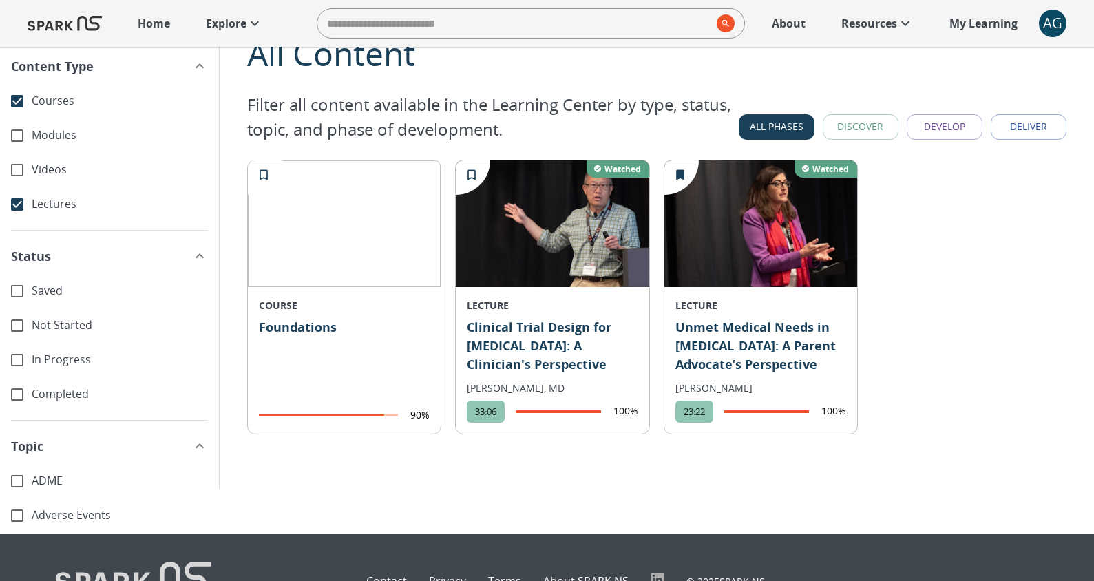
scroll to position [0, 0]
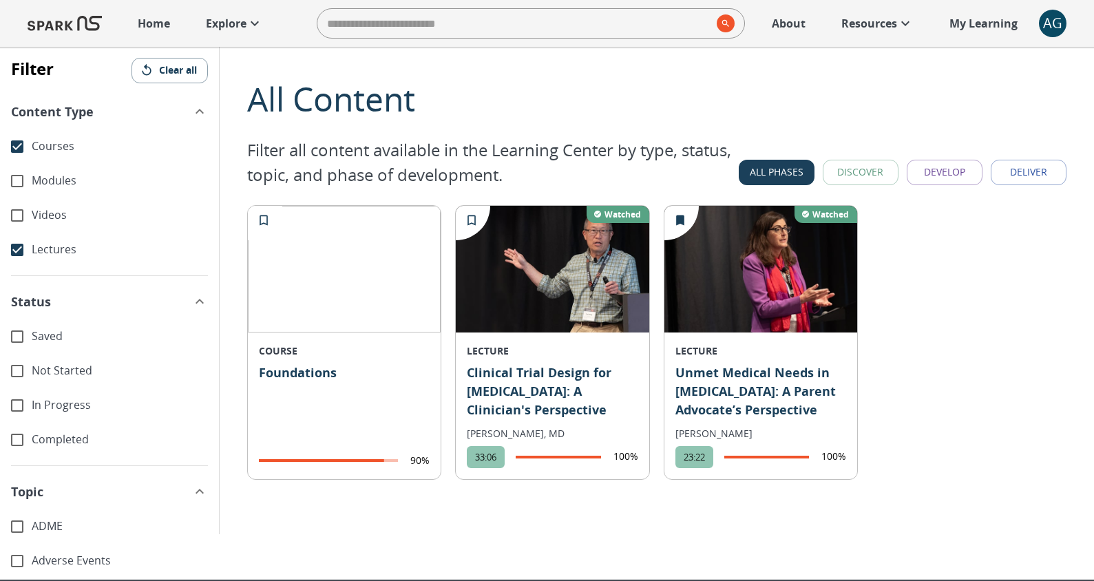
click at [231, 19] on p "Explore" at bounding box center [226, 23] width 41 height 17
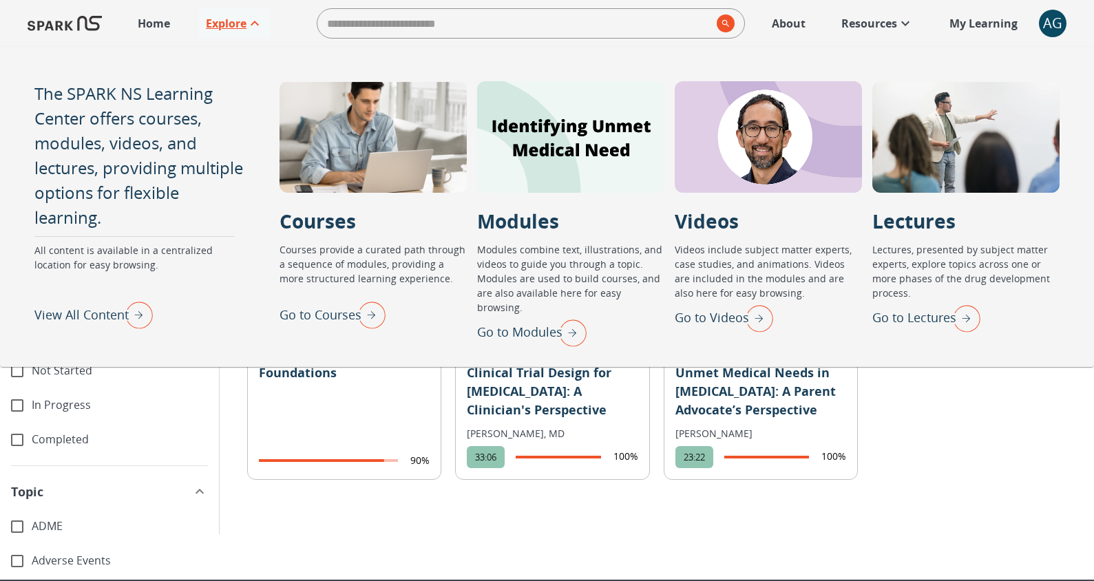
click at [250, 25] on icon at bounding box center [255, 23] width 17 height 17
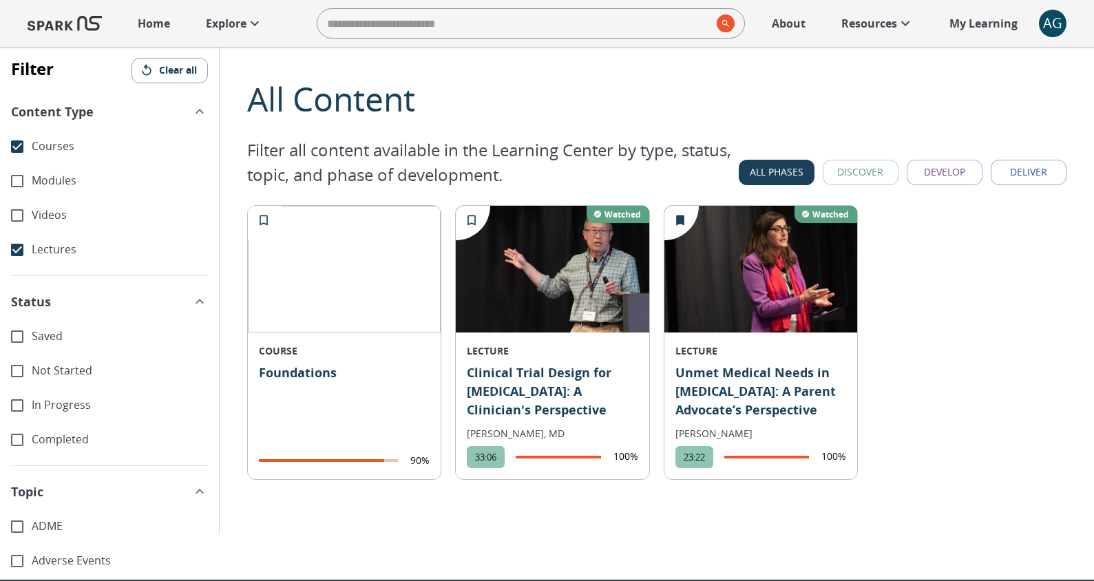
click at [246, 27] on p "Explore" at bounding box center [226, 23] width 41 height 17
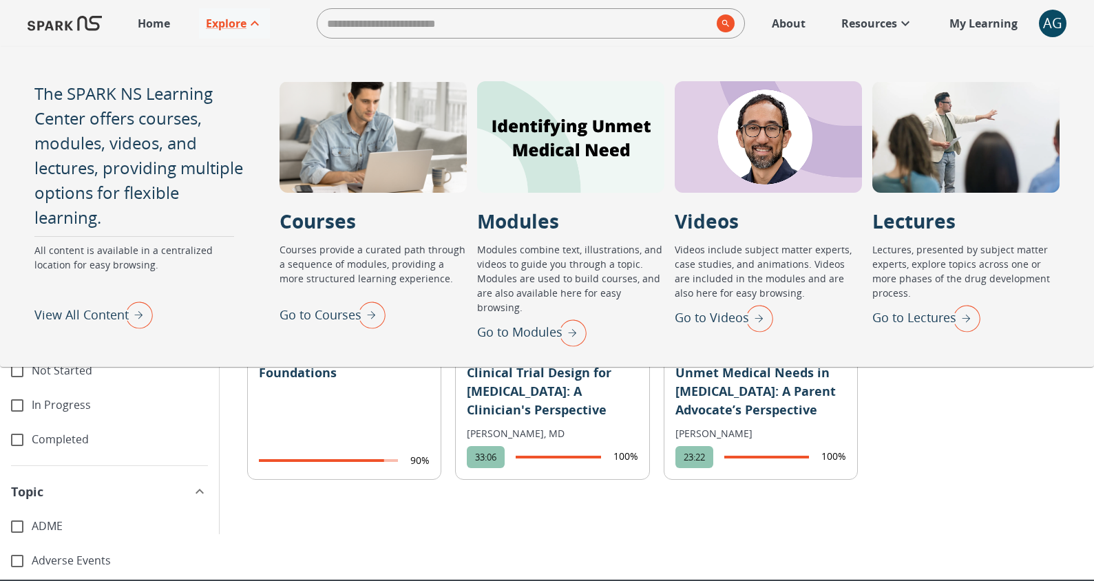
click at [574, 323] on img "Go to Modules" at bounding box center [569, 333] width 34 height 36
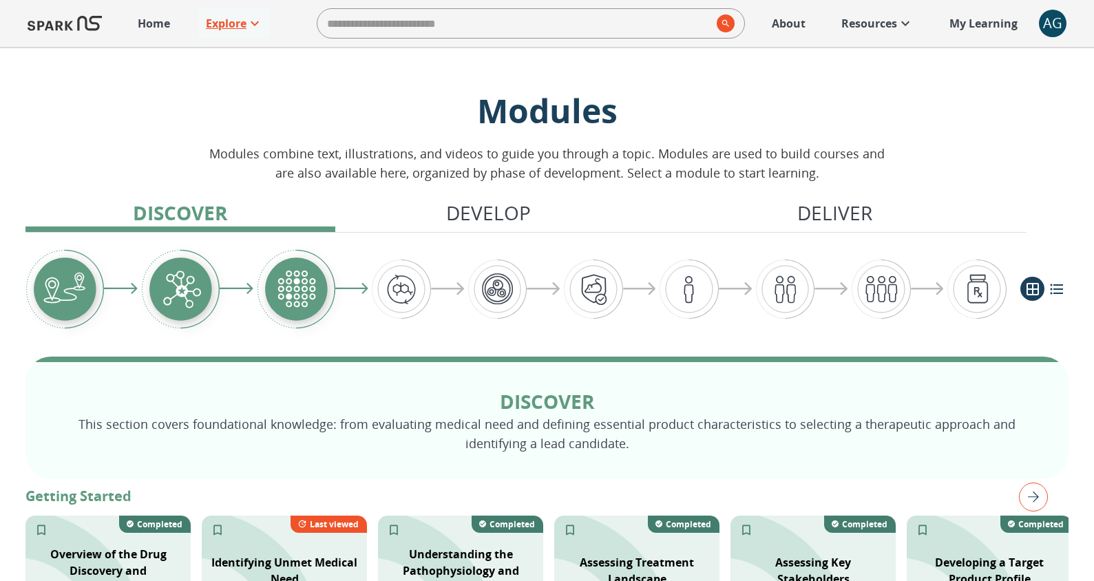
click at [240, 22] on p "Explore" at bounding box center [226, 23] width 41 height 17
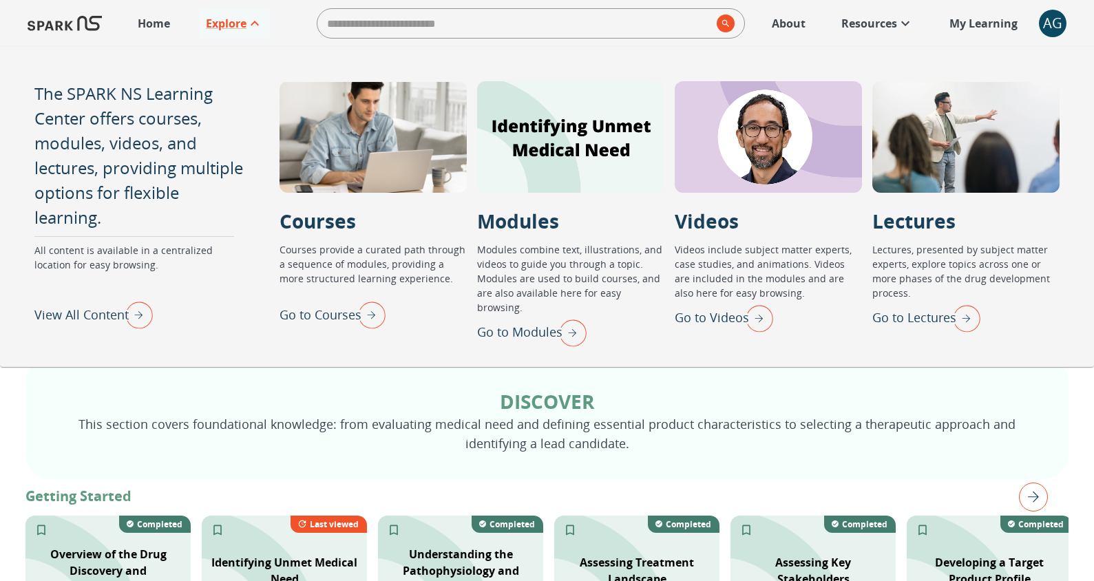
click at [141, 316] on img "View All Content" at bounding box center [135, 315] width 34 height 36
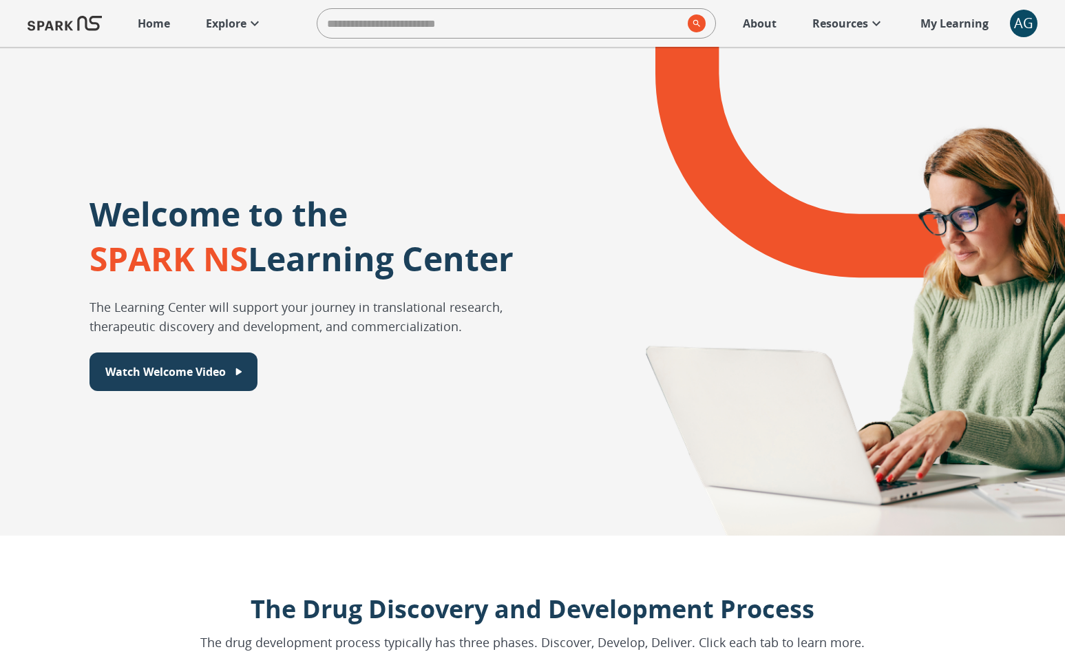
click at [222, 27] on p "Explore" at bounding box center [226, 23] width 41 height 17
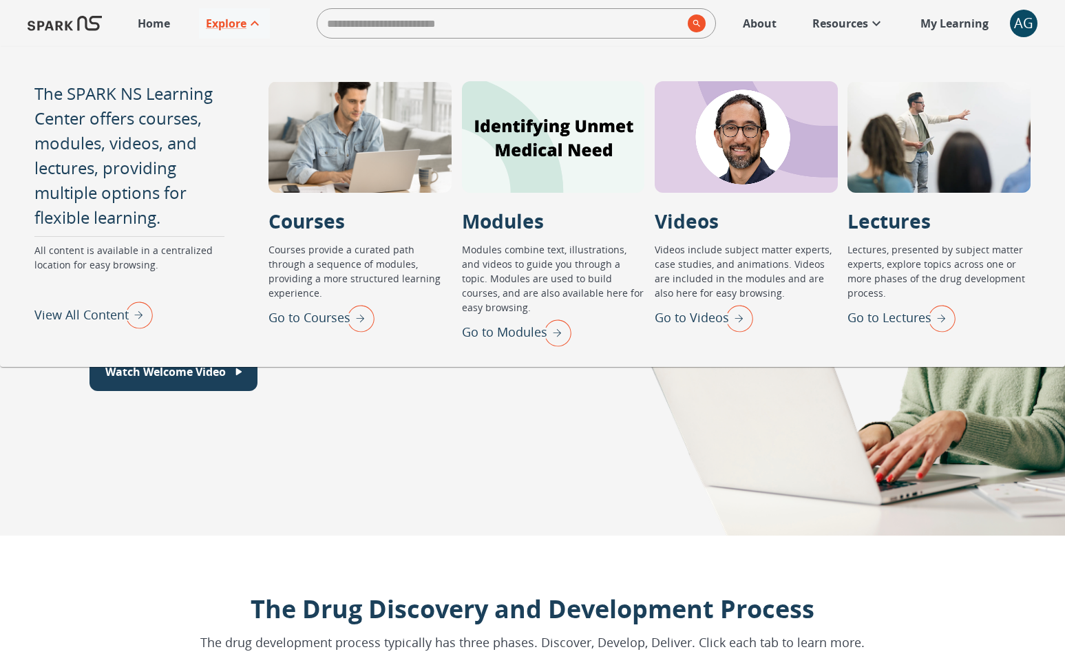
click at [562, 337] on img "Go to Modules" at bounding box center [554, 333] width 34 height 36
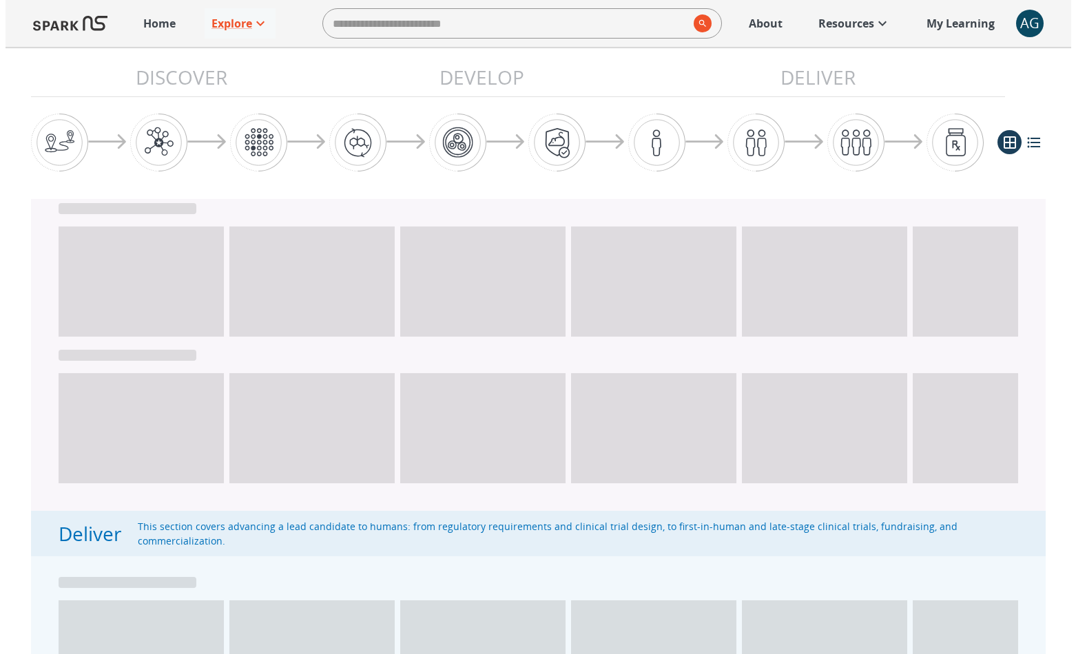
scroll to position [1359, 0]
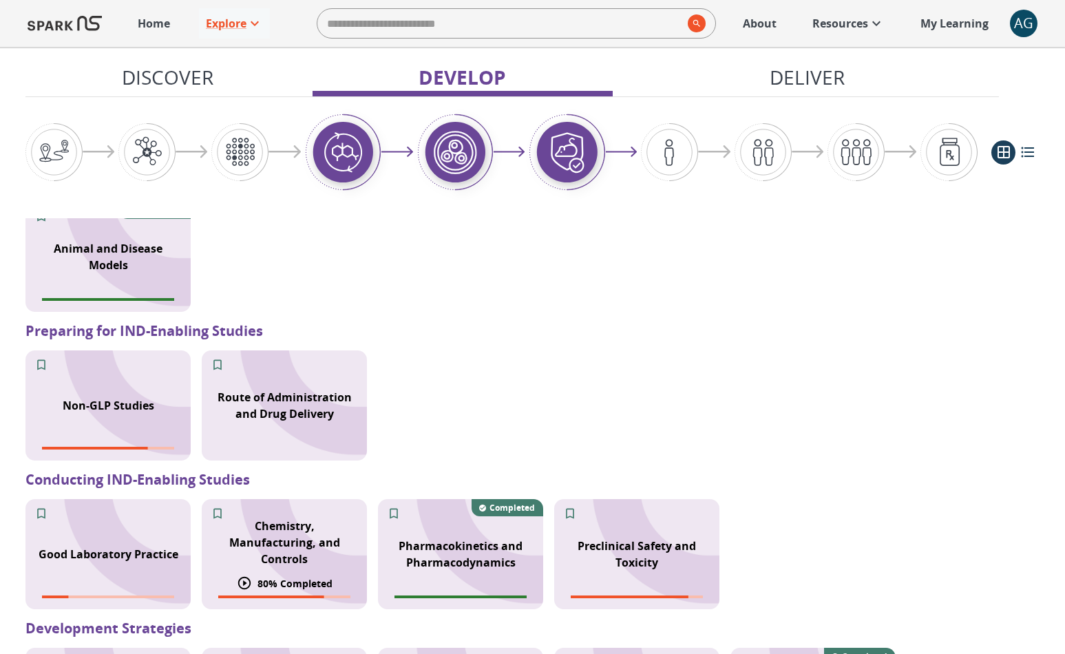
click at [306, 510] on div "Chemistry, Manufacturing, and Controls 80 % Completed" at bounding box center [284, 554] width 165 height 110
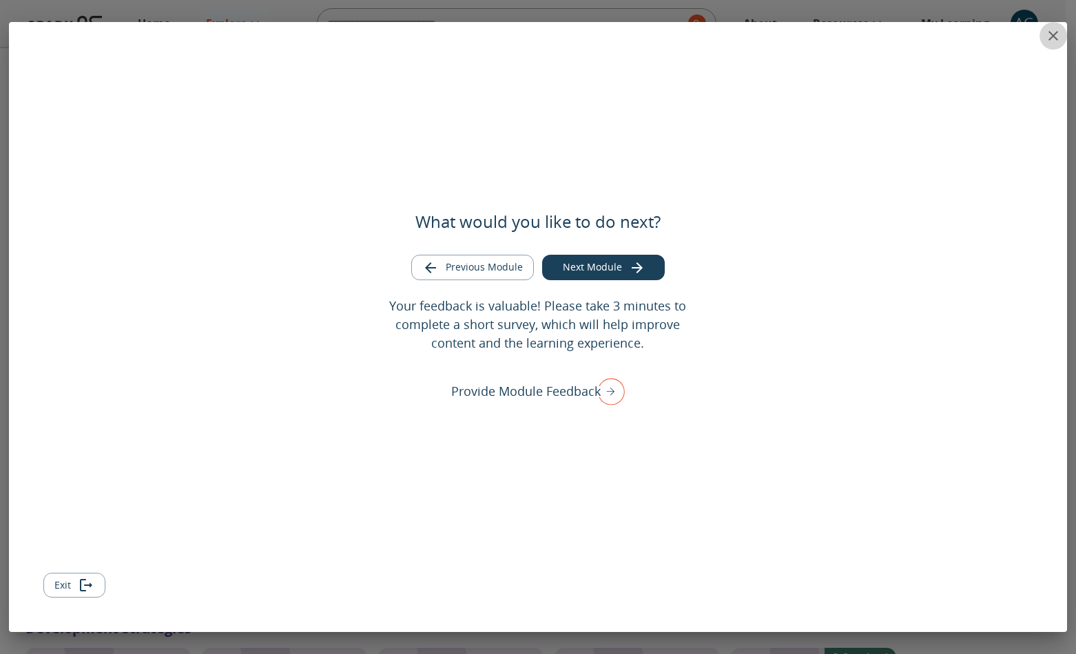
click at [1047, 36] on icon "close" at bounding box center [1053, 36] width 17 height 17
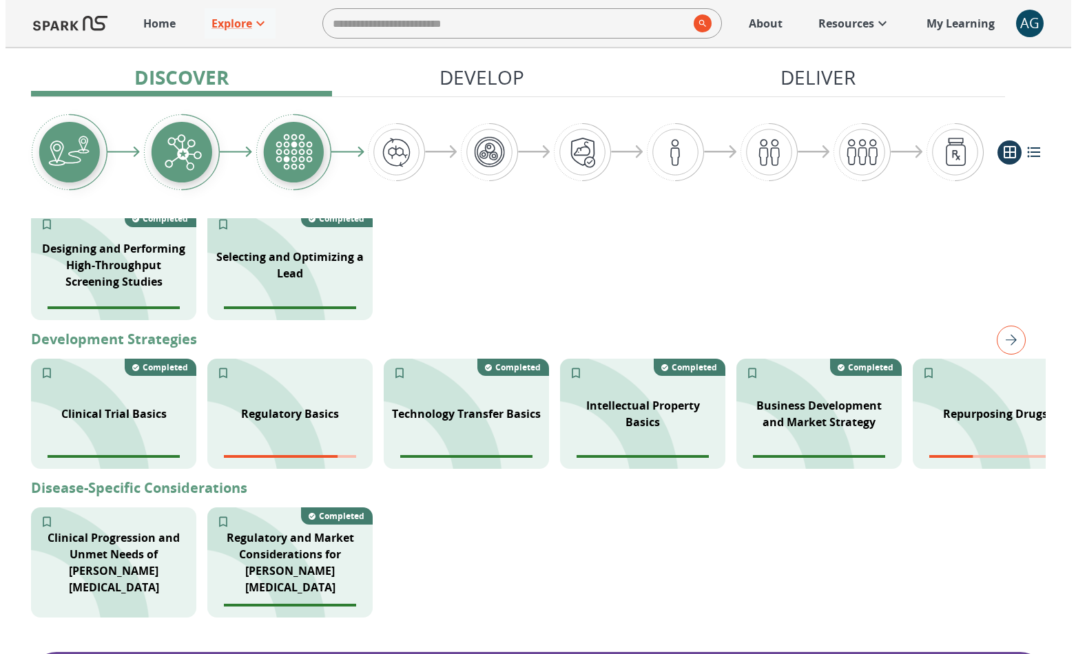
scroll to position [672, 0]
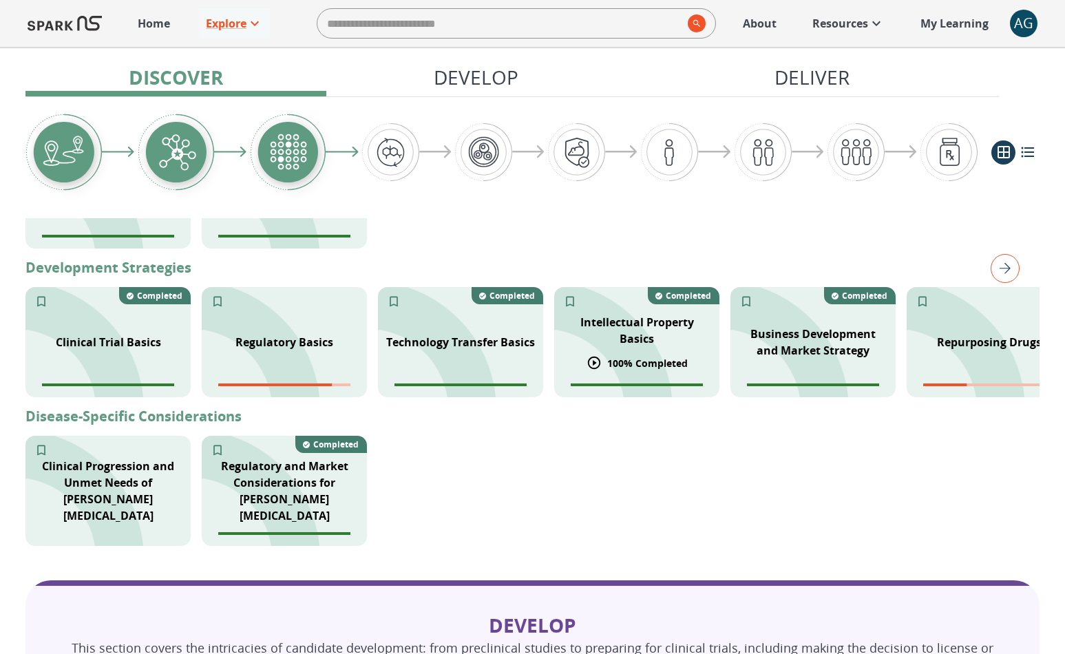
click at [636, 336] on p "Intellectual Property Basics" at bounding box center [637, 330] width 149 height 33
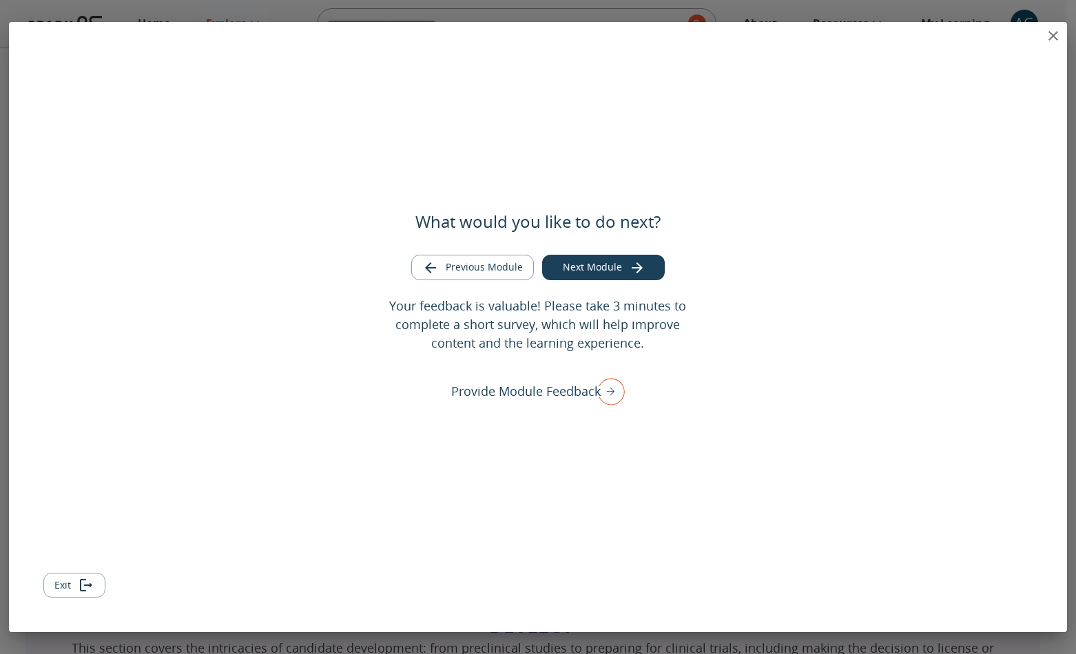
click at [1063, 36] on button "close" at bounding box center [1053, 36] width 28 height 28
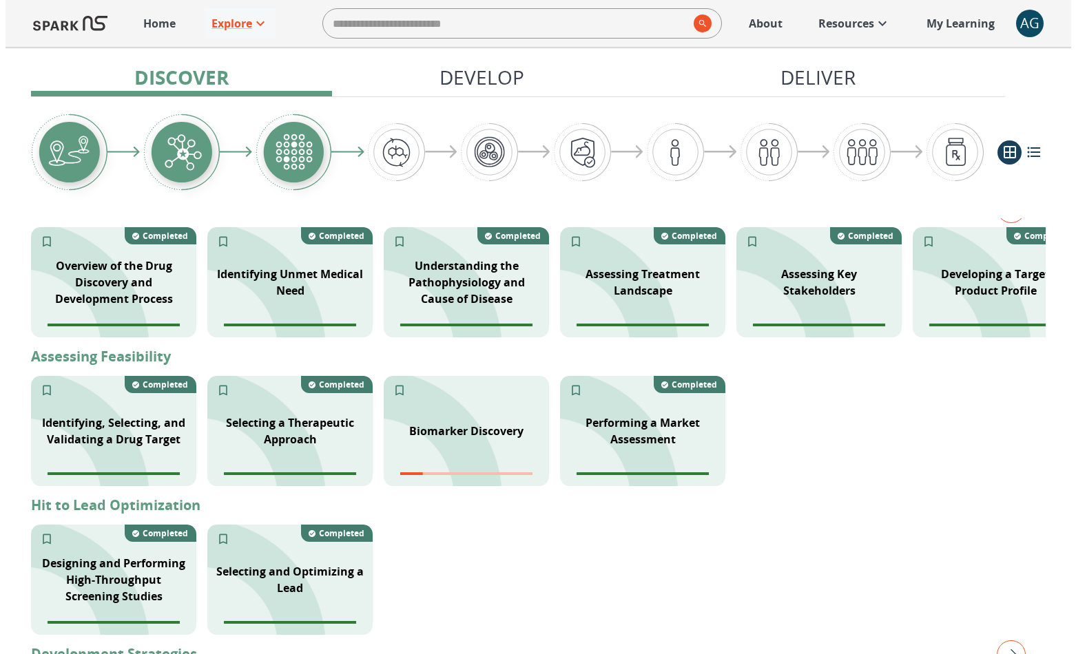
scroll to position [624, 0]
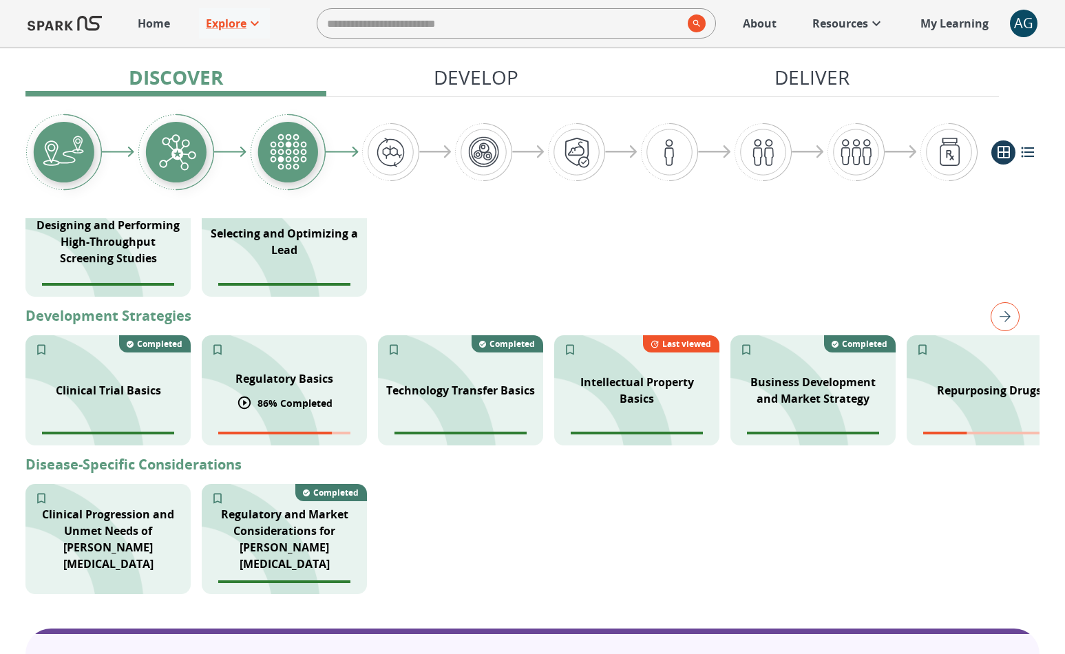
click at [288, 387] on div "Regulatory Basics" at bounding box center [284, 378] width 114 height 33
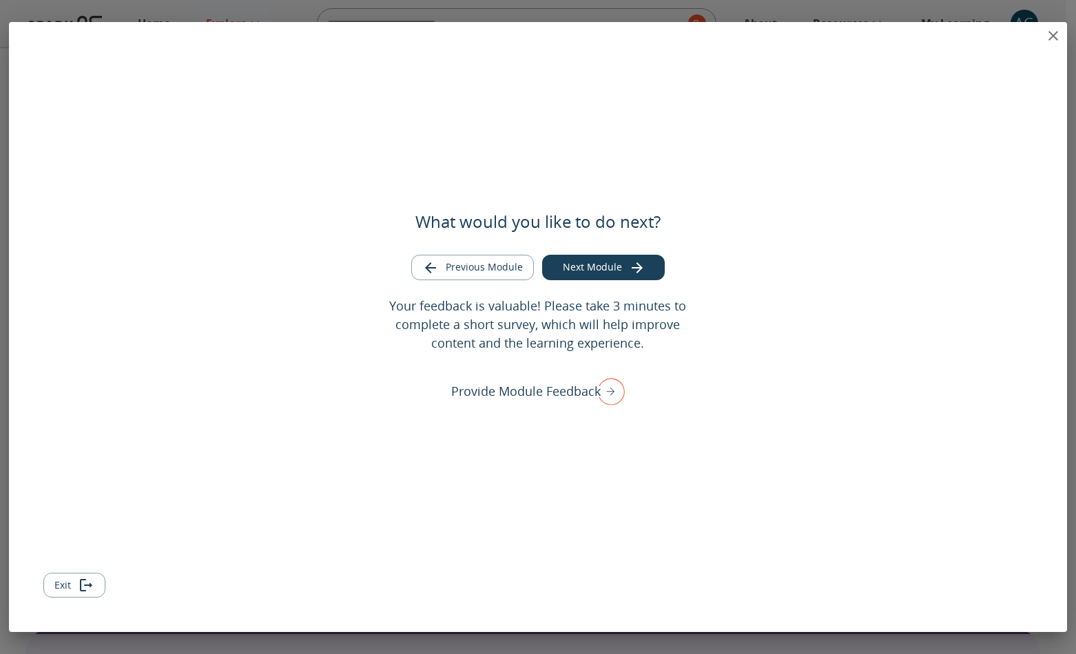
click at [1061, 27] on div "What would you like to do next? Previous Module Next Module Your feedback is va…" at bounding box center [538, 327] width 1058 height 610
click at [1058, 30] on icon "close" at bounding box center [1053, 36] width 17 height 17
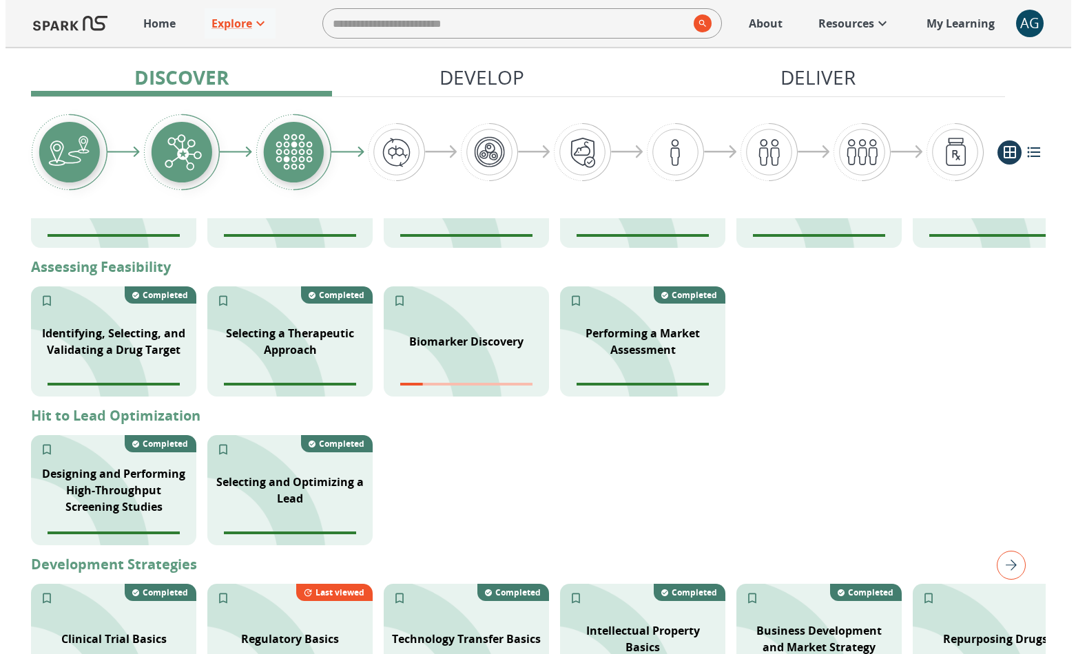
scroll to position [1357, 0]
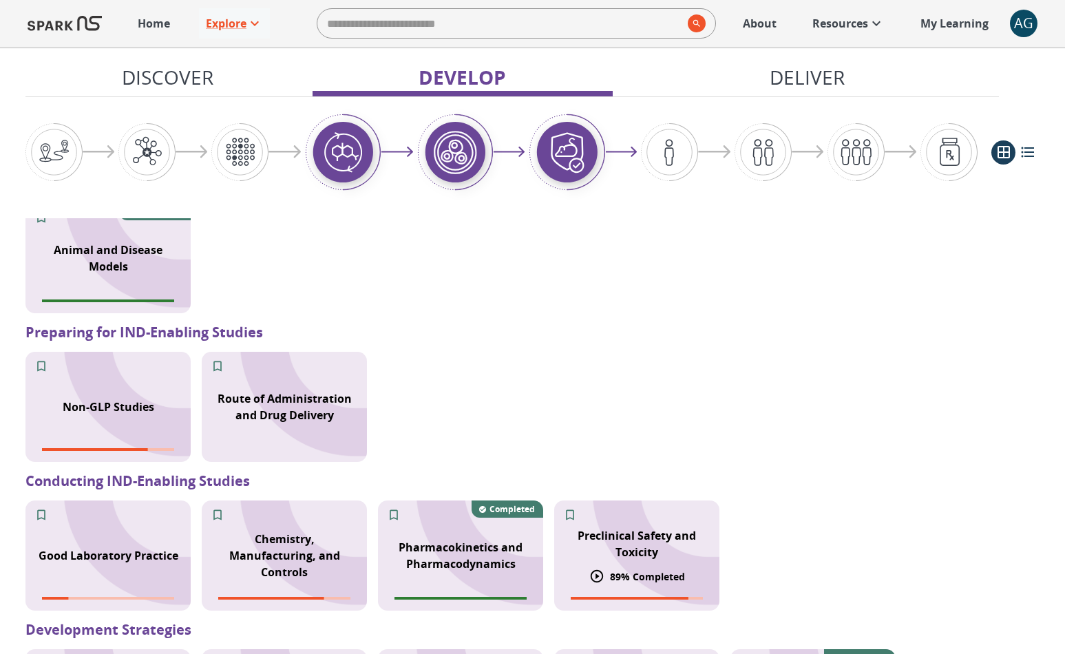
click at [616, 528] on p "Preclinical Safety and Toxicity" at bounding box center [637, 544] width 149 height 33
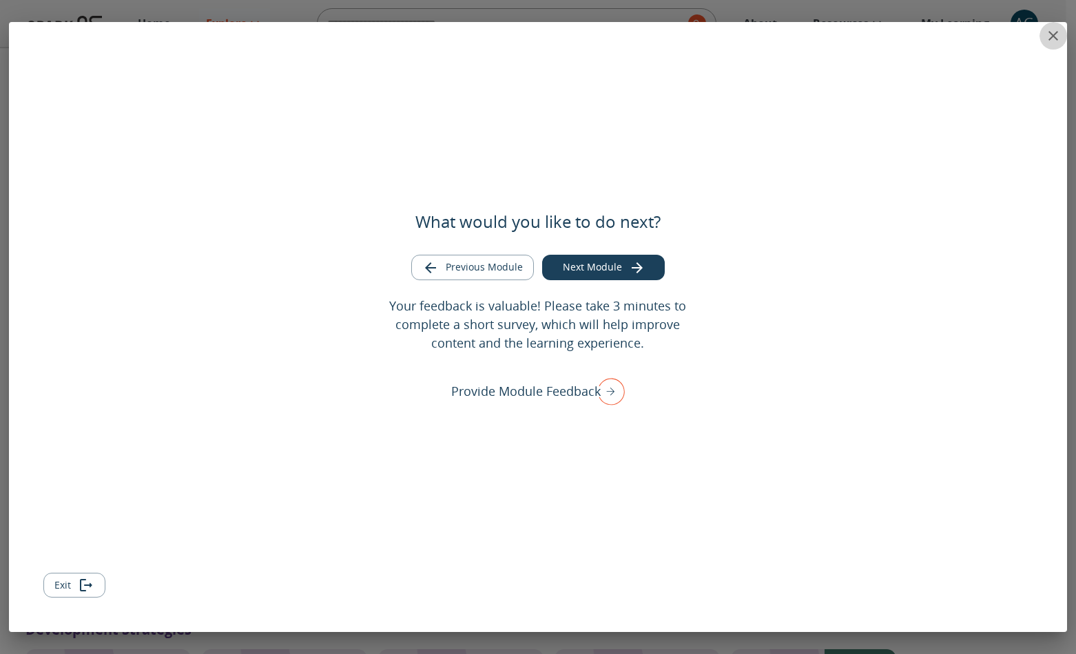
click at [1050, 34] on icon "close" at bounding box center [1053, 36] width 17 height 17
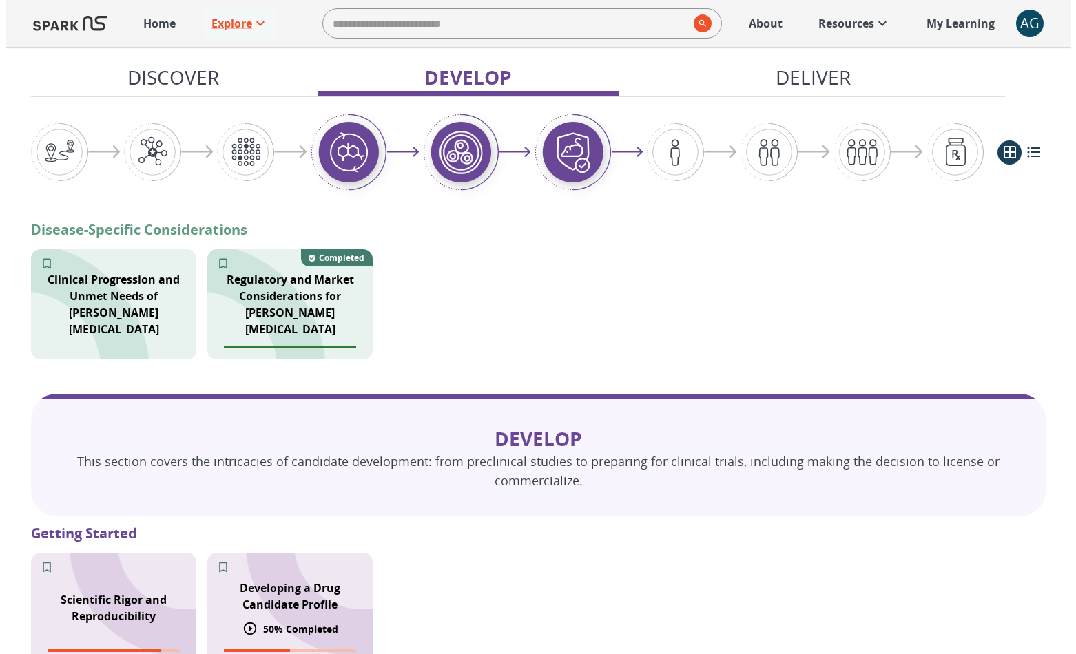
scroll to position [1134, 0]
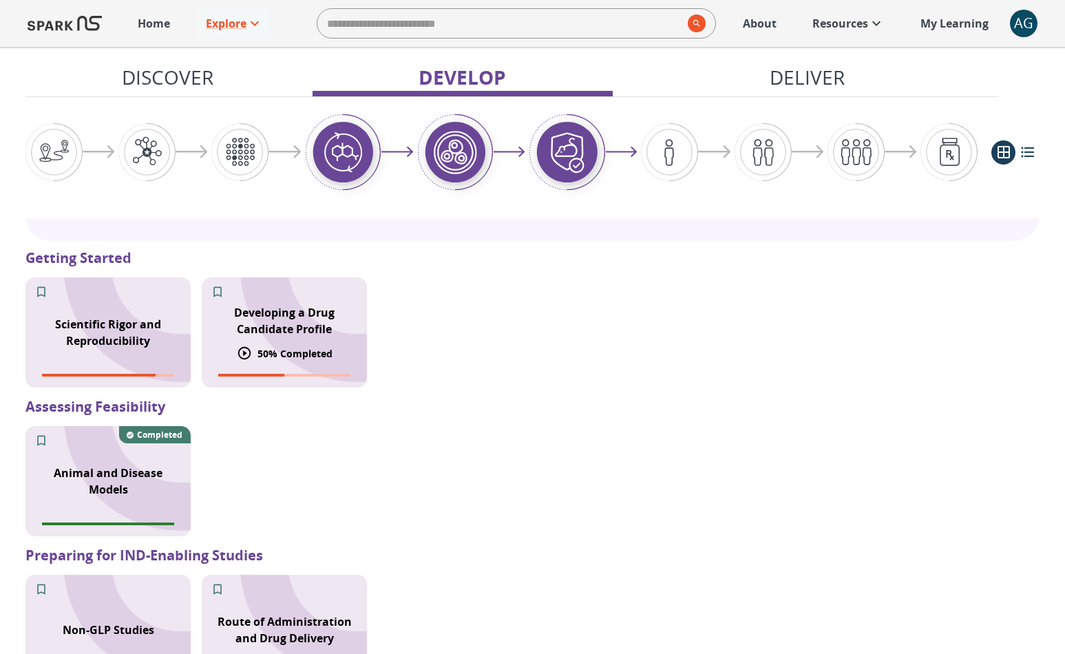
click at [346, 313] on p "Developing a Drug Candidate Profile" at bounding box center [284, 320] width 149 height 33
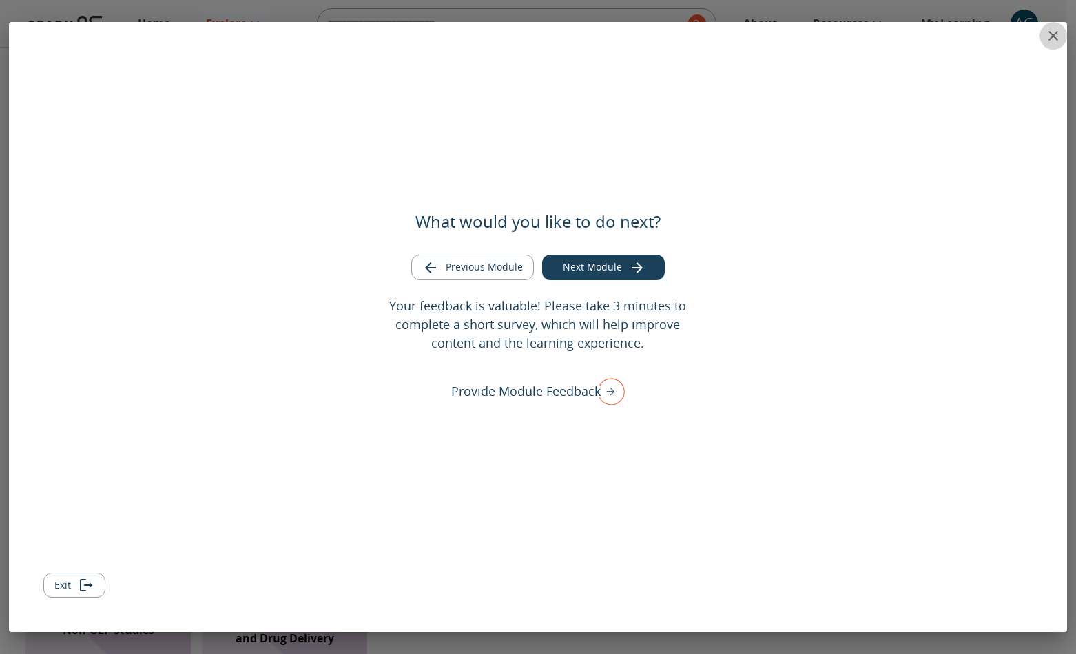
click at [1049, 35] on icon "close" at bounding box center [1053, 36] width 17 height 17
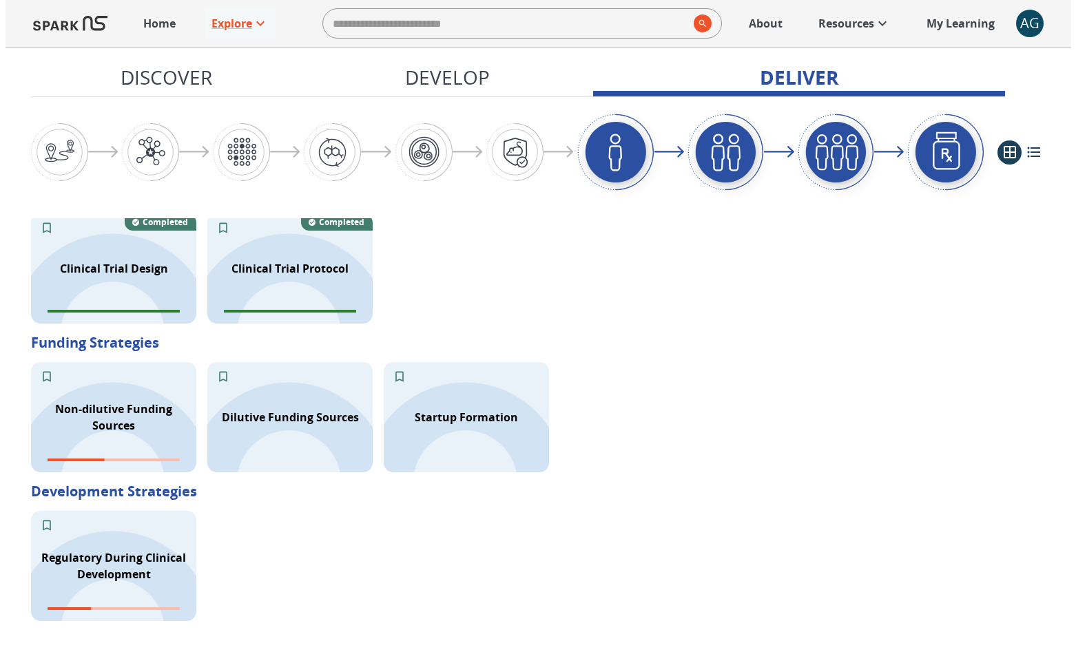
scroll to position [2248, 0]
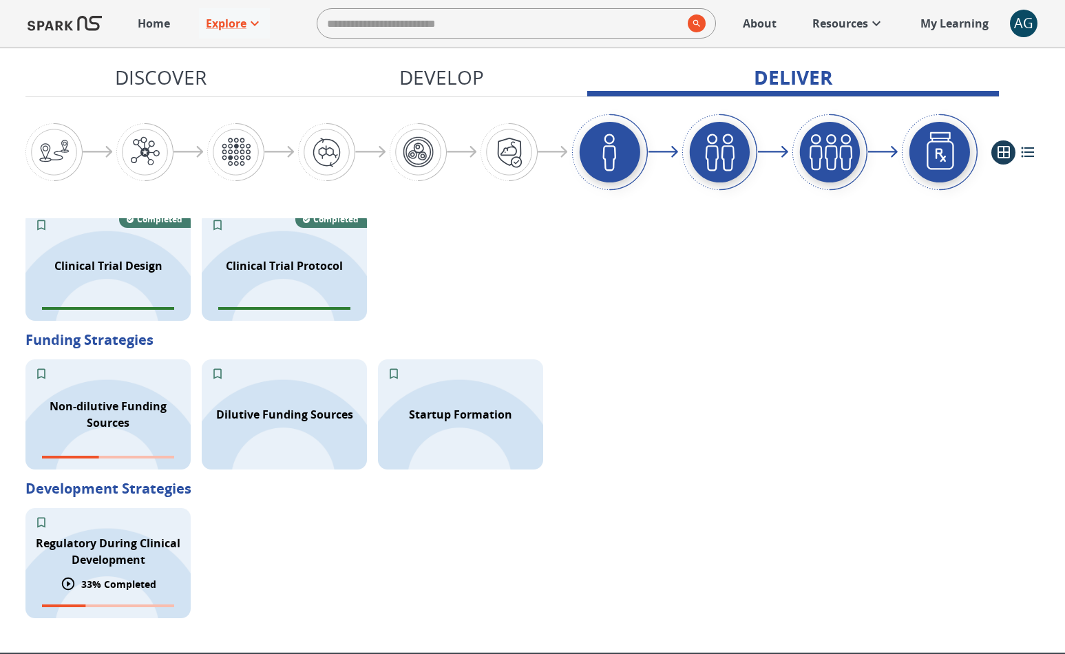
click at [163, 586] on div "Regulatory During Clinical Development 33 % Completed" at bounding box center [107, 563] width 165 height 110
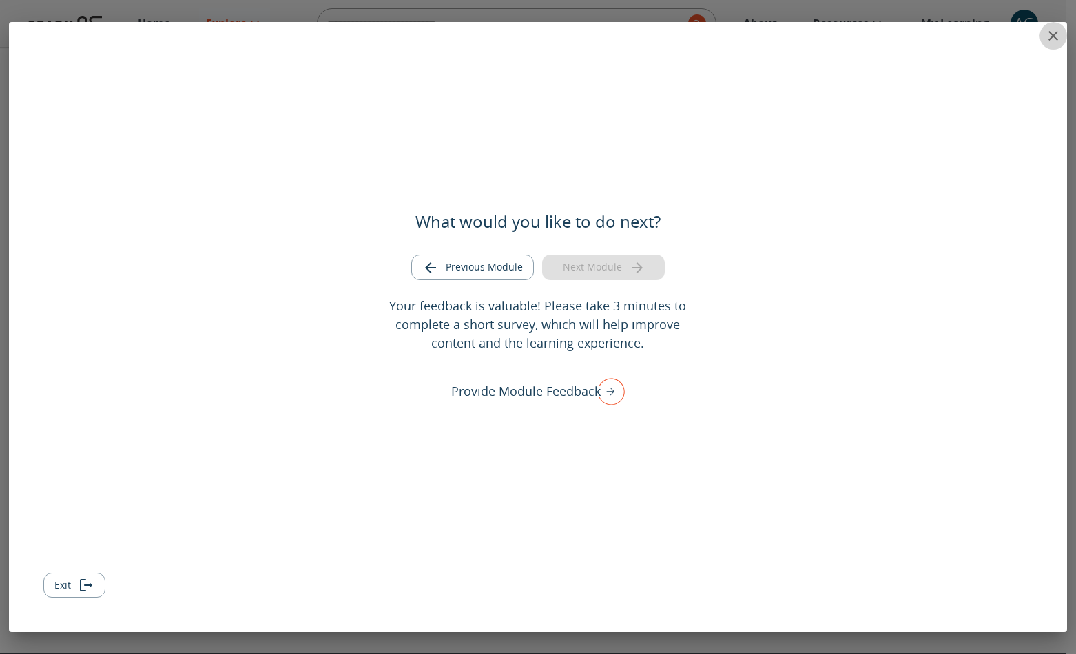
click at [1051, 36] on icon "close" at bounding box center [1053, 36] width 10 height 10
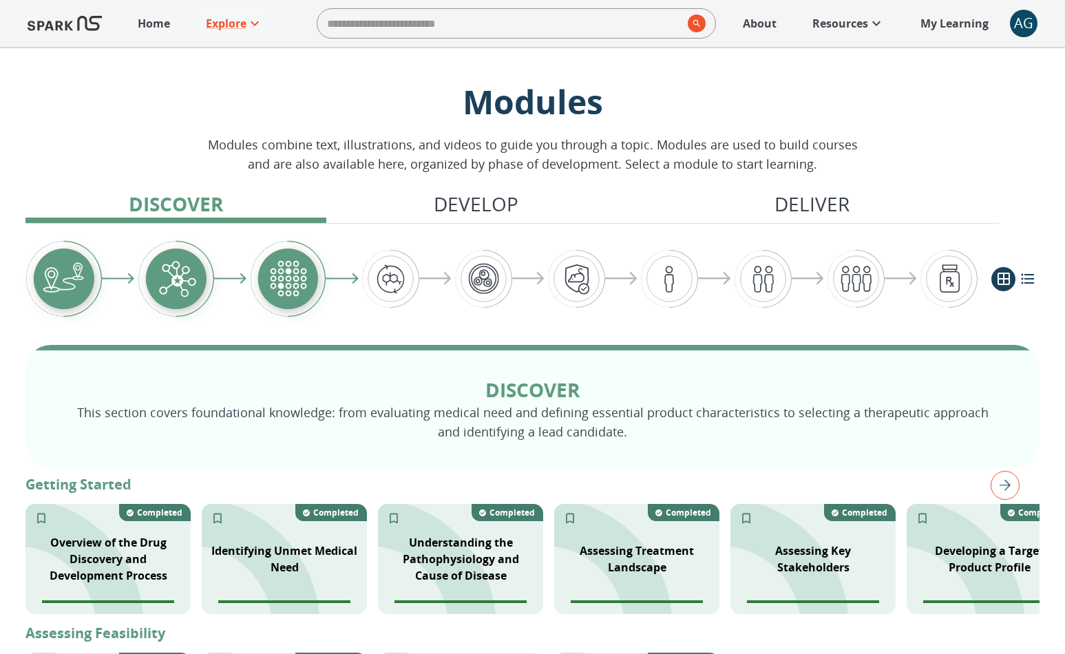
scroll to position [0, 0]
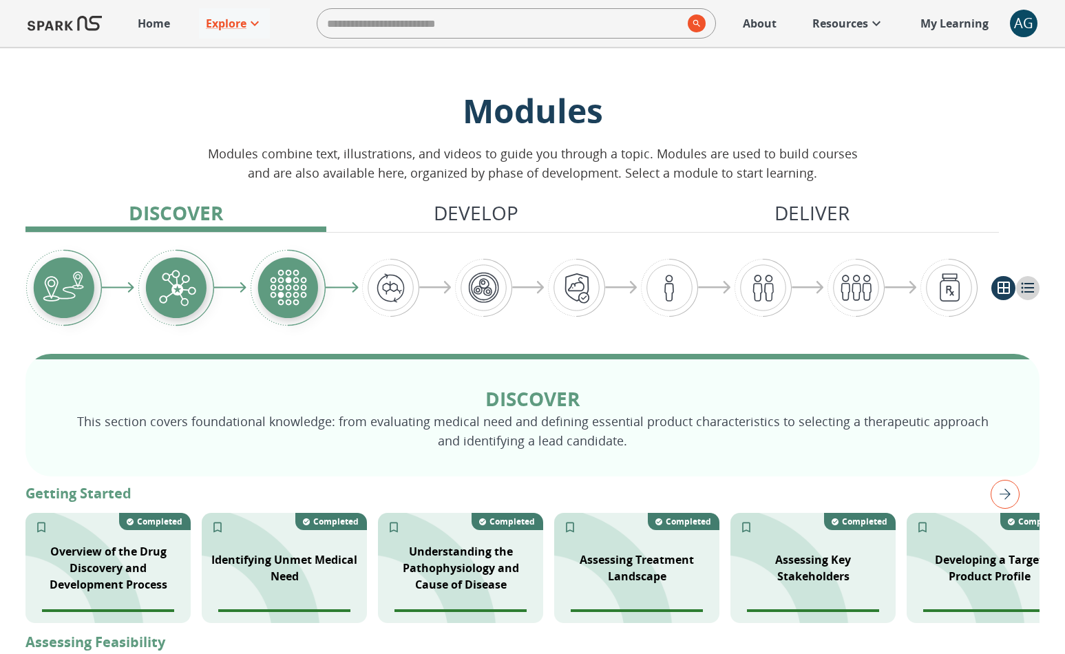
click at [1025, 282] on icon "list view" at bounding box center [1028, 288] width 17 height 17
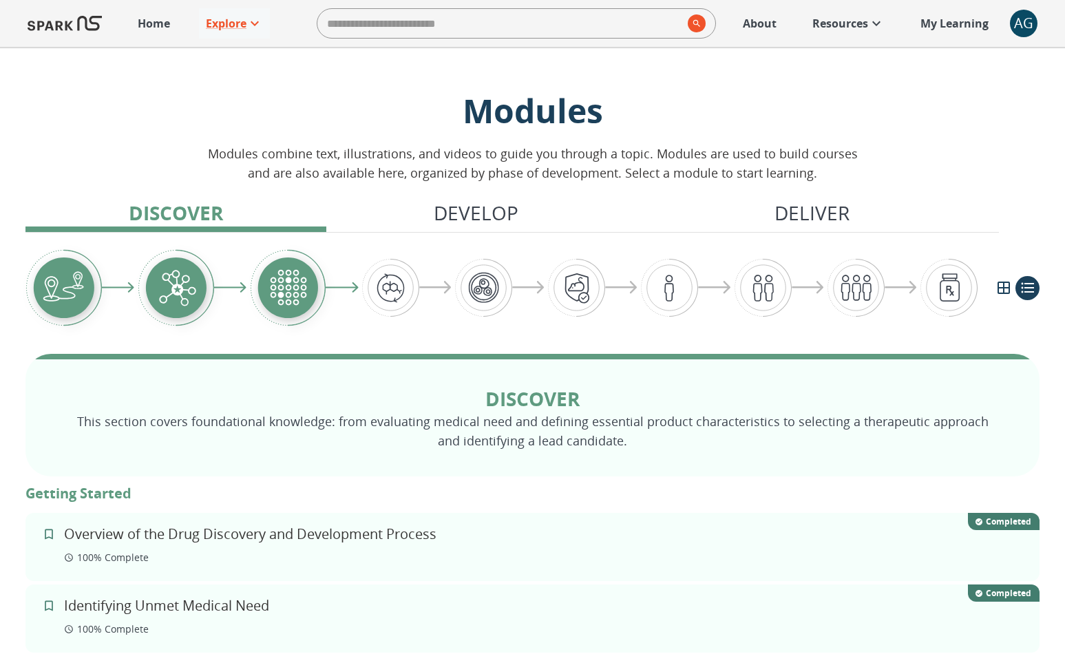
click at [156, 23] on p "Home" at bounding box center [154, 23] width 32 height 17
